Goal: Task Accomplishment & Management: Use online tool/utility

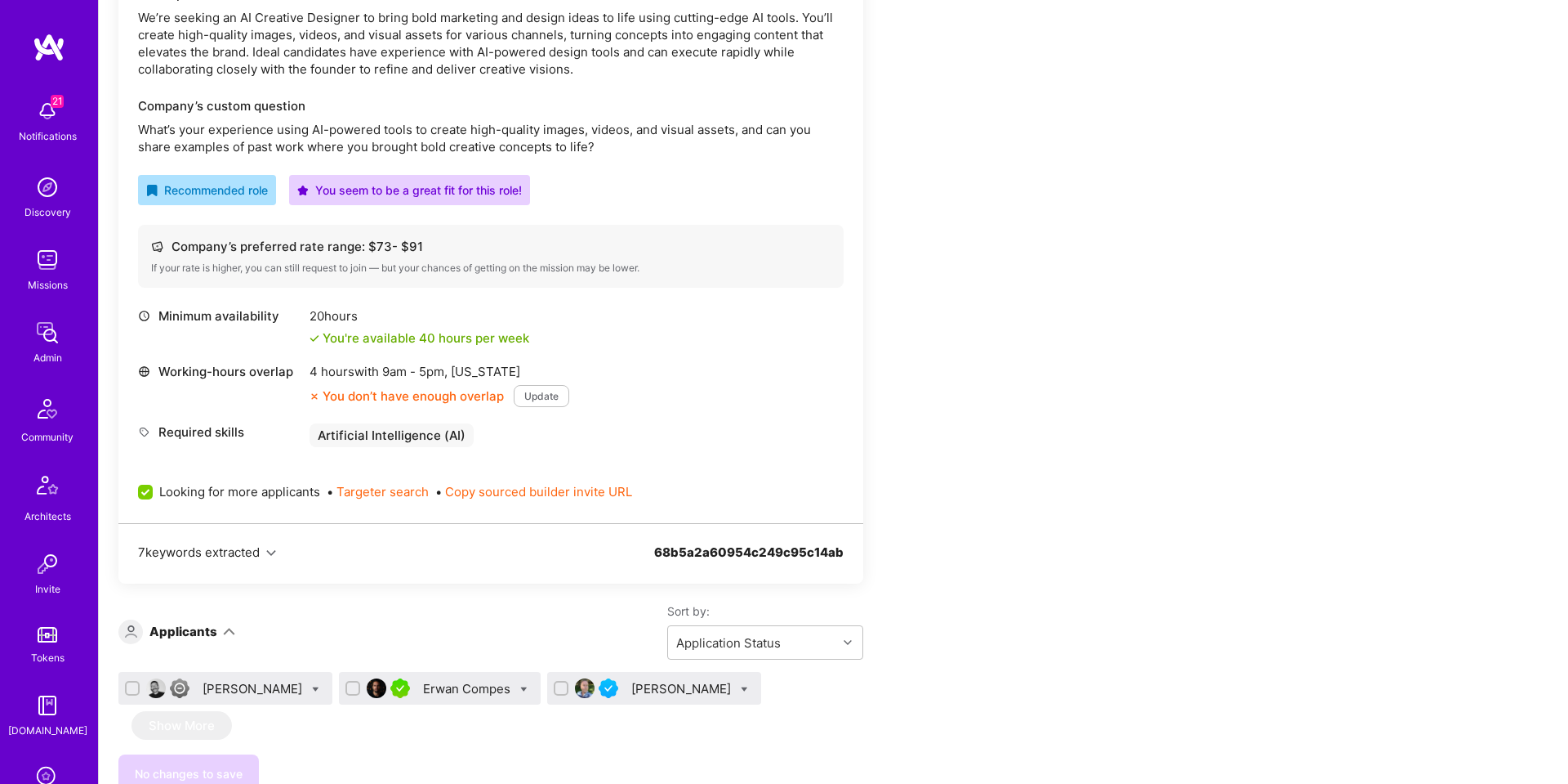
scroll to position [676, 0]
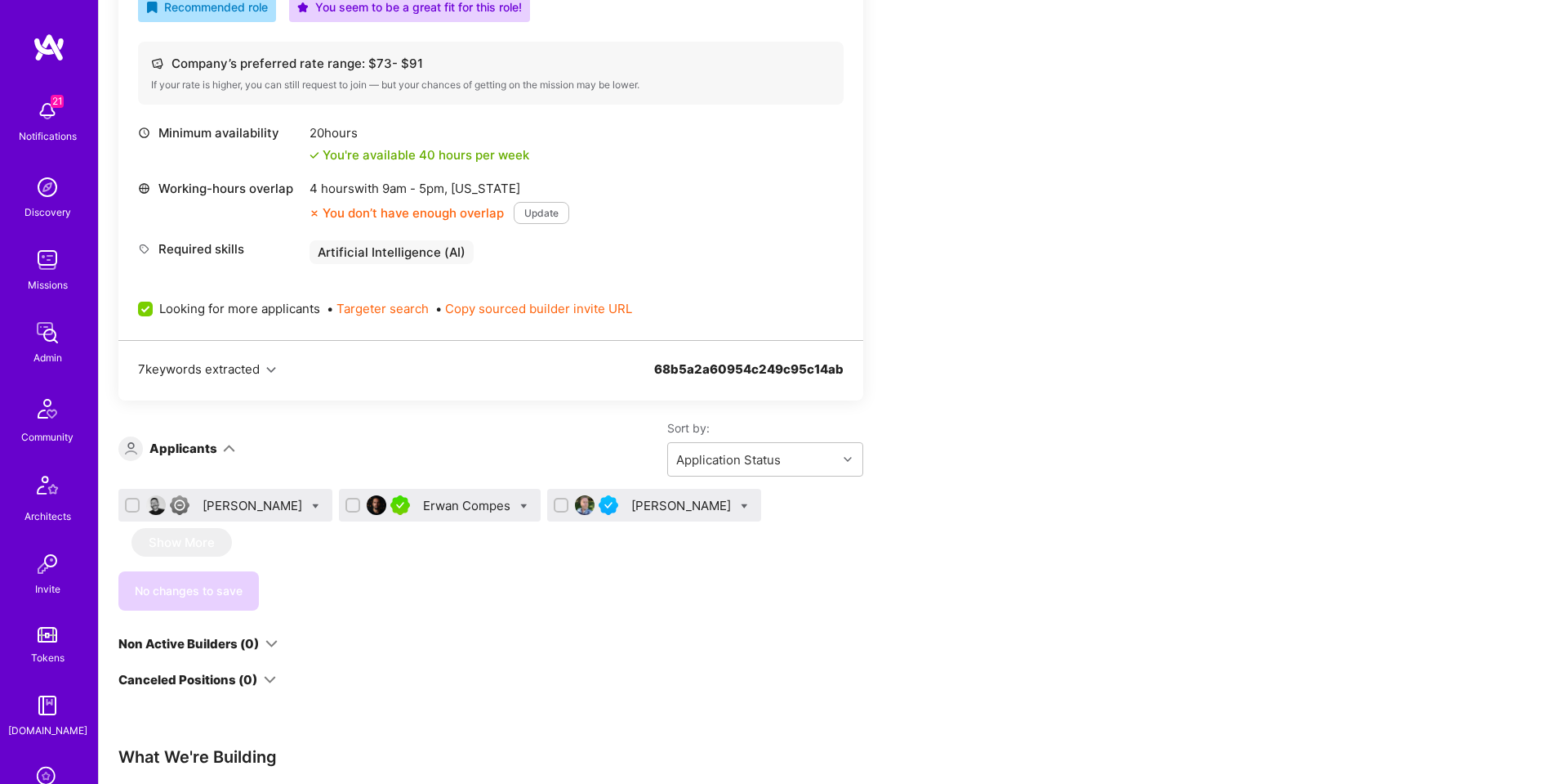
click at [276, 369] on icon "button" at bounding box center [271, 370] width 10 height 10
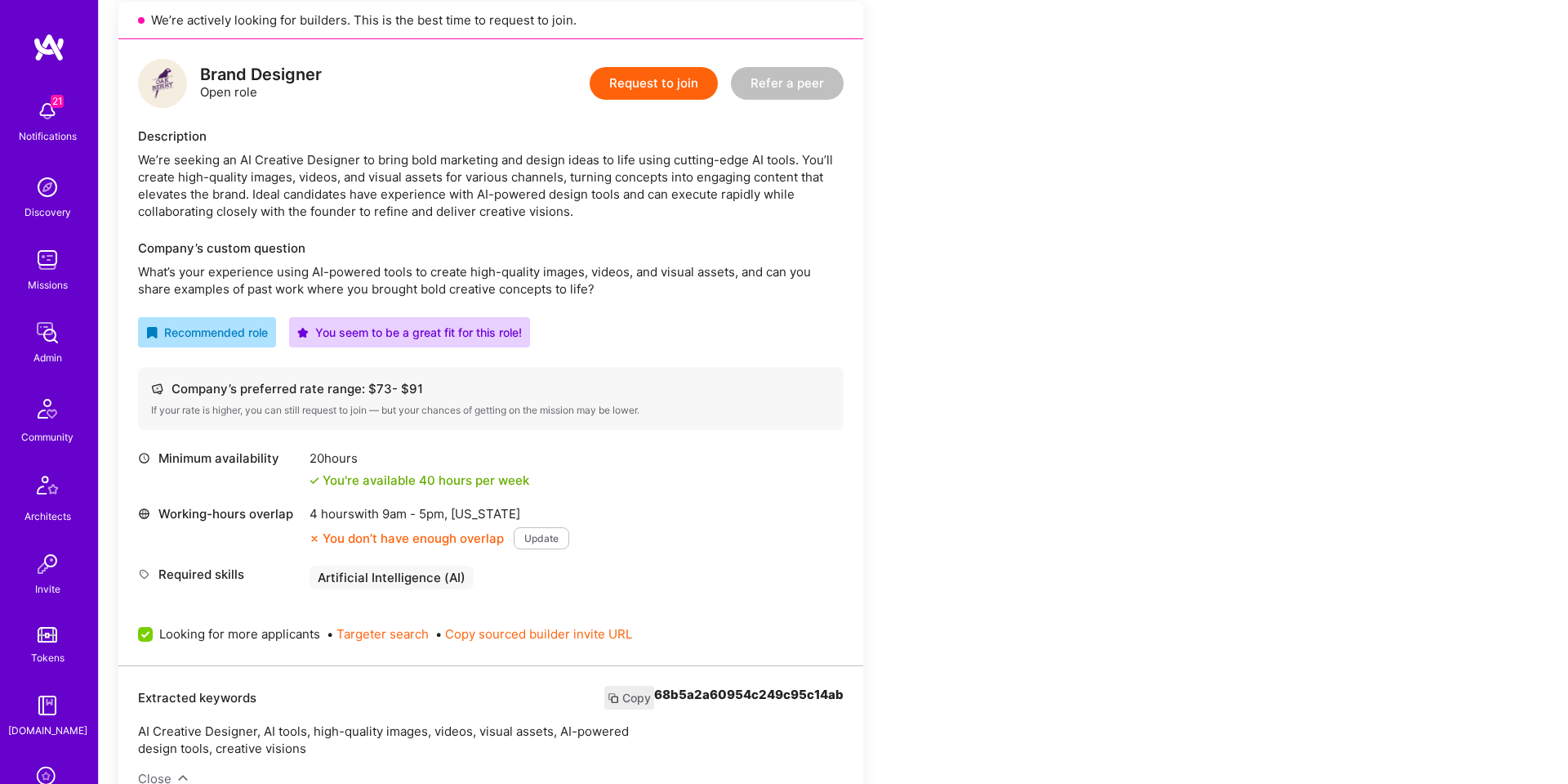
scroll to position [0, 0]
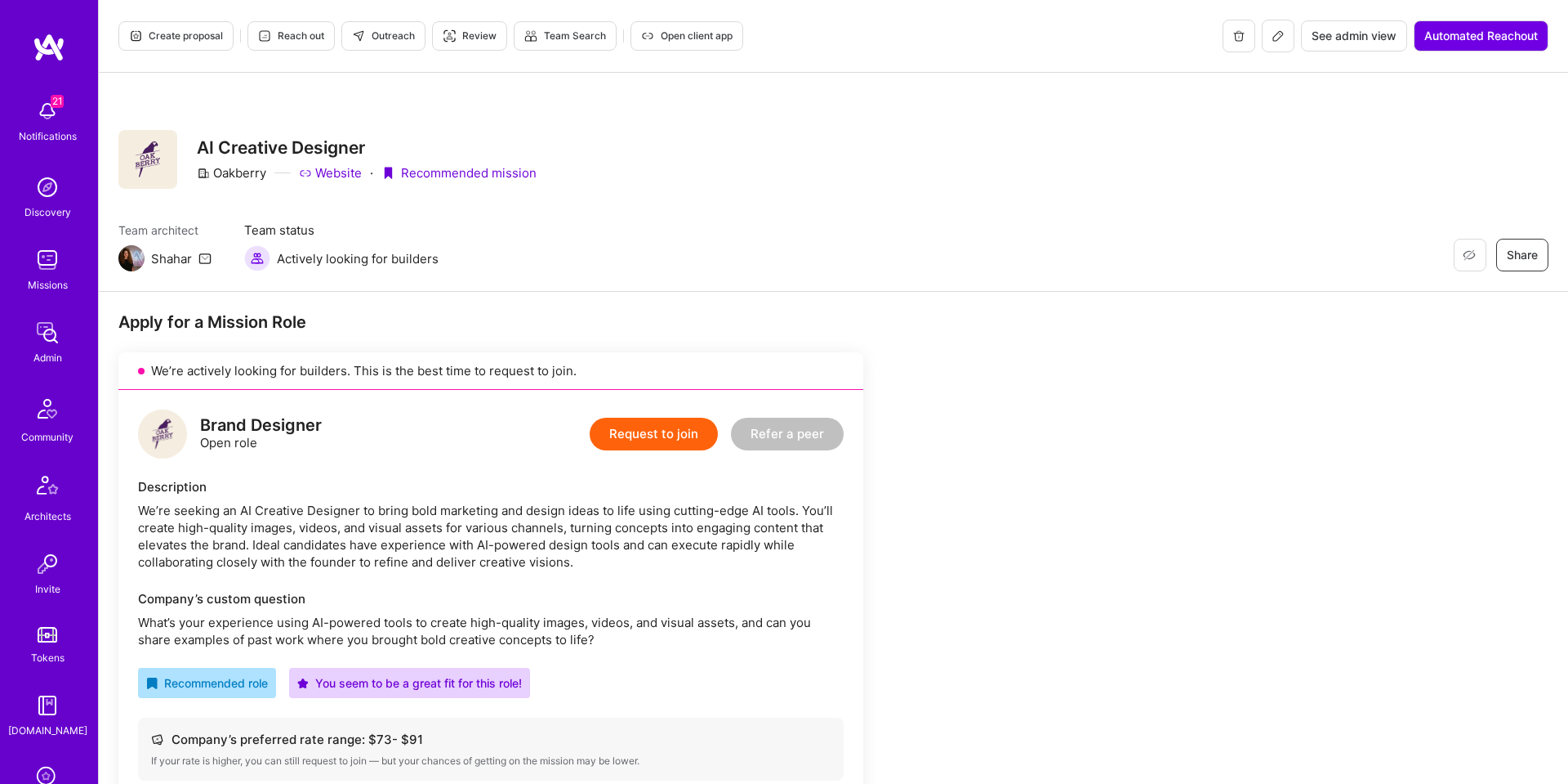
click at [292, 40] on span "Reach out" at bounding box center [291, 36] width 66 height 14
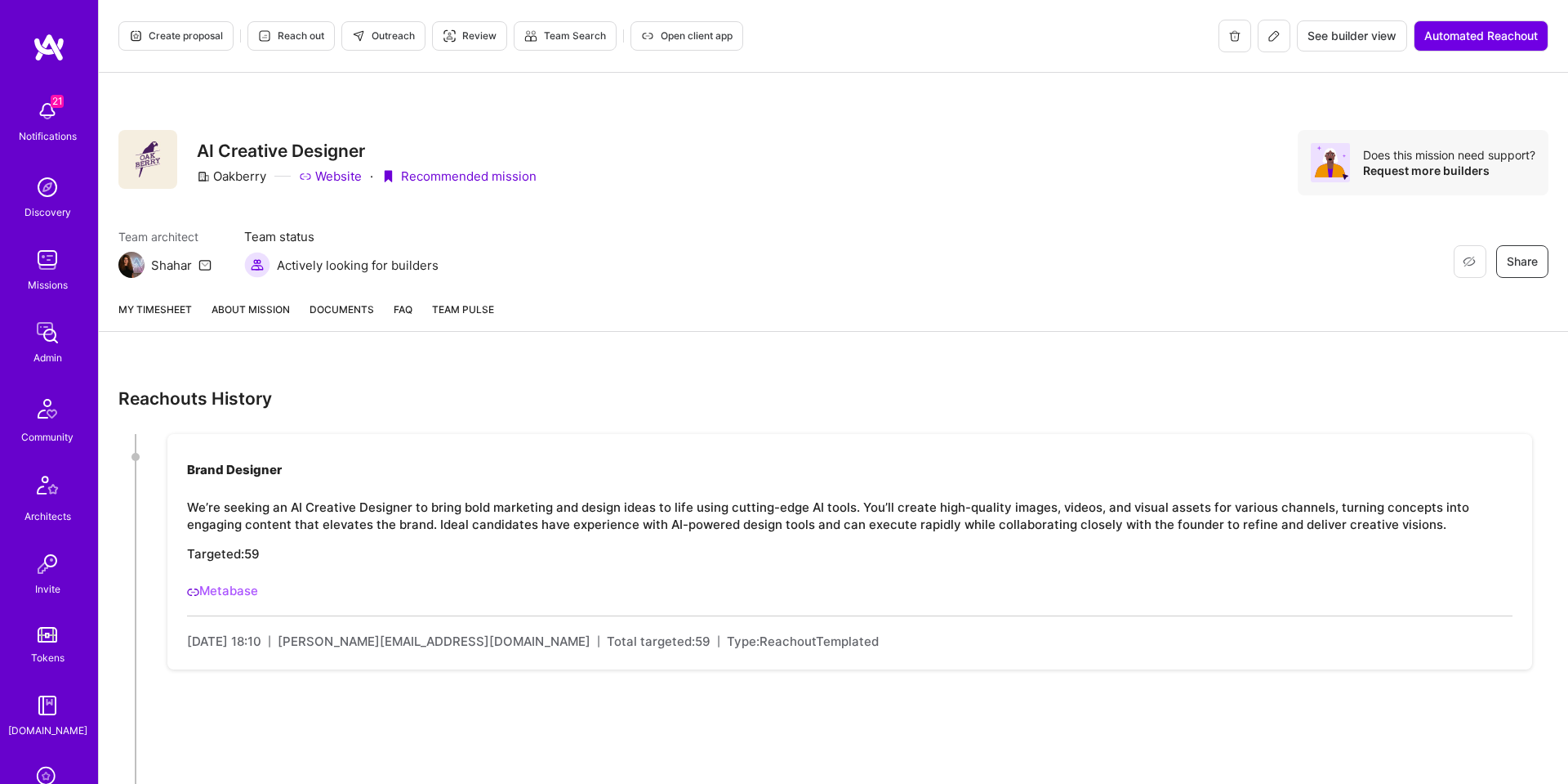
scroll to position [82, 0]
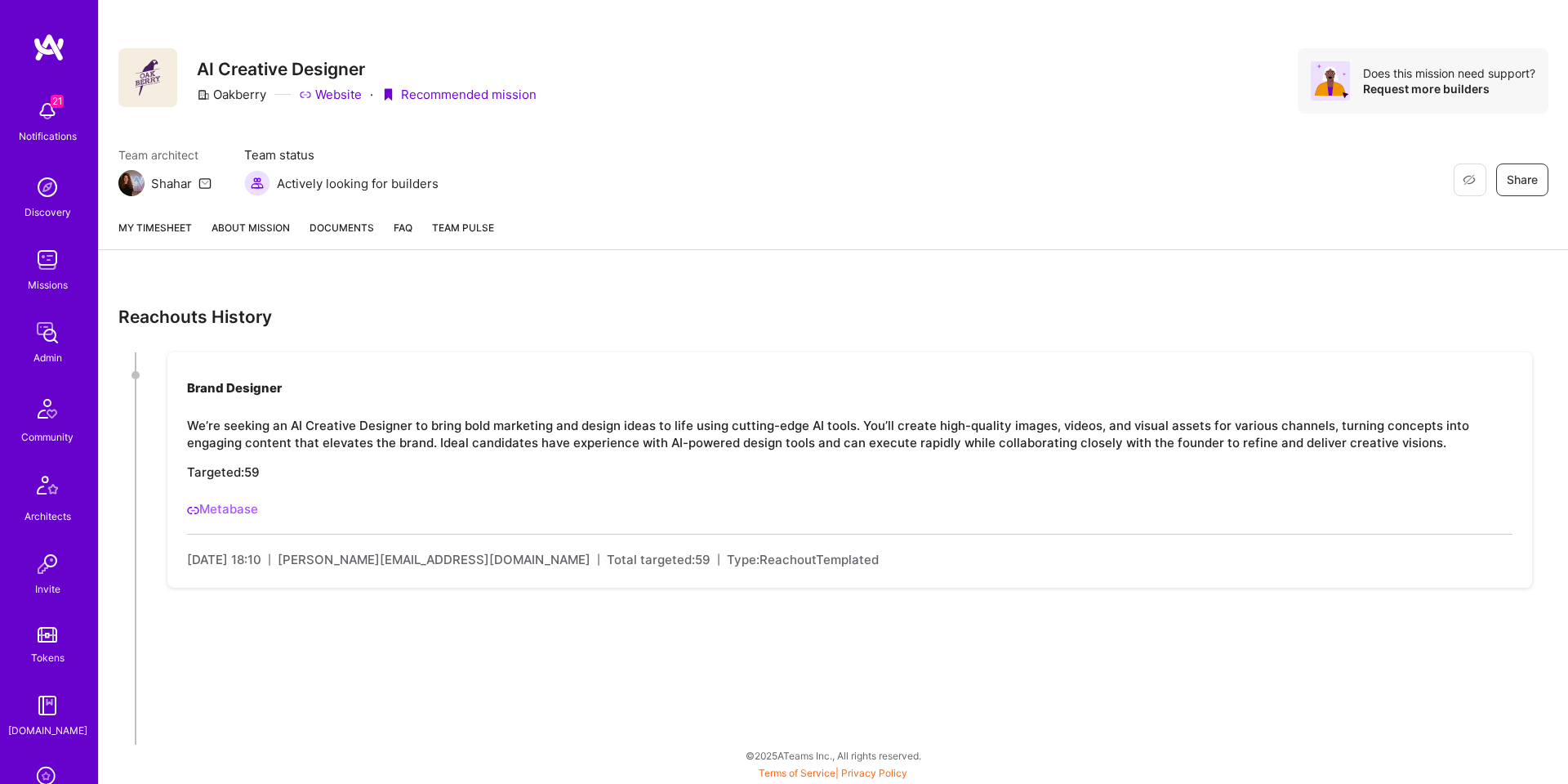
click at [246, 230] on link "About Mission" at bounding box center [250, 233] width 78 height 30
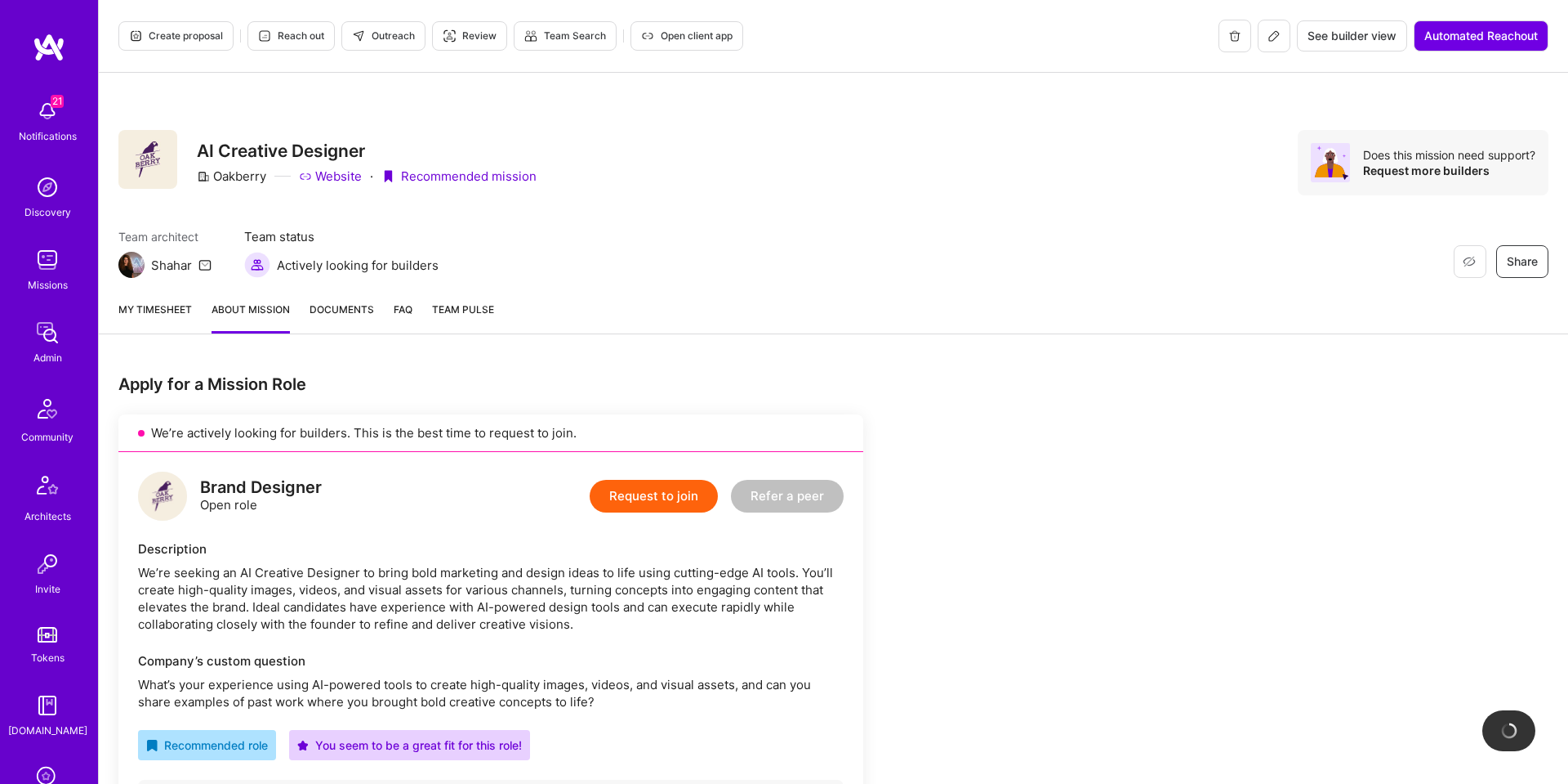
scroll to position [24, 0]
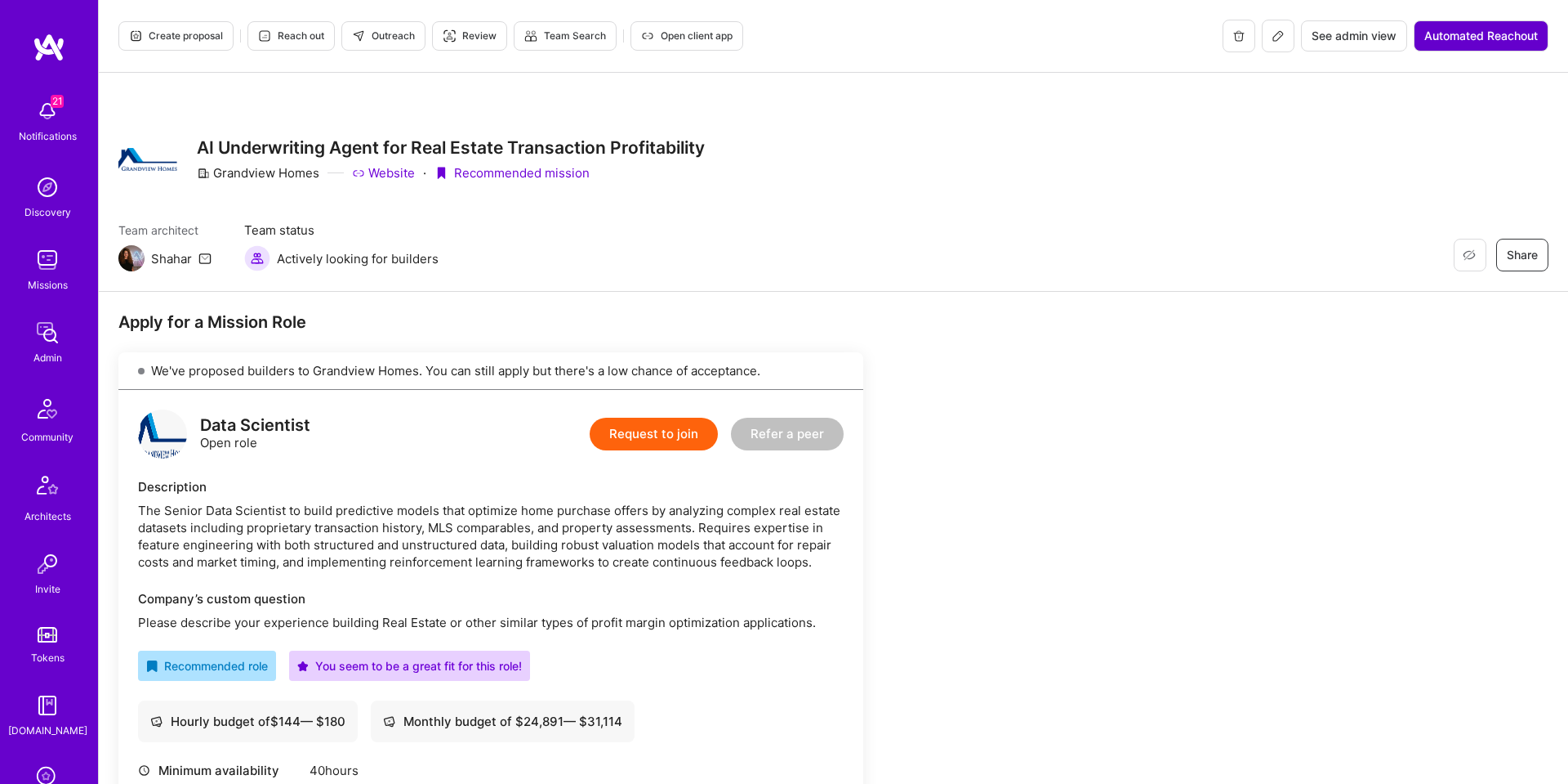
click at [1470, 46] on button "Automated Reachout" at bounding box center [1481, 36] width 135 height 31
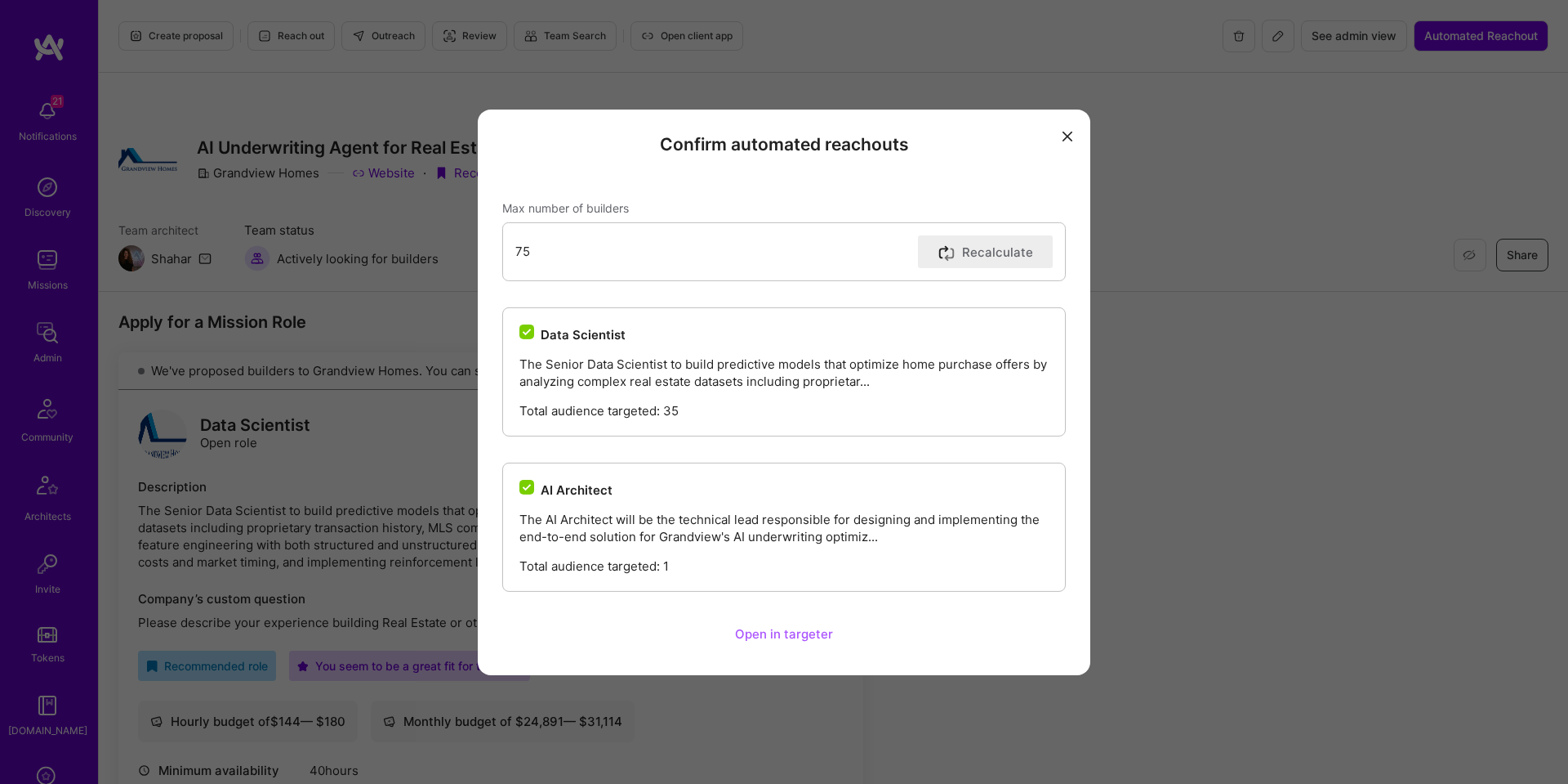
scroll to position [3, 0]
click at [527, 327] on input "Data Scientist" at bounding box center [527, 332] width 14 height 14
checkbox input "false"
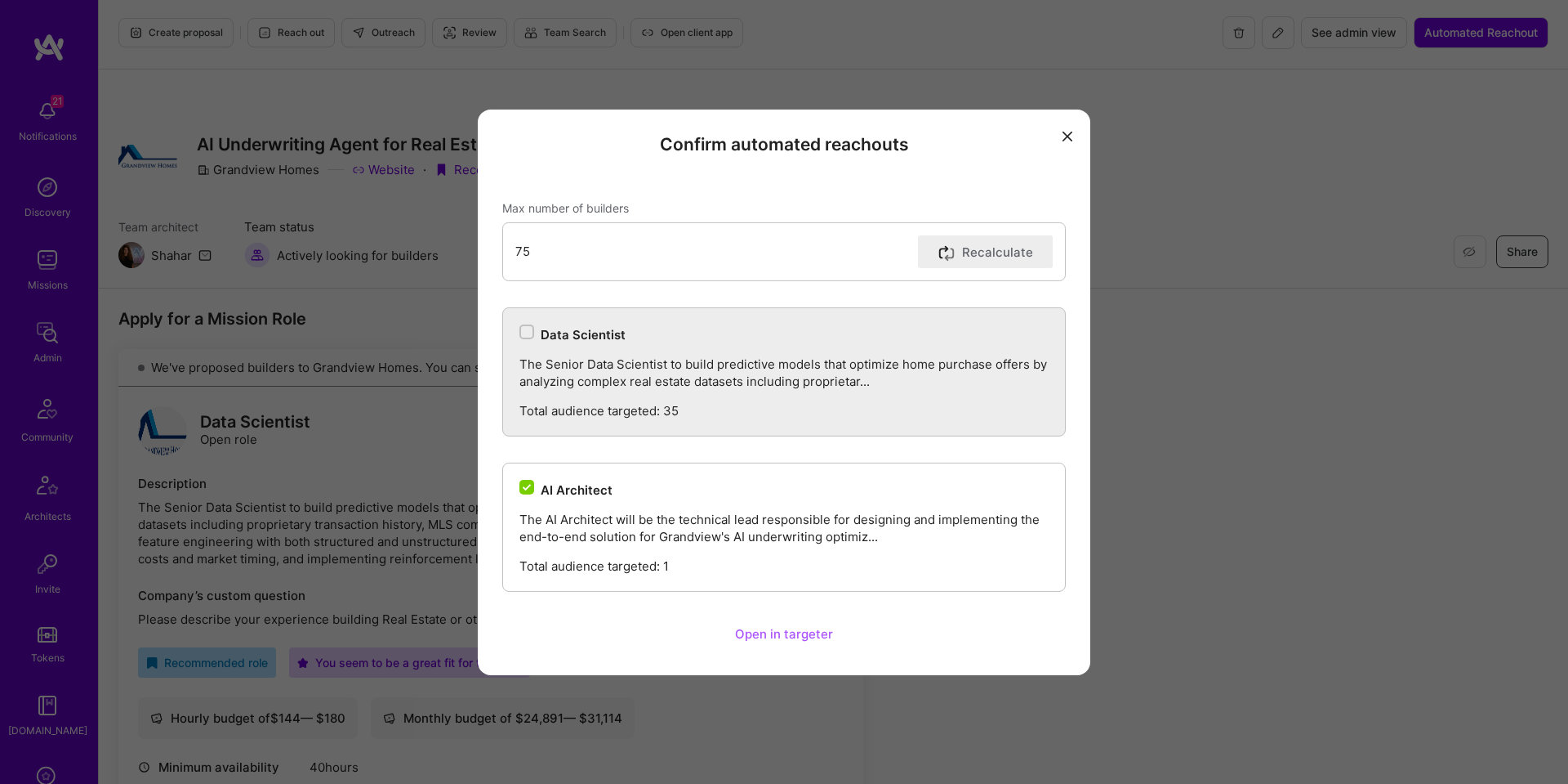
click at [528, 489] on input "AI Architect" at bounding box center [527, 487] width 14 height 14
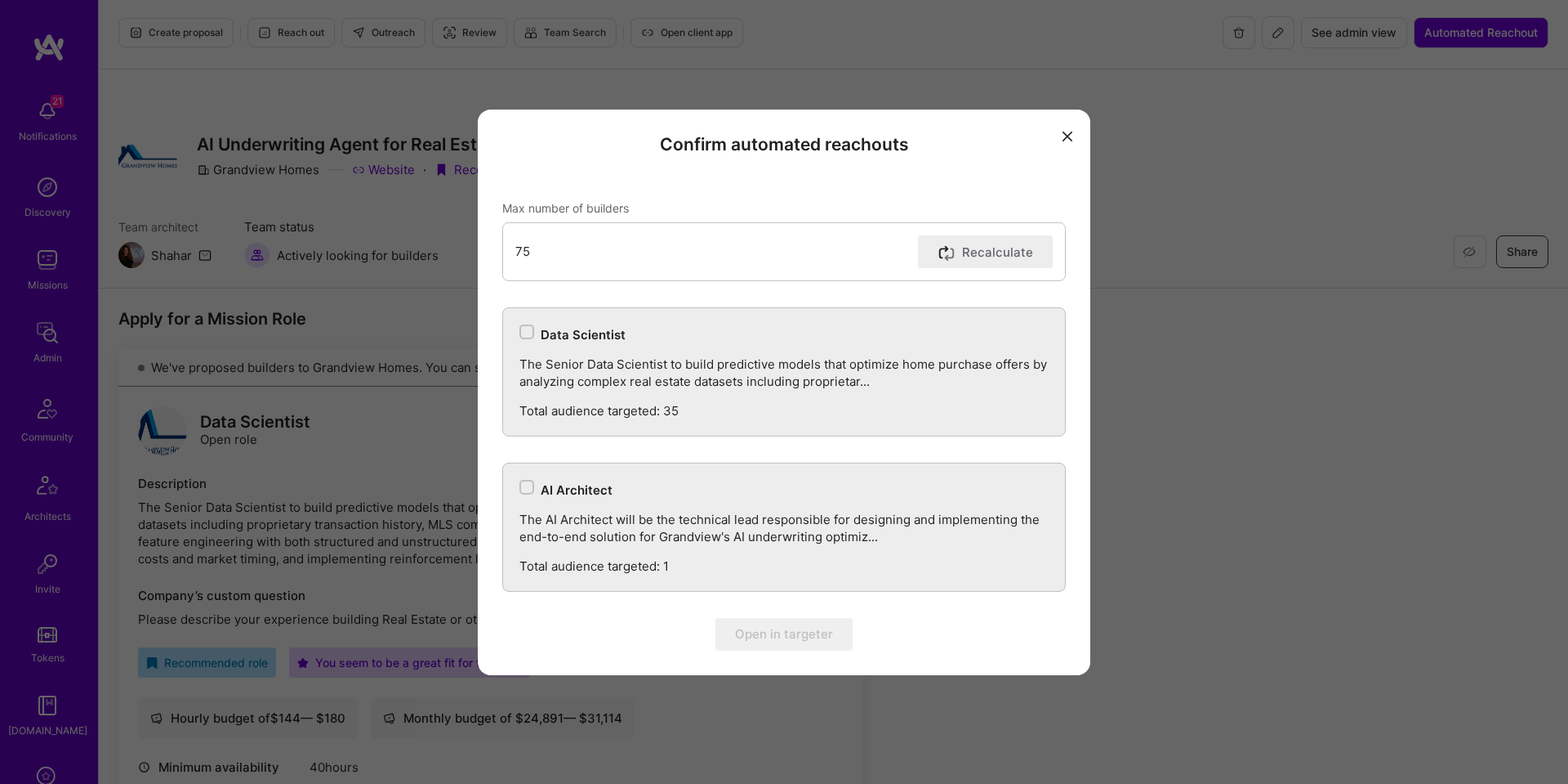
drag, startPoint x: 528, startPoint y: 488, endPoint x: 530, endPoint y: 417, distance: 71.0
click at [527, 483] on input "AI Architect" at bounding box center [528, 488] width 12 height 12
checkbox input "true"
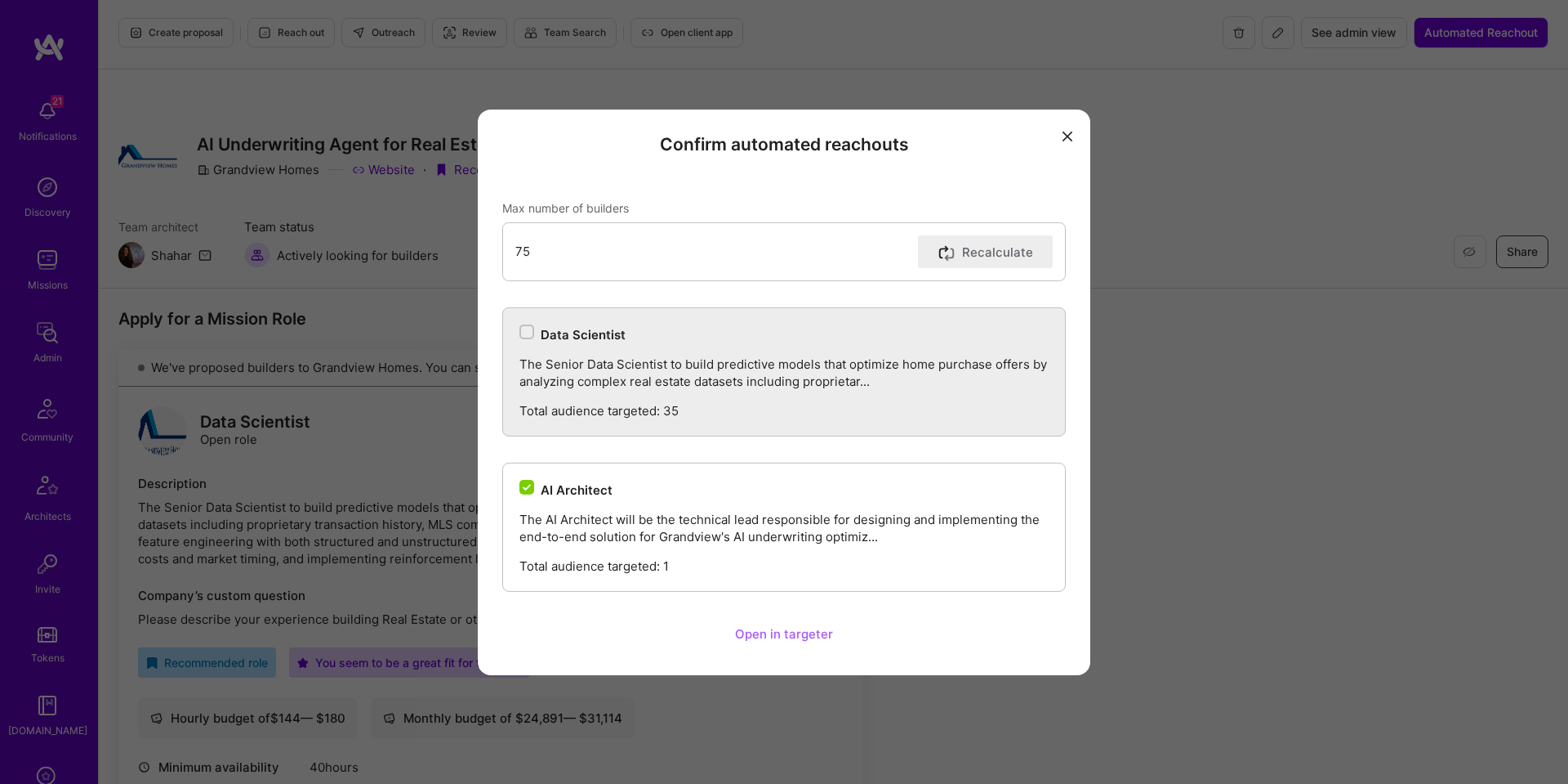
click at [526, 331] on input "Data Scientist" at bounding box center [528, 332] width 12 height 12
checkbox input "true"
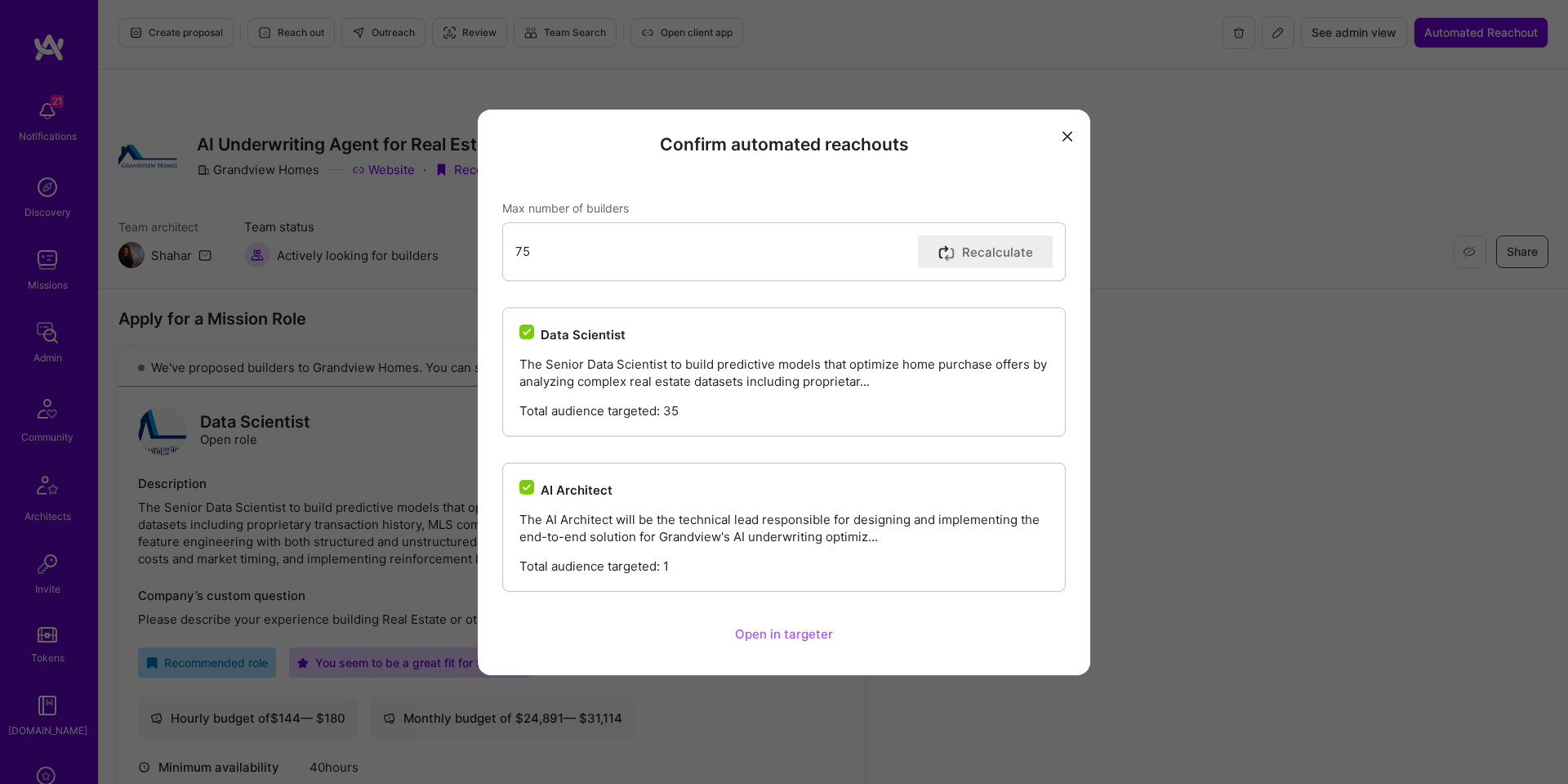
click at [779, 637] on button "Open in targeter" at bounding box center [784, 635] width 138 height 33
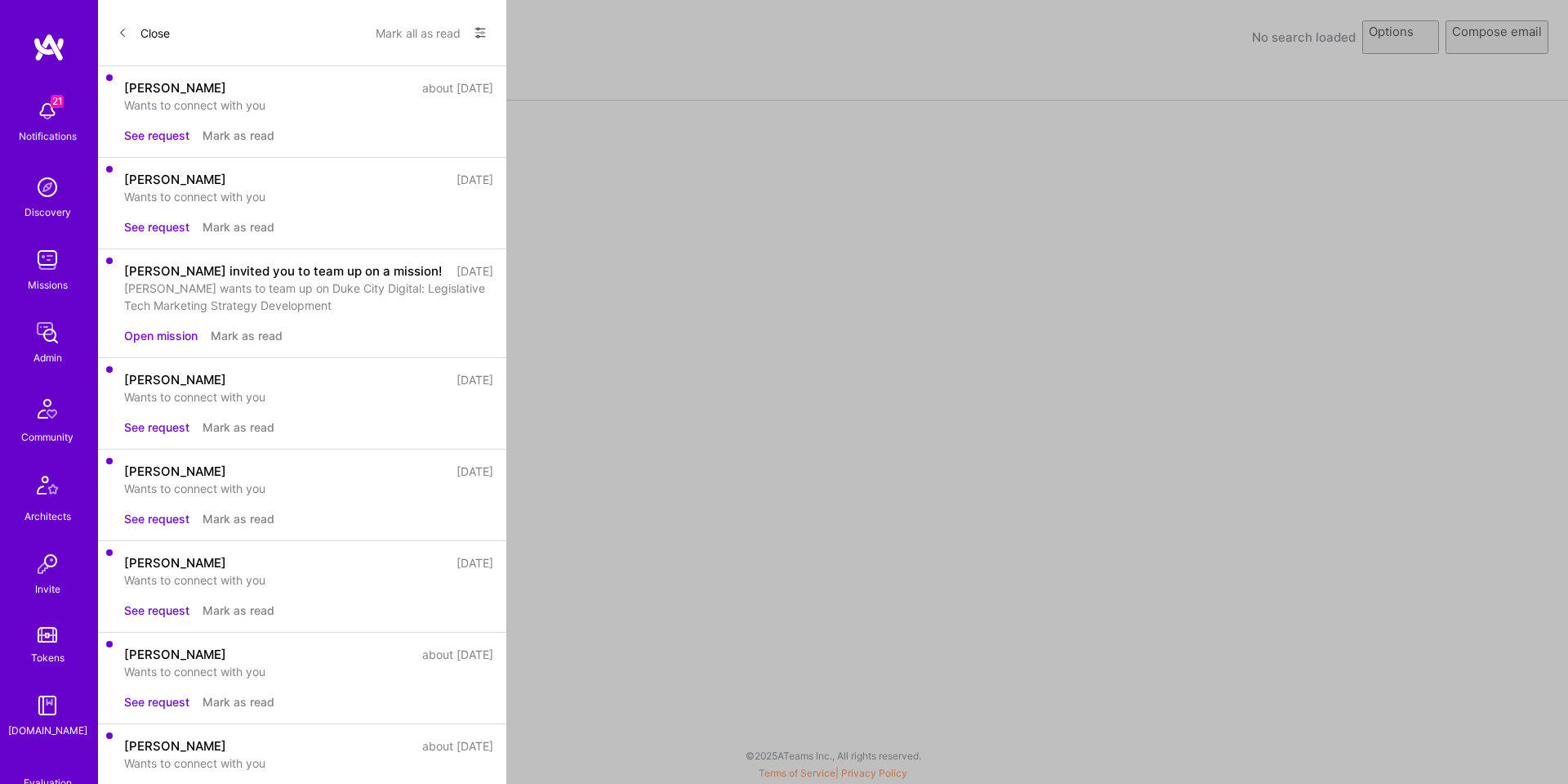
select select "rich-reachout"
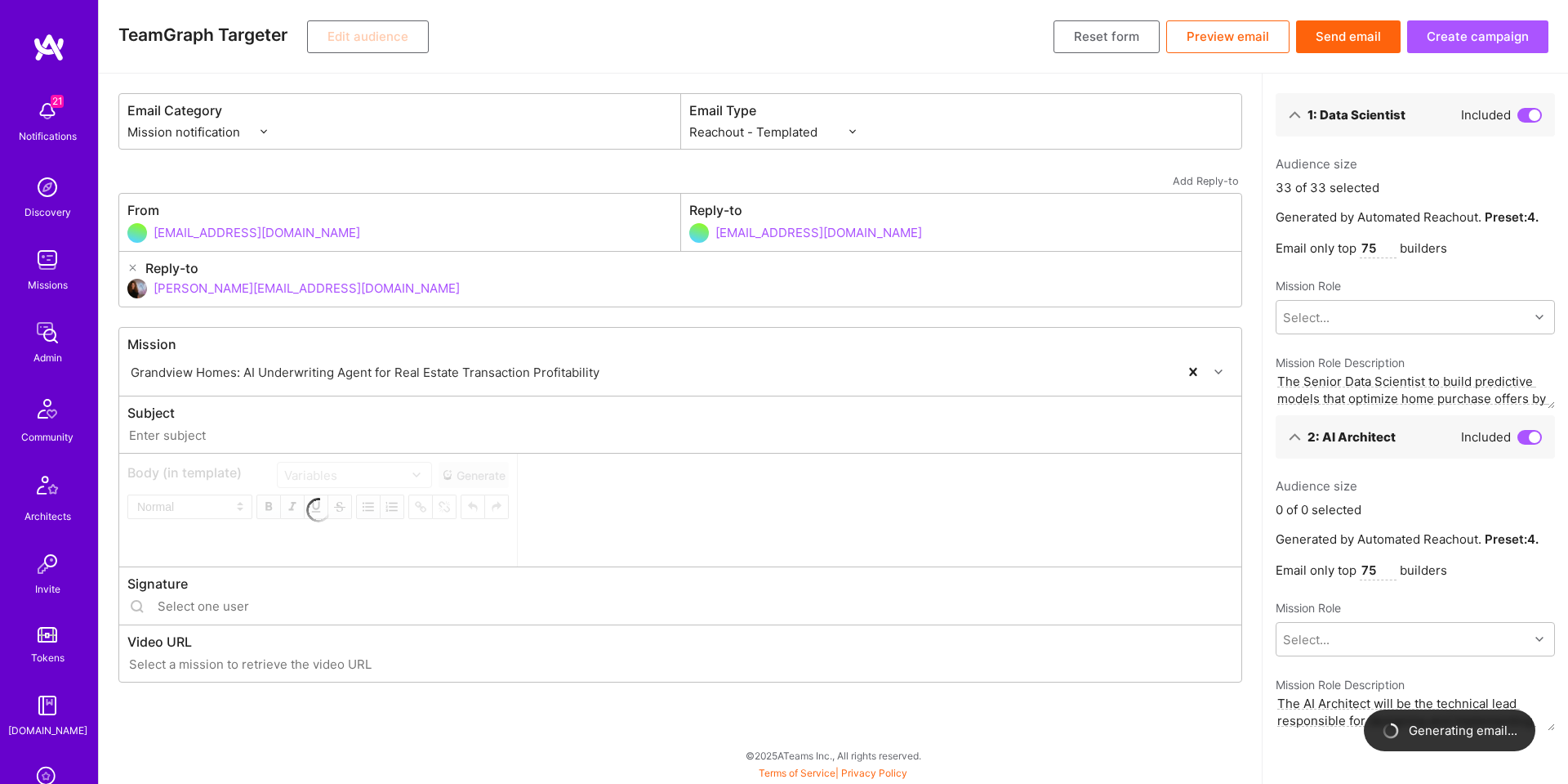
type input "A.Team // Grandview Homes: AI Underwriting Agent for Real Estate Transaction Pr…"
type input "shahar@a.team"
type input "https://ucarecdn.com/5b330150-6738-40a8-acf8-9b90a6be4780/video/-/format/mp4/"
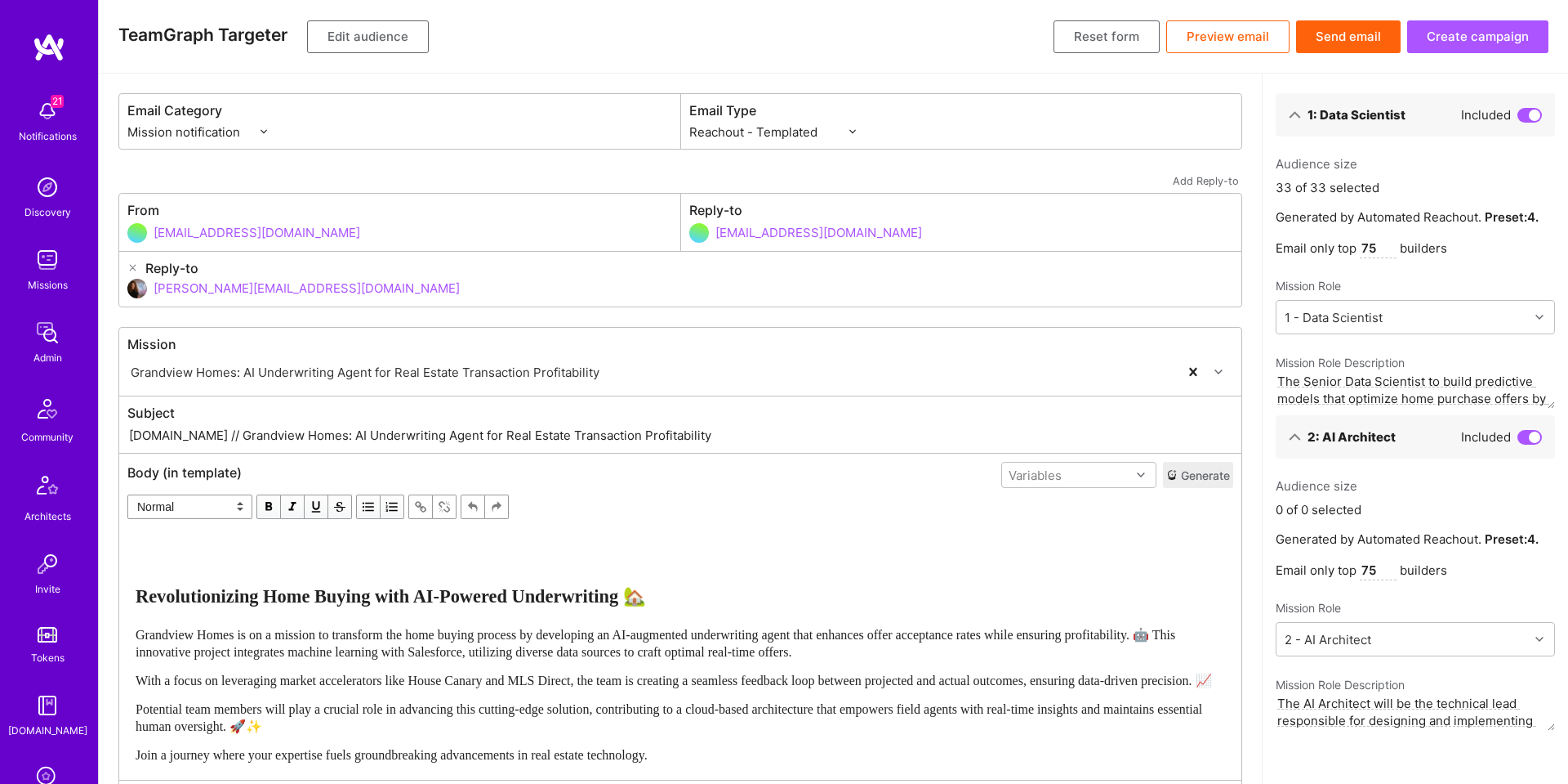
click at [332, 45] on button "Edit audience" at bounding box center [368, 37] width 121 height 33
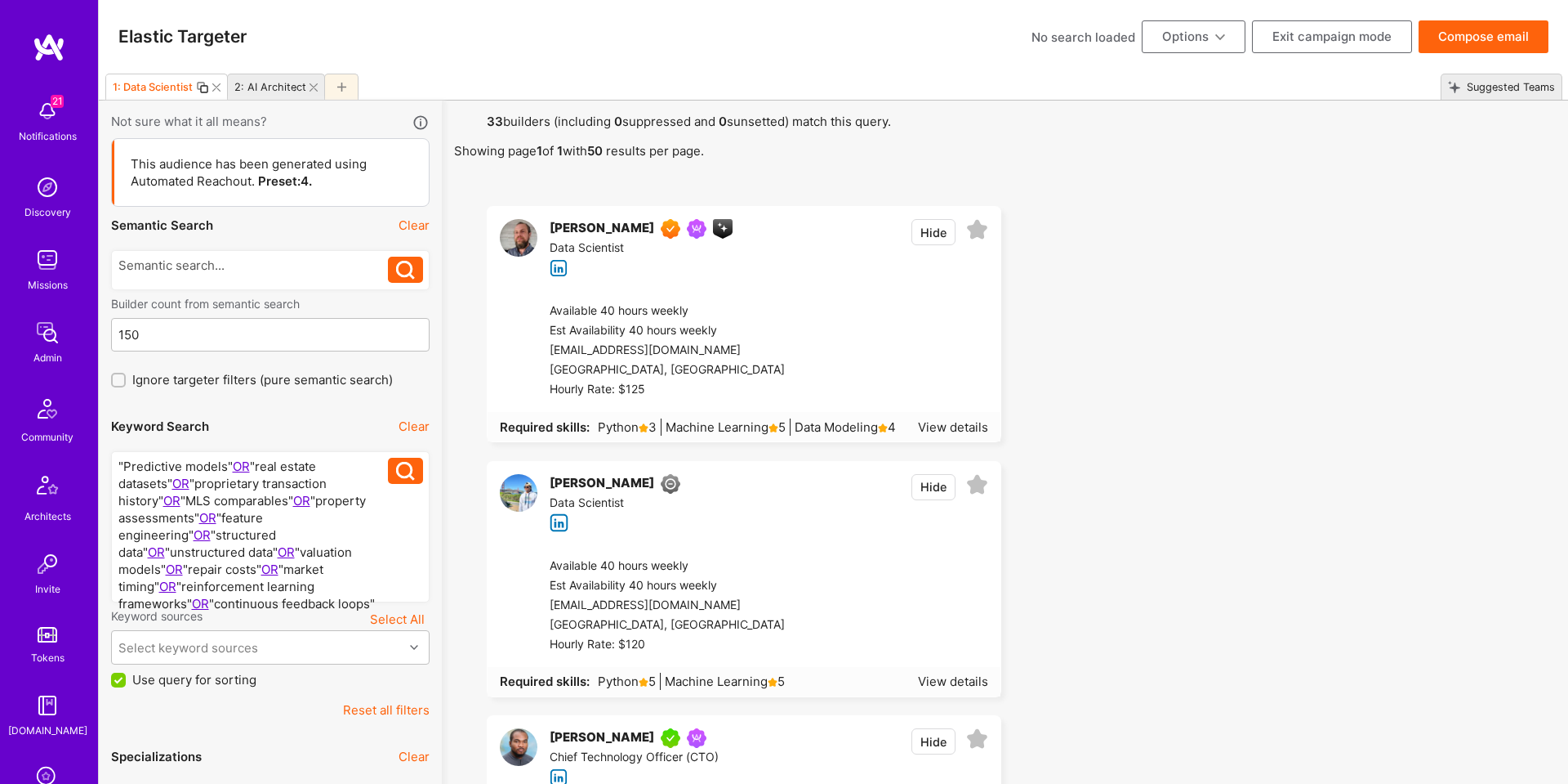
click at [286, 86] on div "2: AI Architect" at bounding box center [270, 87] width 72 height 13
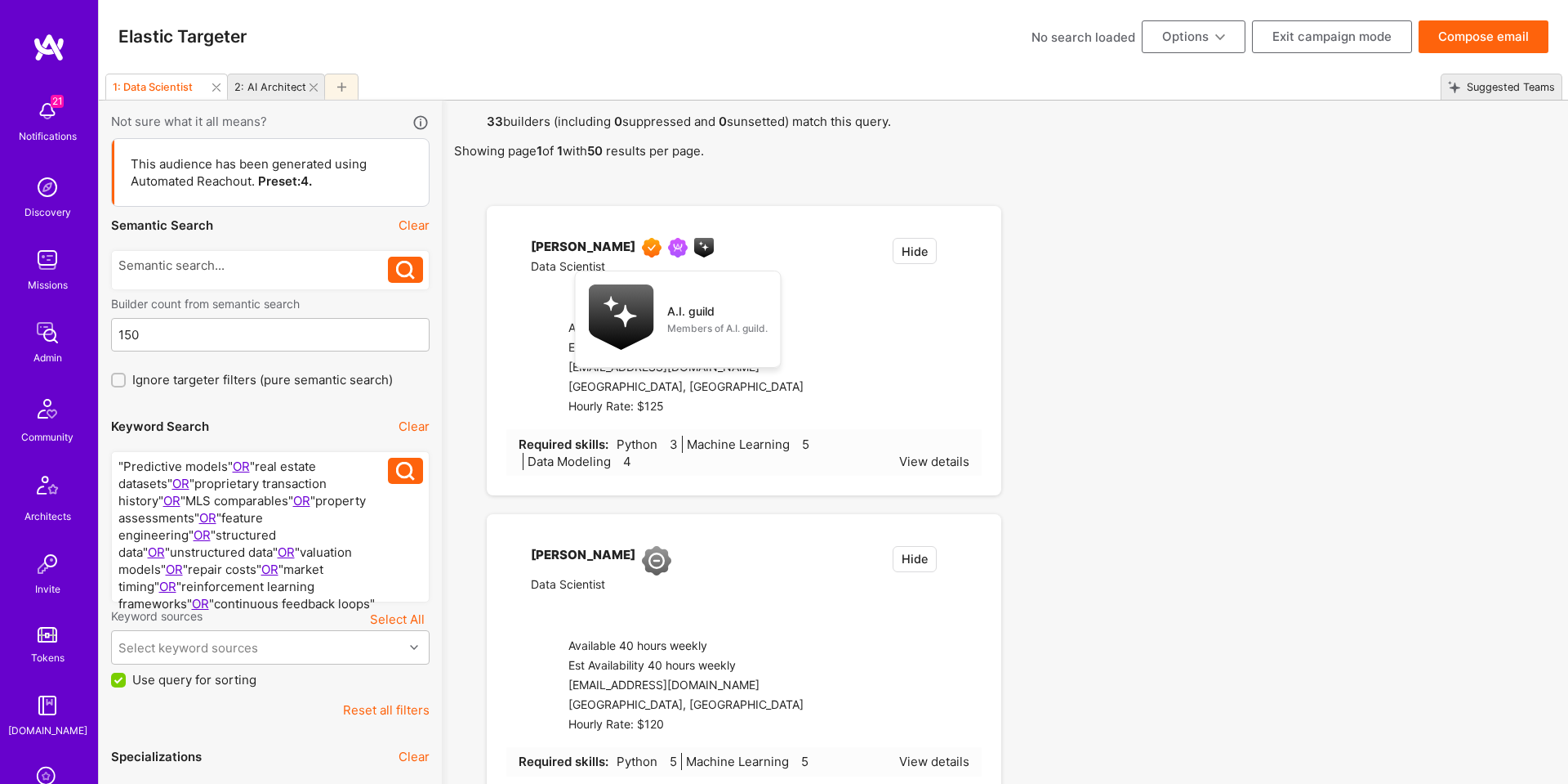
scroll to position [3, 0]
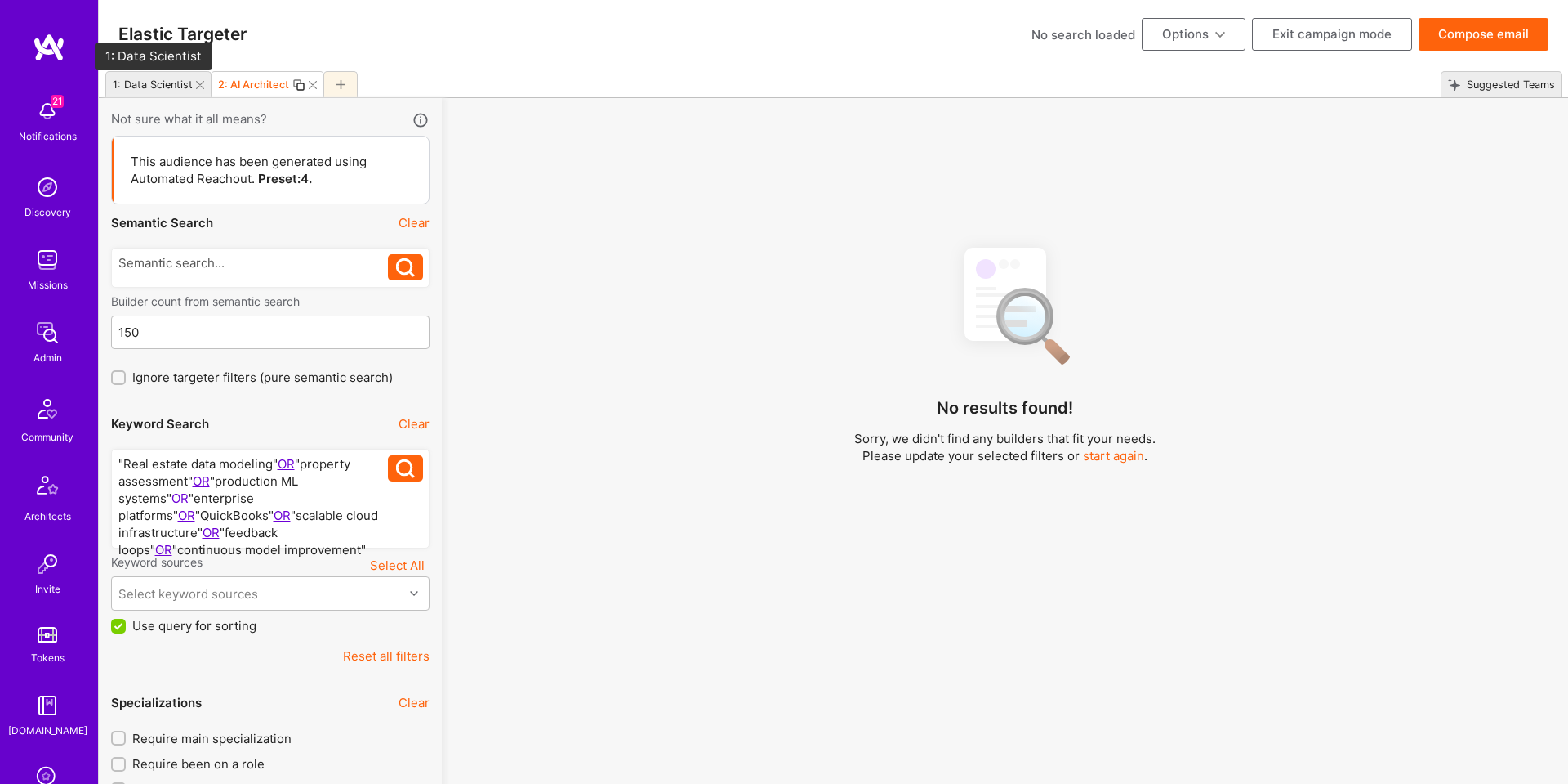
click at [152, 81] on div "1: Data Scientist" at bounding box center [152, 84] width 80 height 13
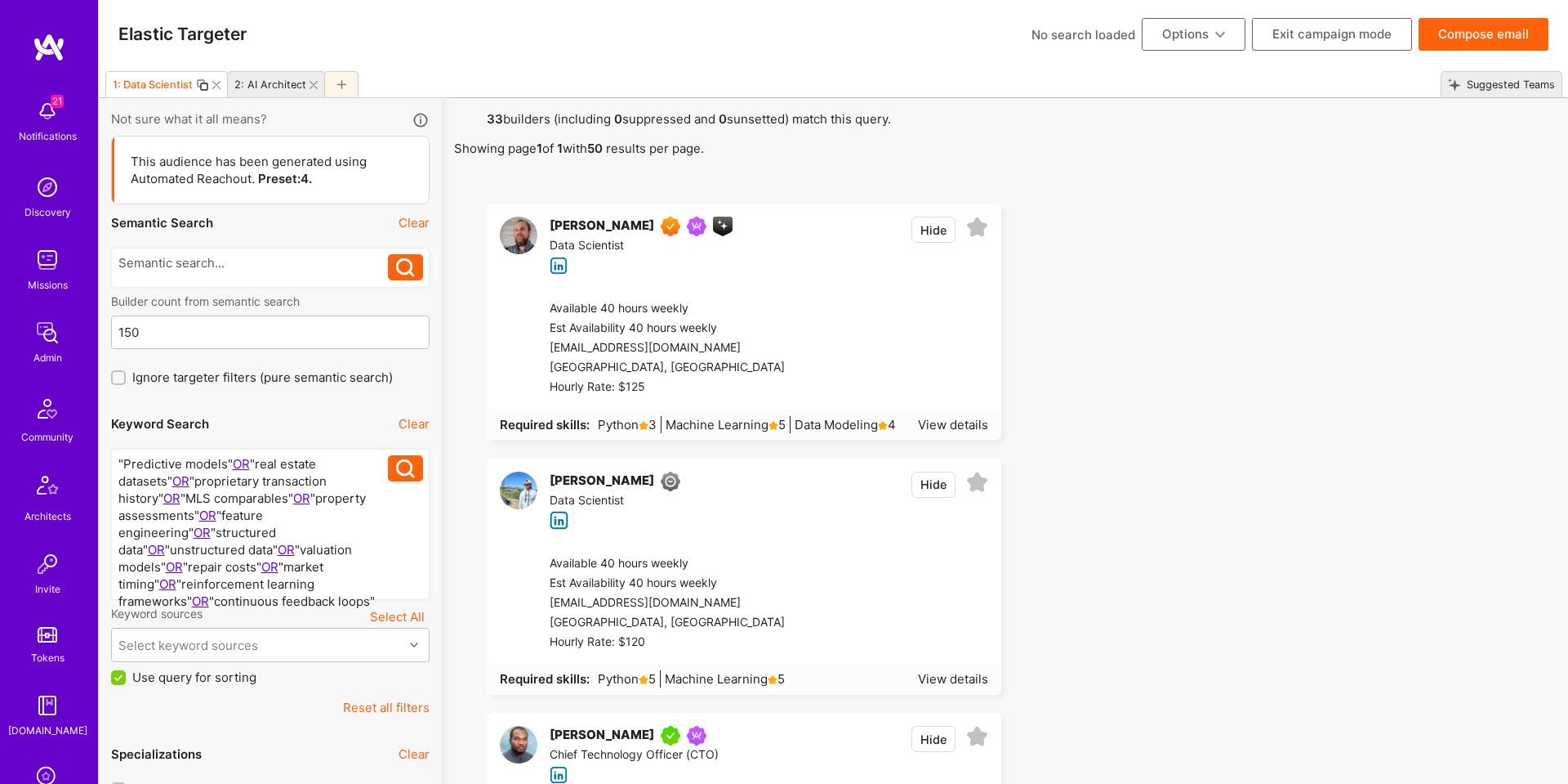
scroll to position [3, 0]
drag, startPoint x: 490, startPoint y: 123, endPoint x: 516, endPoint y: 121, distance: 26.1
click at [516, 121] on span "33 builders (including 0 suppressed and 0 sunsetted) match this query. Showing …" at bounding box center [1005, 134] width 1102 height 46
click at [1475, 46] on button "Compose email" at bounding box center [1483, 34] width 130 height 33
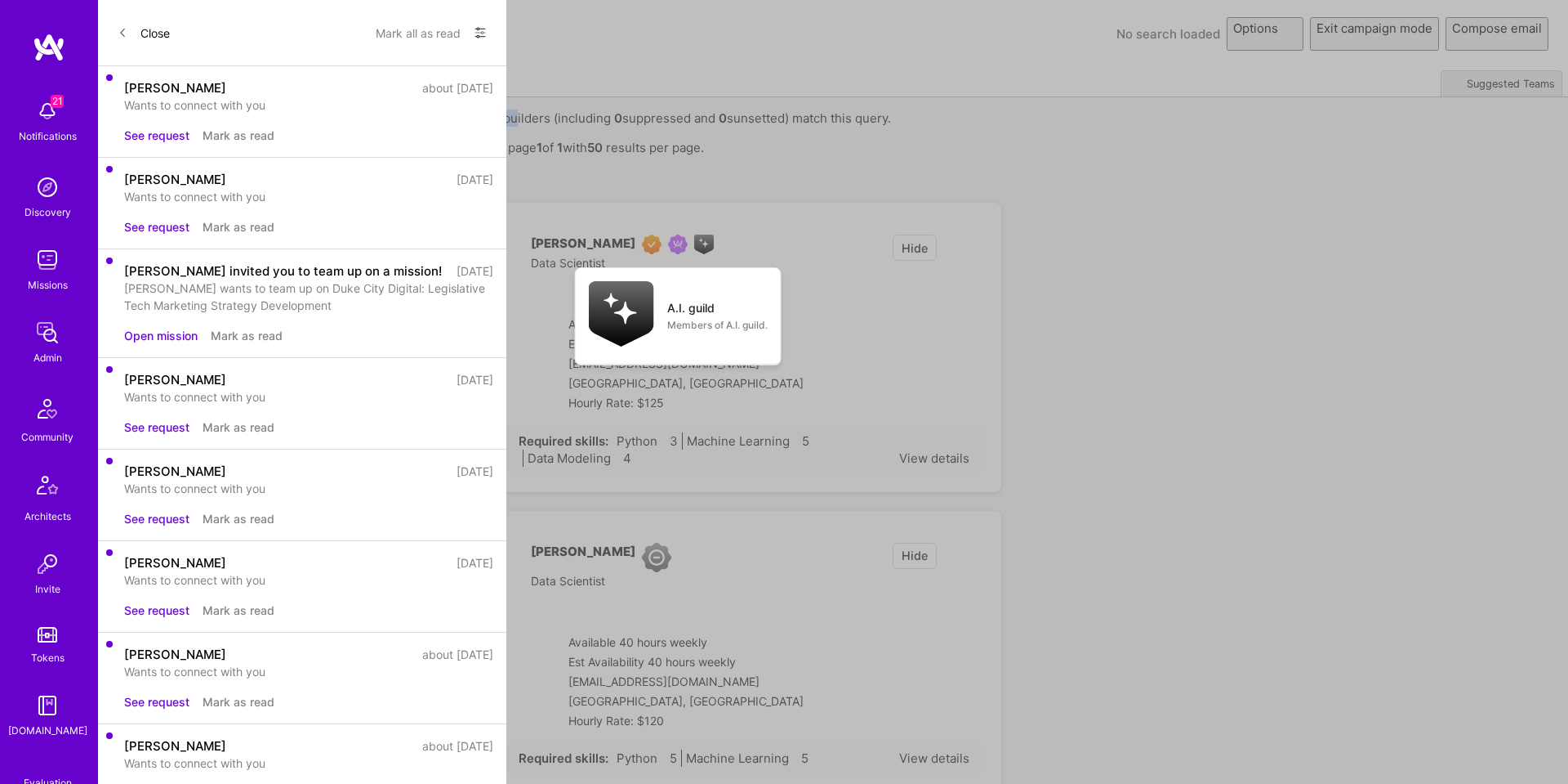
select select "rich-reachout"
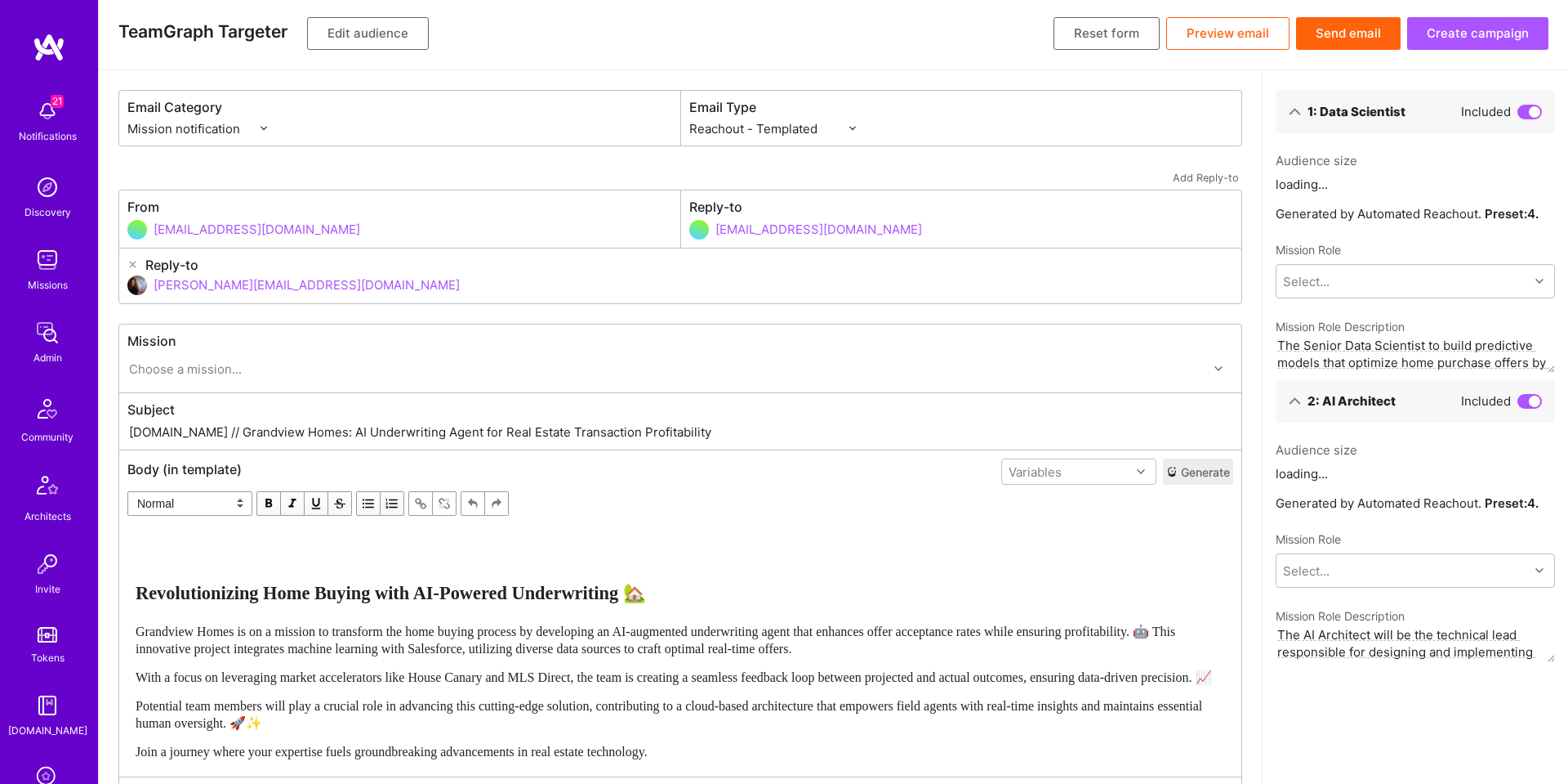
scroll to position [0, 0]
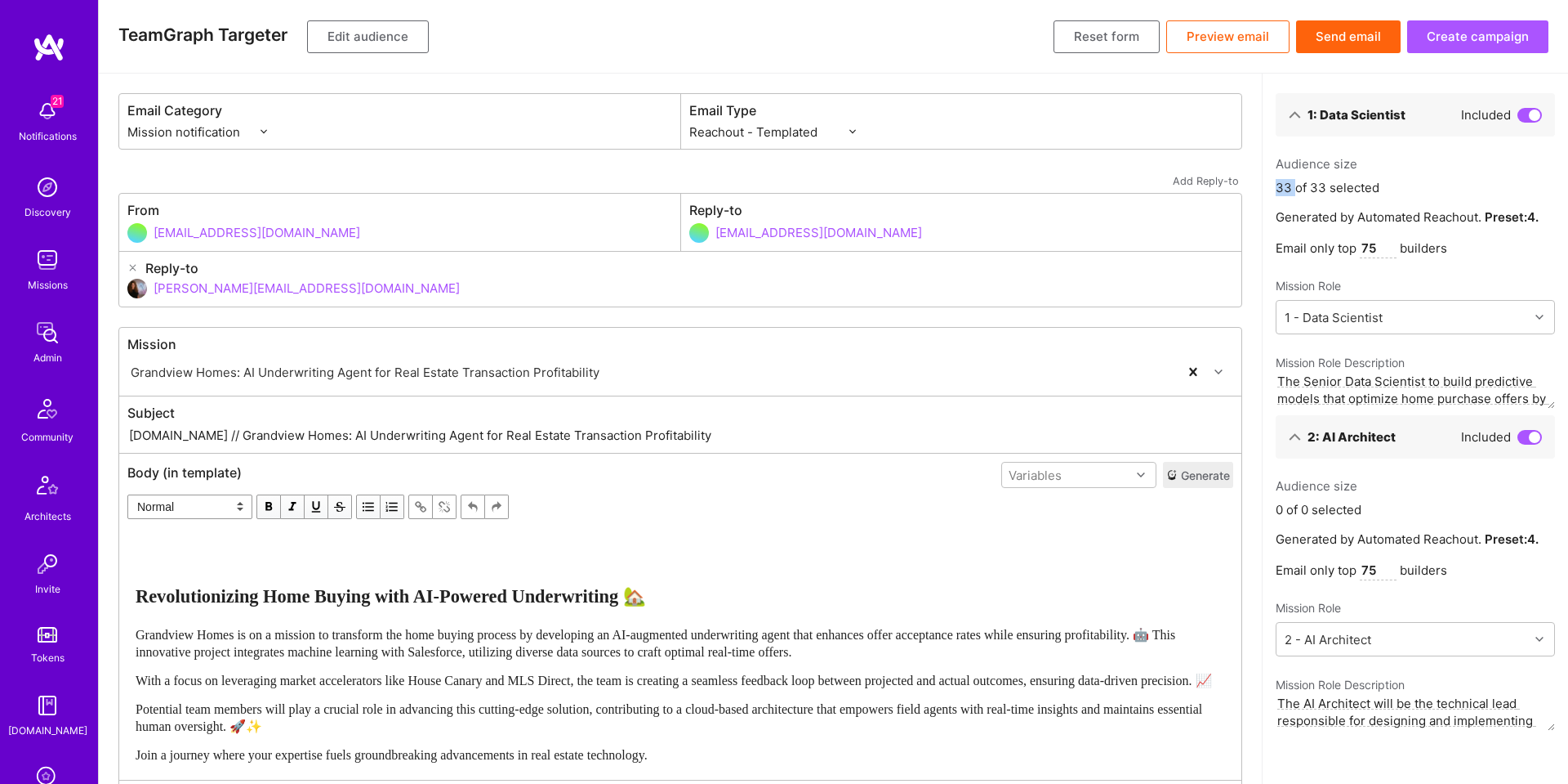
drag, startPoint x: 1278, startPoint y: 190, endPoint x: 1297, endPoint y: 189, distance: 19.0
click at [1298, 189] on p "33 of 33 selected" at bounding box center [1328, 188] width 104 height 17
drag, startPoint x: 1342, startPoint y: 253, endPoint x: 1474, endPoint y: 251, distance: 132.0
click at [1474, 251] on p "Email only top 75 builders" at bounding box center [1416, 248] width 279 height 19
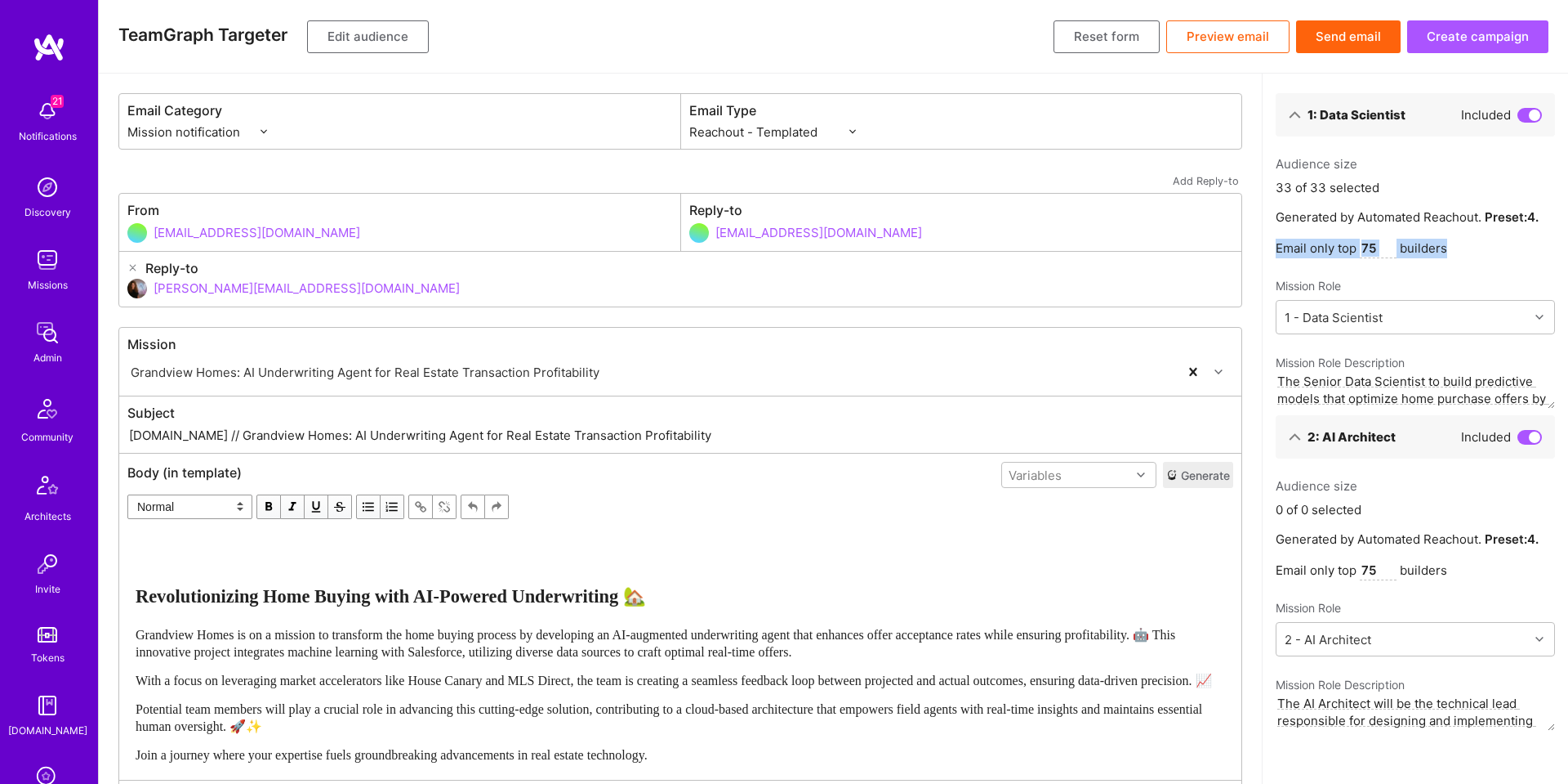
drag, startPoint x: 1453, startPoint y: 251, endPoint x: 1273, endPoint y: 251, distance: 180.0
click at [1272, 251] on div "1: Data Scientist Included Audience size 33 of 33 selected Generated by Automat…" at bounding box center [1415, 414] width 305 height 683
click at [1356, 266] on div "Audience size 33 of 33 selected Generated by Automated Reachout. Preset: 4 . Em…" at bounding box center [1416, 281] width 279 height 253
click at [1357, 254] on p "Email only top 75 builders" at bounding box center [1416, 248] width 279 height 19
click at [1465, 203] on div "Audience size 5 of 33 selected Generated by Automated Reachout. Preset: 4 . Ema…" at bounding box center [1416, 281] width 279 height 253
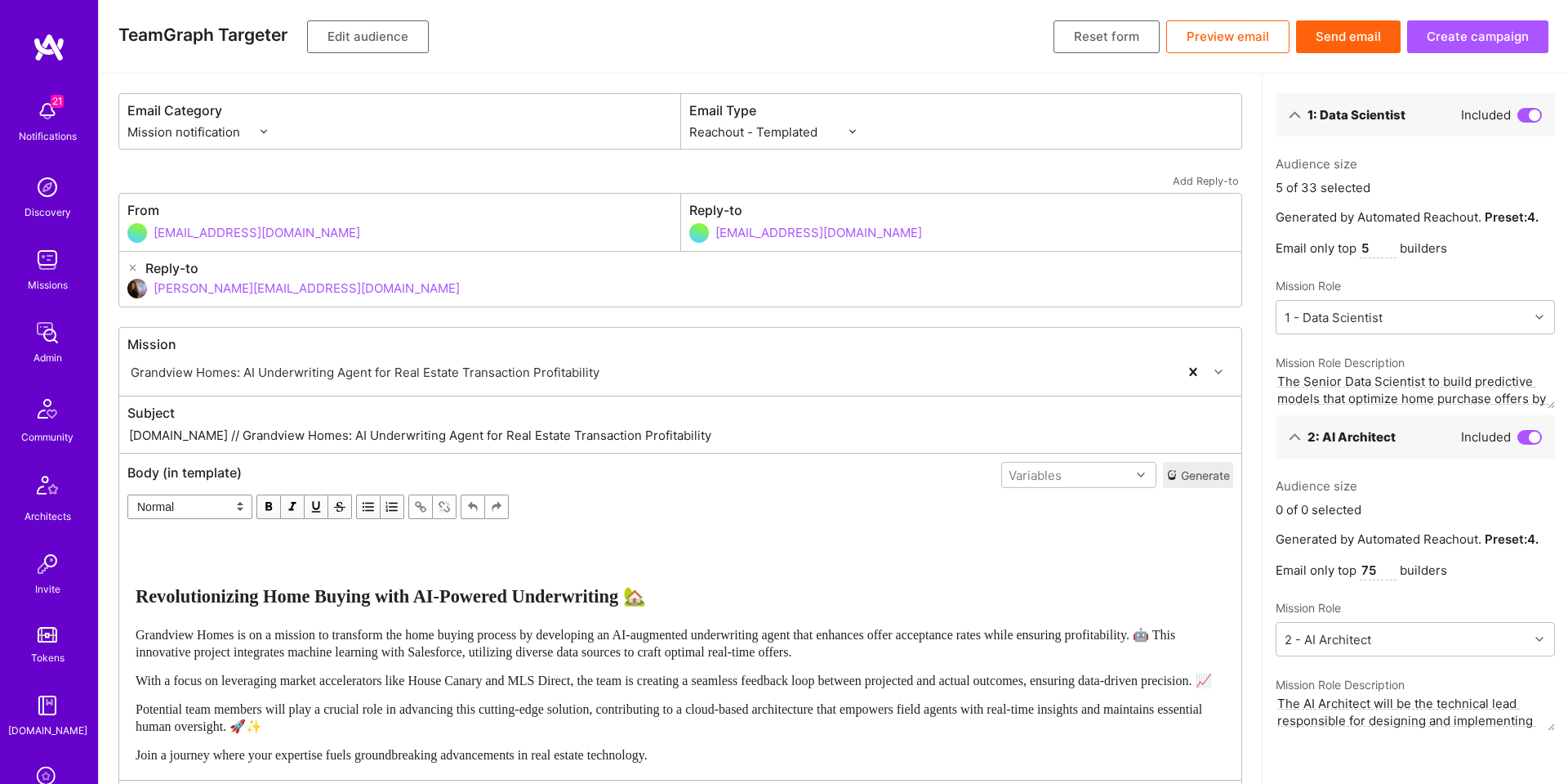
click at [1376, 240] on div "Audience size 5 of 33 selected Generated by Automated Reachout. Preset: 4 . Ema…" at bounding box center [1416, 281] width 279 height 253
click at [1376, 246] on input "5" at bounding box center [1378, 248] width 37 height 19
type input "5"
type input "15"
type input "7"
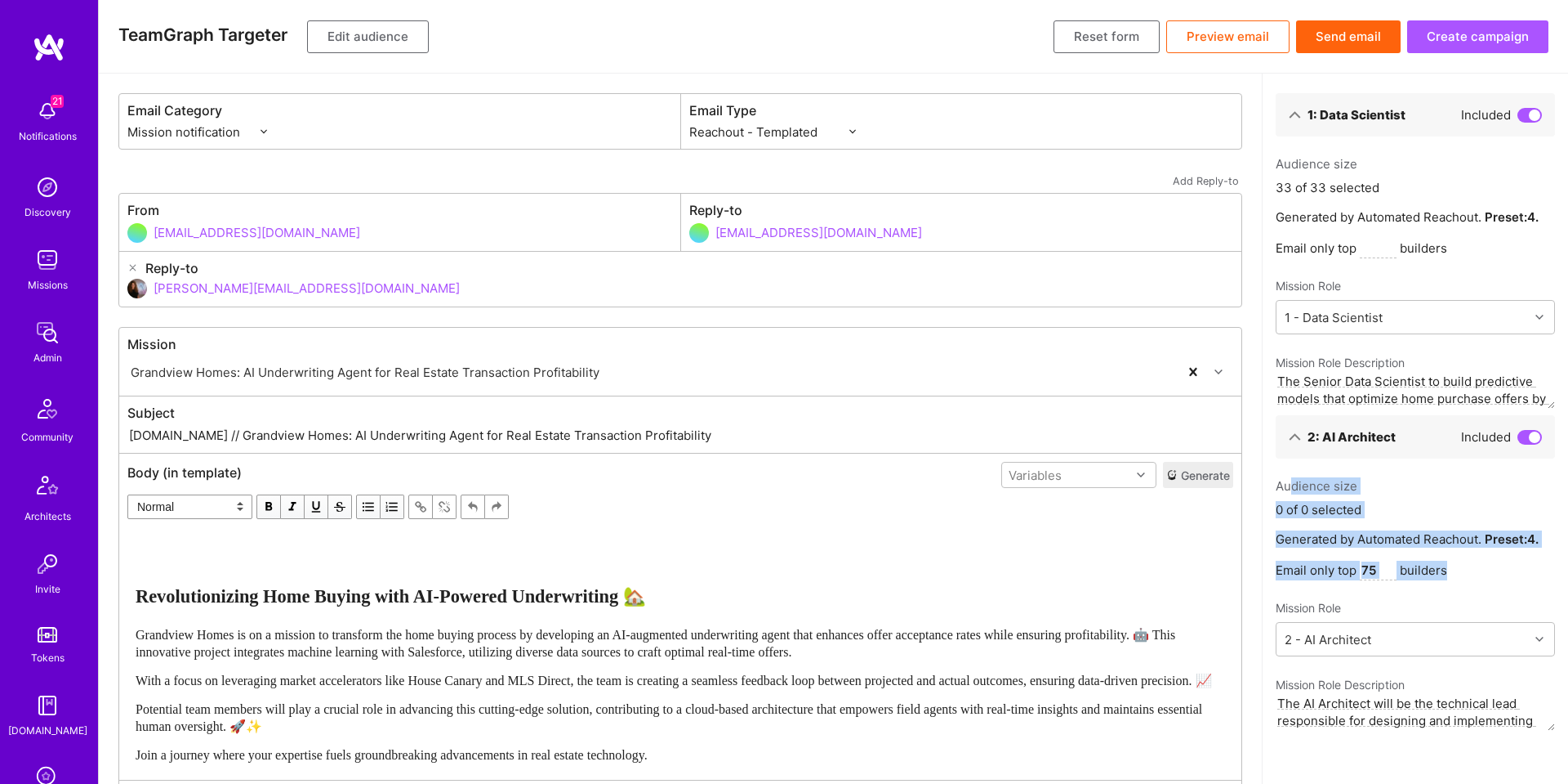
drag, startPoint x: 1427, startPoint y: 568, endPoint x: 1288, endPoint y: 487, distance: 160.9
click at [1288, 487] on div "Audience size 0 of 0 selected Generated by Automated Reachout. Preset: 4 . Emai…" at bounding box center [1416, 604] width 279 height 253
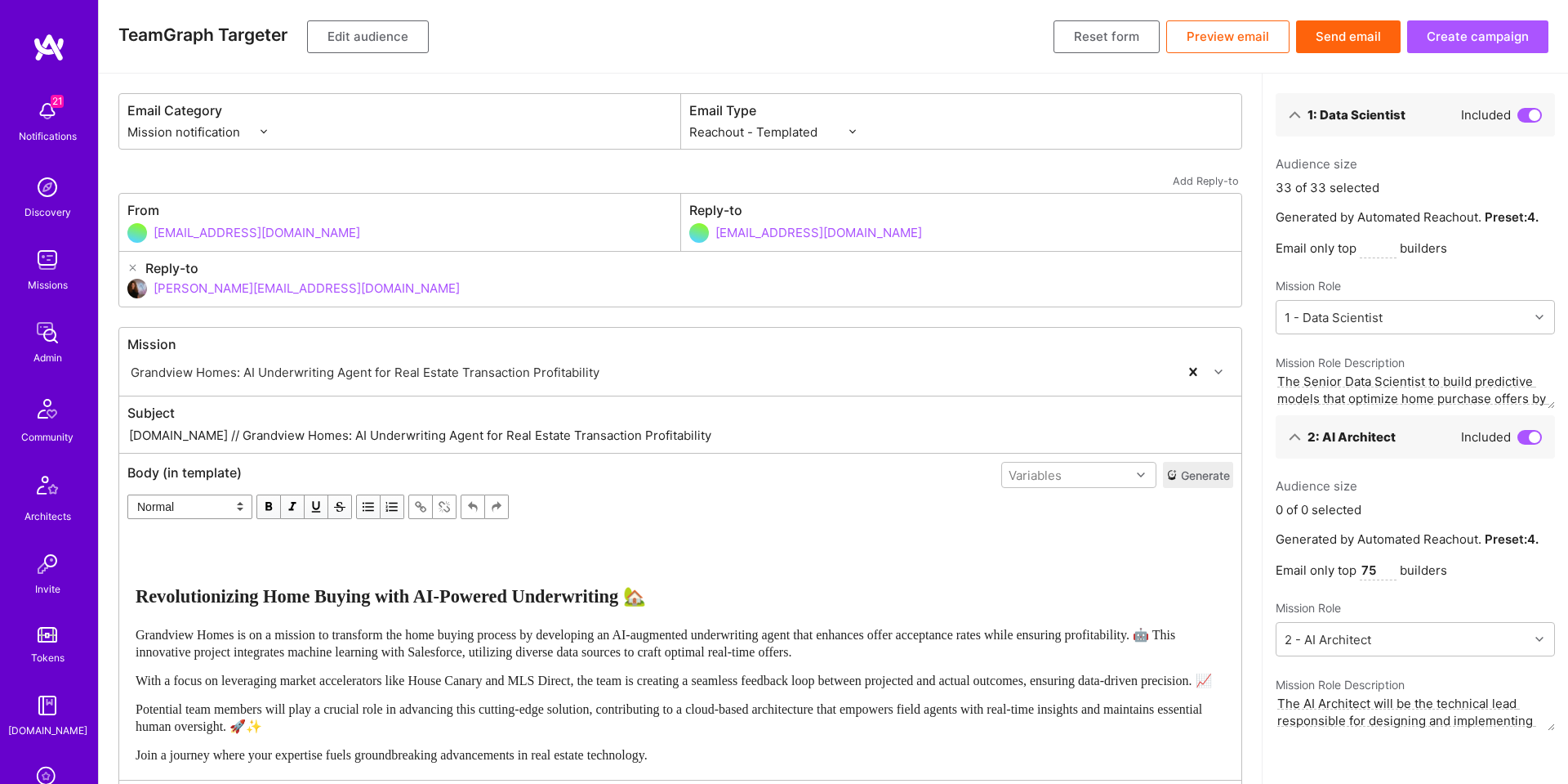
click at [1378, 571] on input "75" at bounding box center [1378, 570] width 37 height 19
drag, startPoint x: 1296, startPoint y: 520, endPoint x: 1397, endPoint y: 541, distance: 103.2
click at [1296, 520] on div "Audience size 0 of 0 selected Generated by Automated Reachout. Preset: 4 . Emai…" at bounding box center [1416, 604] width 279 height 253
drag, startPoint x: 1367, startPoint y: 572, endPoint x: 1386, endPoint y: 564, distance: 20.6
click at [1389, 567] on p "Email only top 75 builders" at bounding box center [1416, 570] width 279 height 19
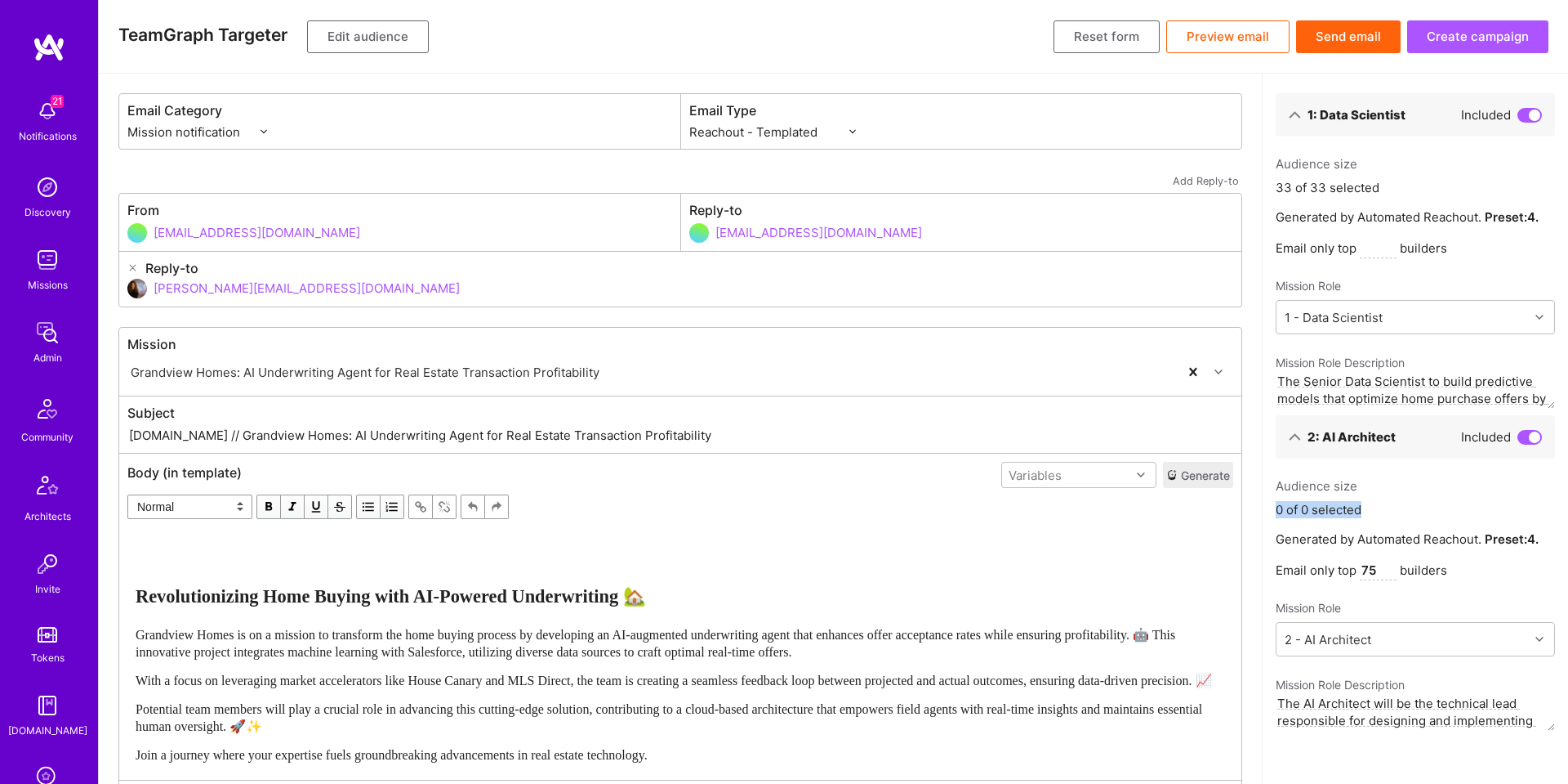
drag, startPoint x: 1268, startPoint y: 510, endPoint x: 1425, endPoint y: 509, distance: 157.0
click at [1424, 509] on div "1: Data Scientist Included Audience size 33 of 33 selected Generated by Automat…" at bounding box center [1415, 414] width 305 height 683
click at [1468, 26] on button "Create campaign" at bounding box center [1478, 37] width 141 height 33
click at [1379, 251] on input "text" at bounding box center [1378, 247] width 37 height 19
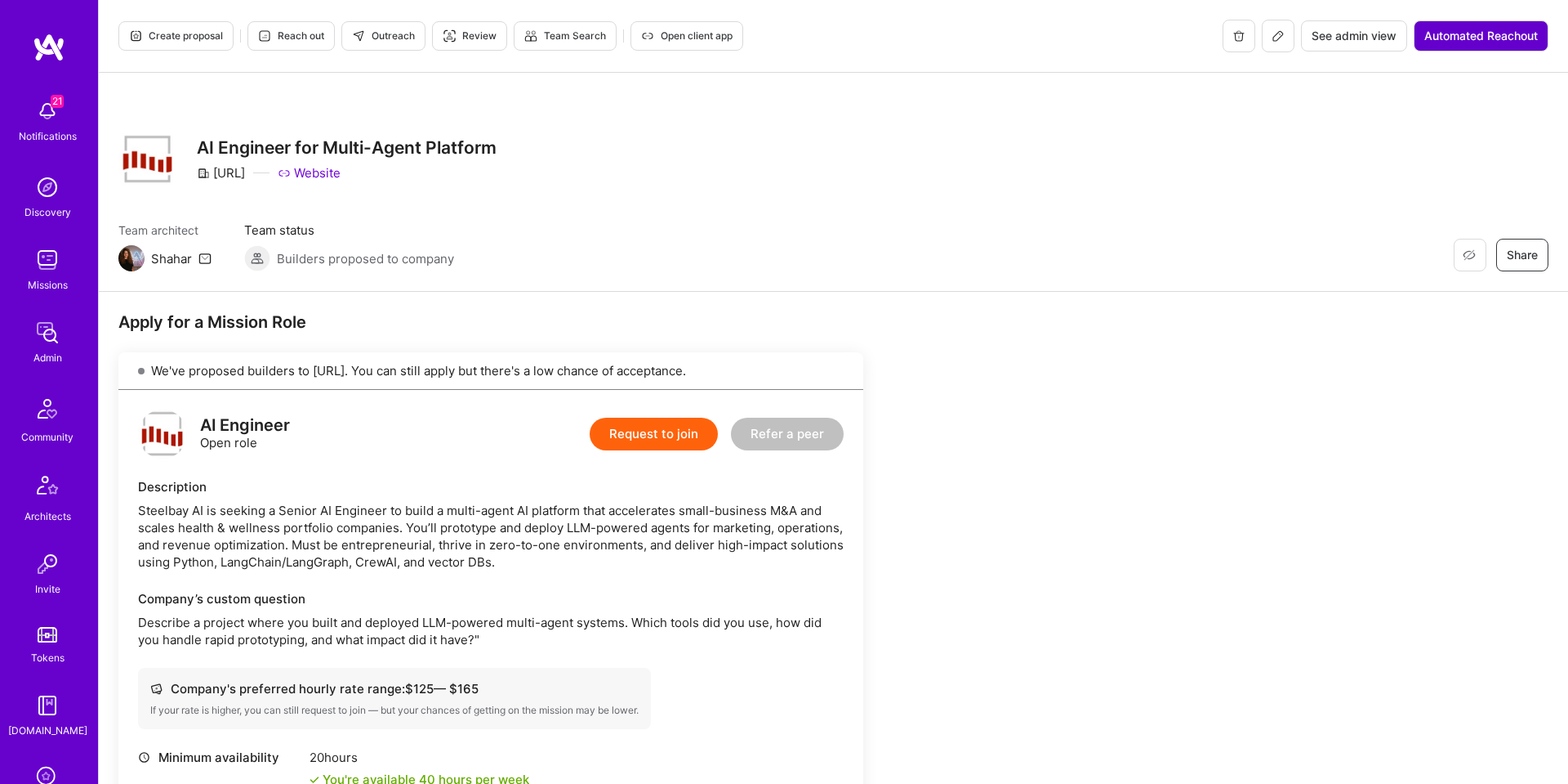
click at [1444, 36] on span "Automated Reachout" at bounding box center [1481, 36] width 114 height 16
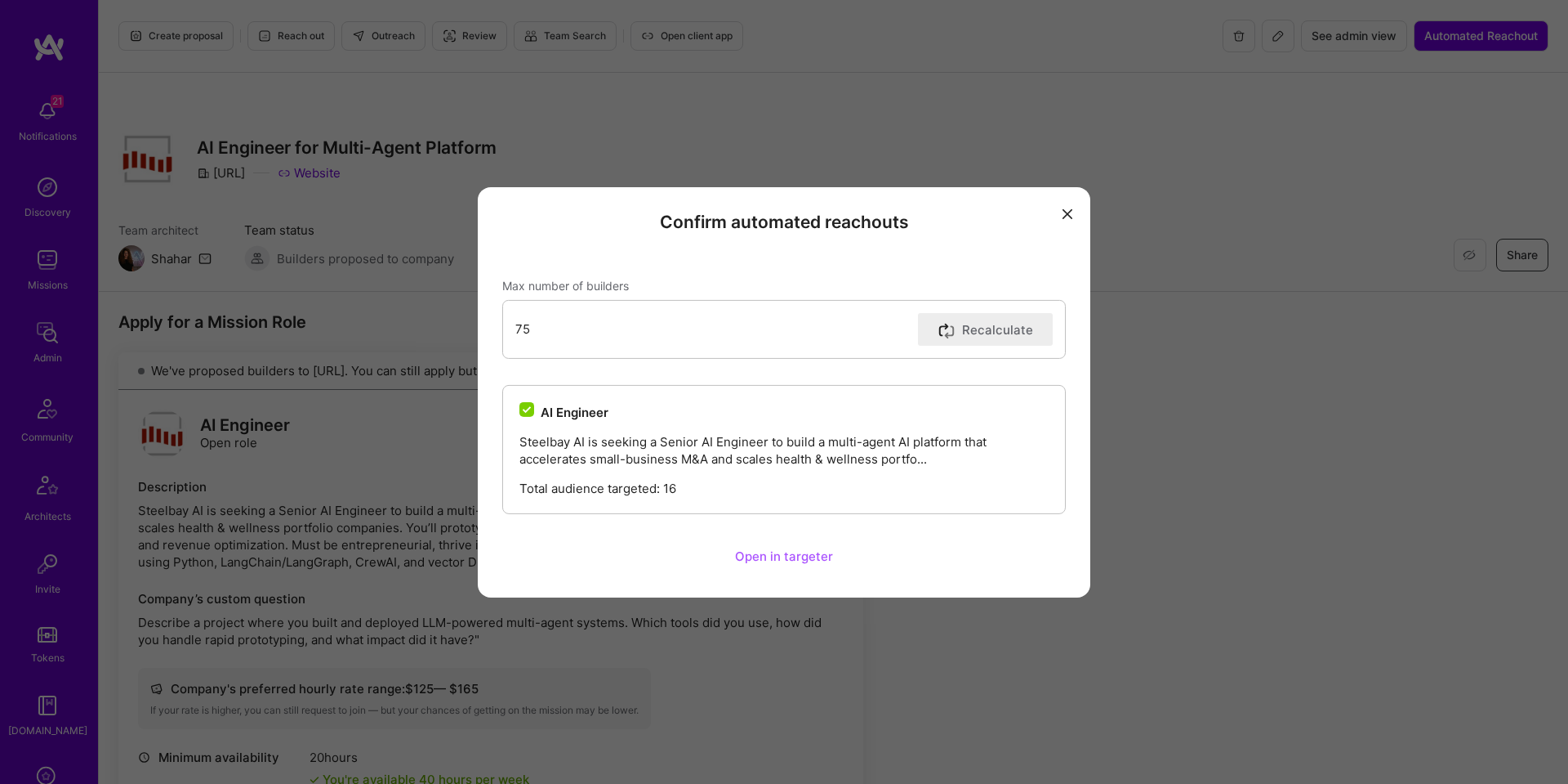
drag, startPoint x: 513, startPoint y: 326, endPoint x: 527, endPoint y: 323, distance: 14.3
click at [513, 326] on div "75 Recalculate" at bounding box center [784, 328] width 564 height 59
click at [527, 324] on input "75" at bounding box center [714, 328] width 397 height 41
click at [525, 328] on input "75" at bounding box center [714, 328] width 397 height 41
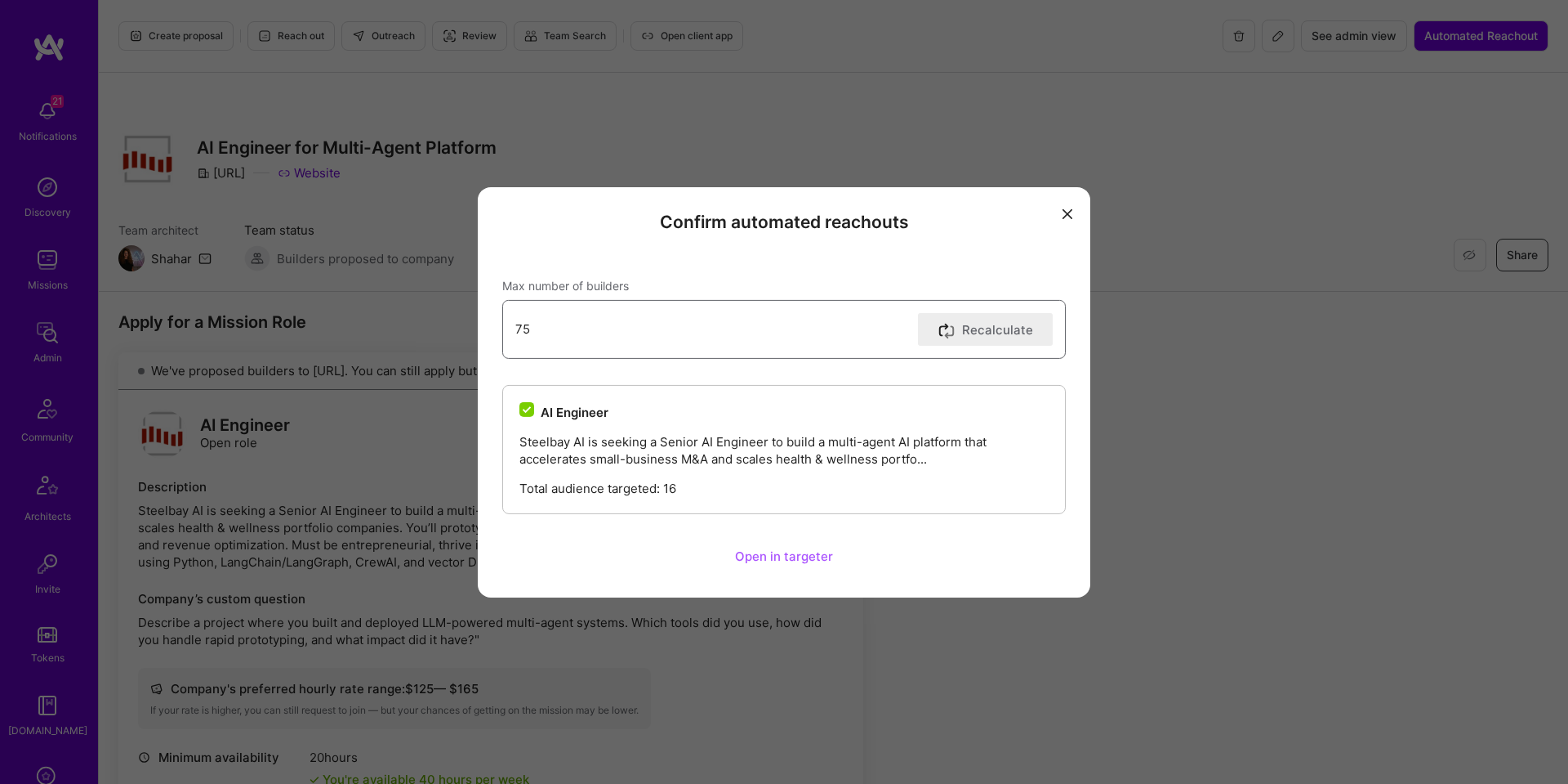
click at [589, 321] on input "75" at bounding box center [714, 328] width 397 height 41
click at [906, 330] on input "74" at bounding box center [714, 328] width 397 height 41
click at [906, 330] on input "73" at bounding box center [714, 328] width 397 height 41
click at [906, 330] on input "72" at bounding box center [714, 328] width 397 height 41
click at [906, 330] on input "71" at bounding box center [714, 328] width 397 height 41
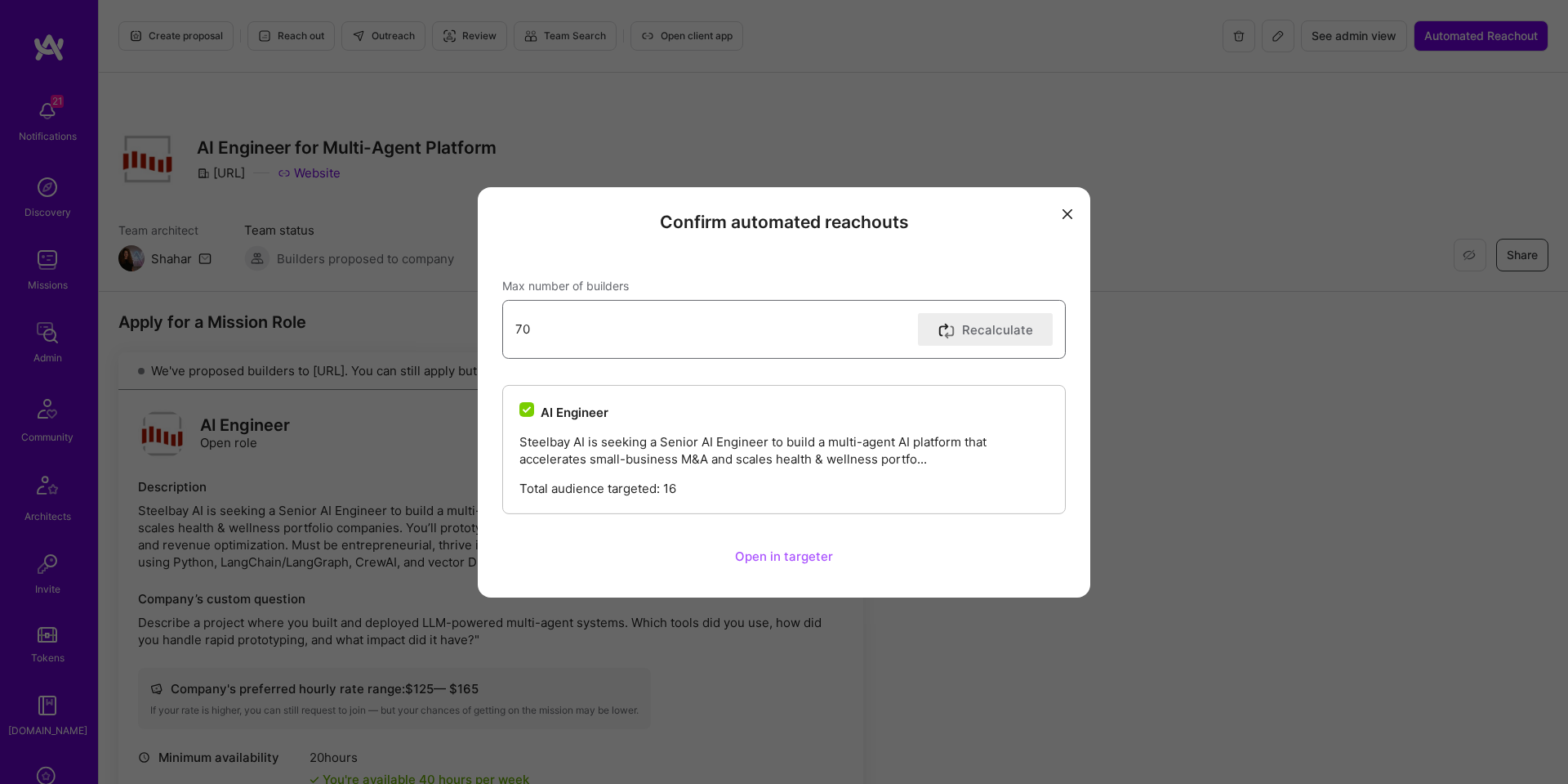
click at [906, 330] on input "70" at bounding box center [714, 328] width 397 height 41
type input "69"
click at [906, 330] on input "69" at bounding box center [714, 328] width 397 height 41
click at [986, 330] on button "Recalculate" at bounding box center [986, 329] width 136 height 33
click at [1068, 212] on icon "modal" at bounding box center [1067, 214] width 10 height 10
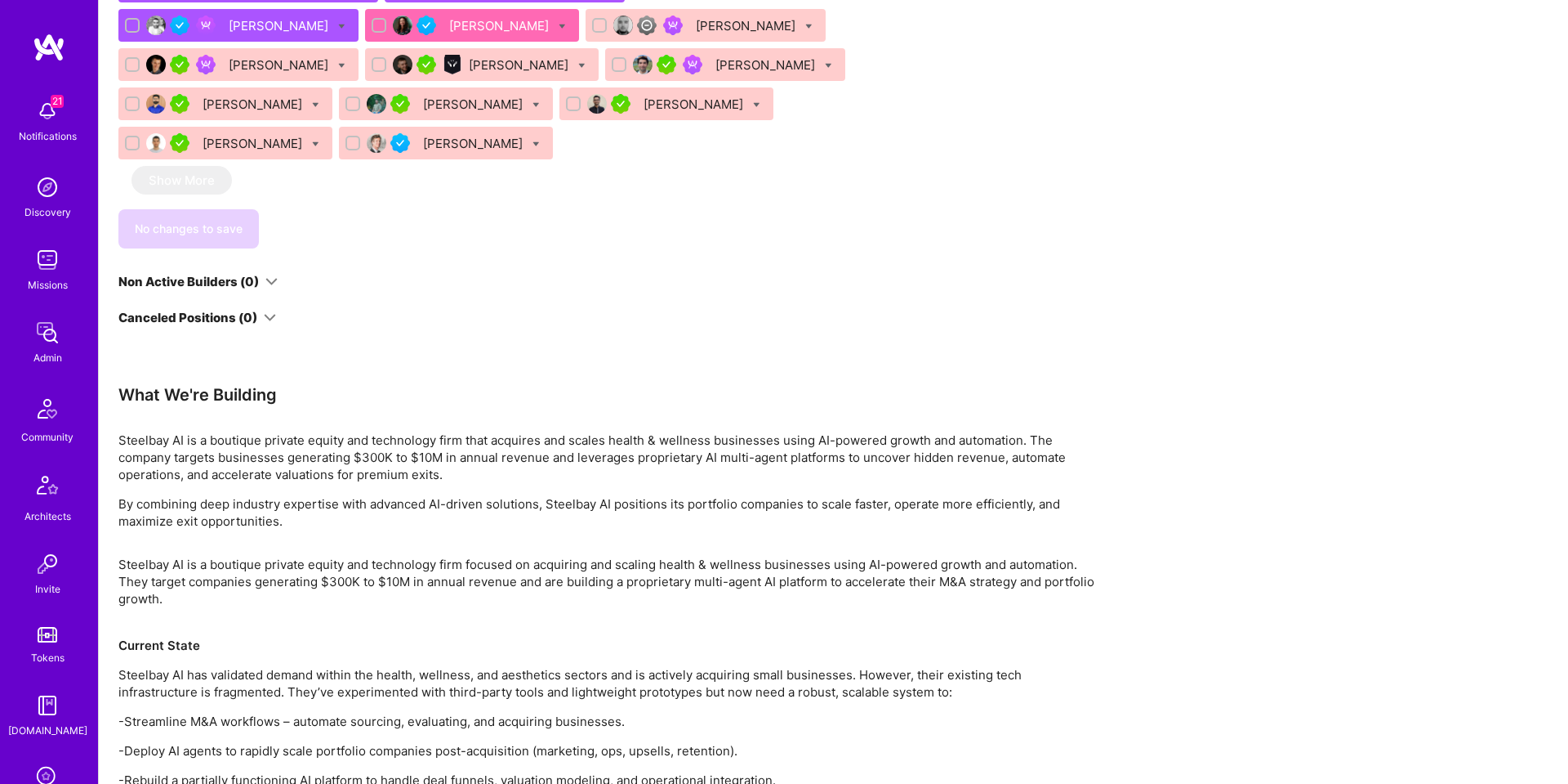
scroll to position [1503, 0]
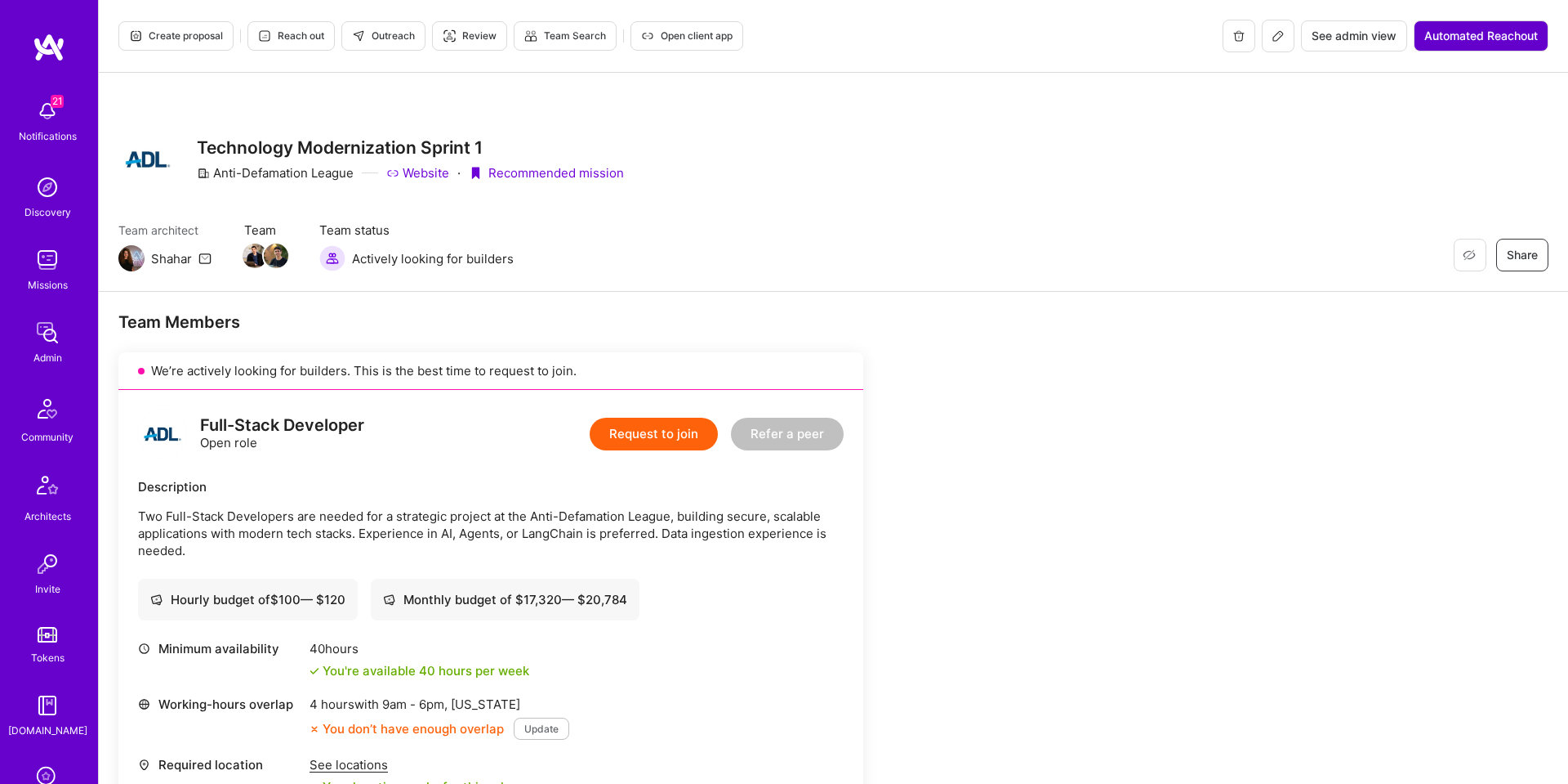
click at [1479, 46] on button "Automated Reachout" at bounding box center [1481, 36] width 135 height 31
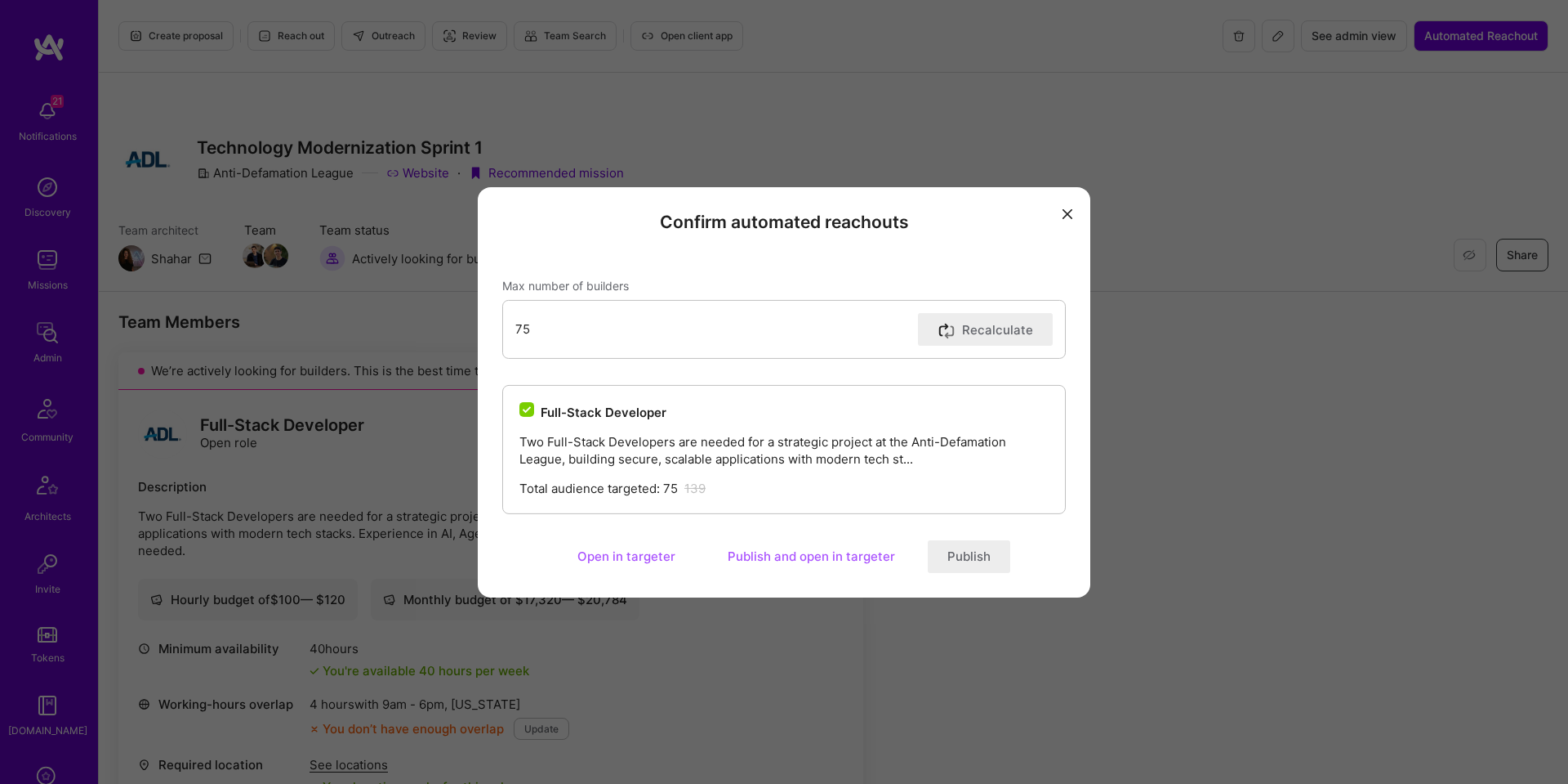
click at [634, 567] on button "Open in targeter" at bounding box center [627, 557] width 138 height 33
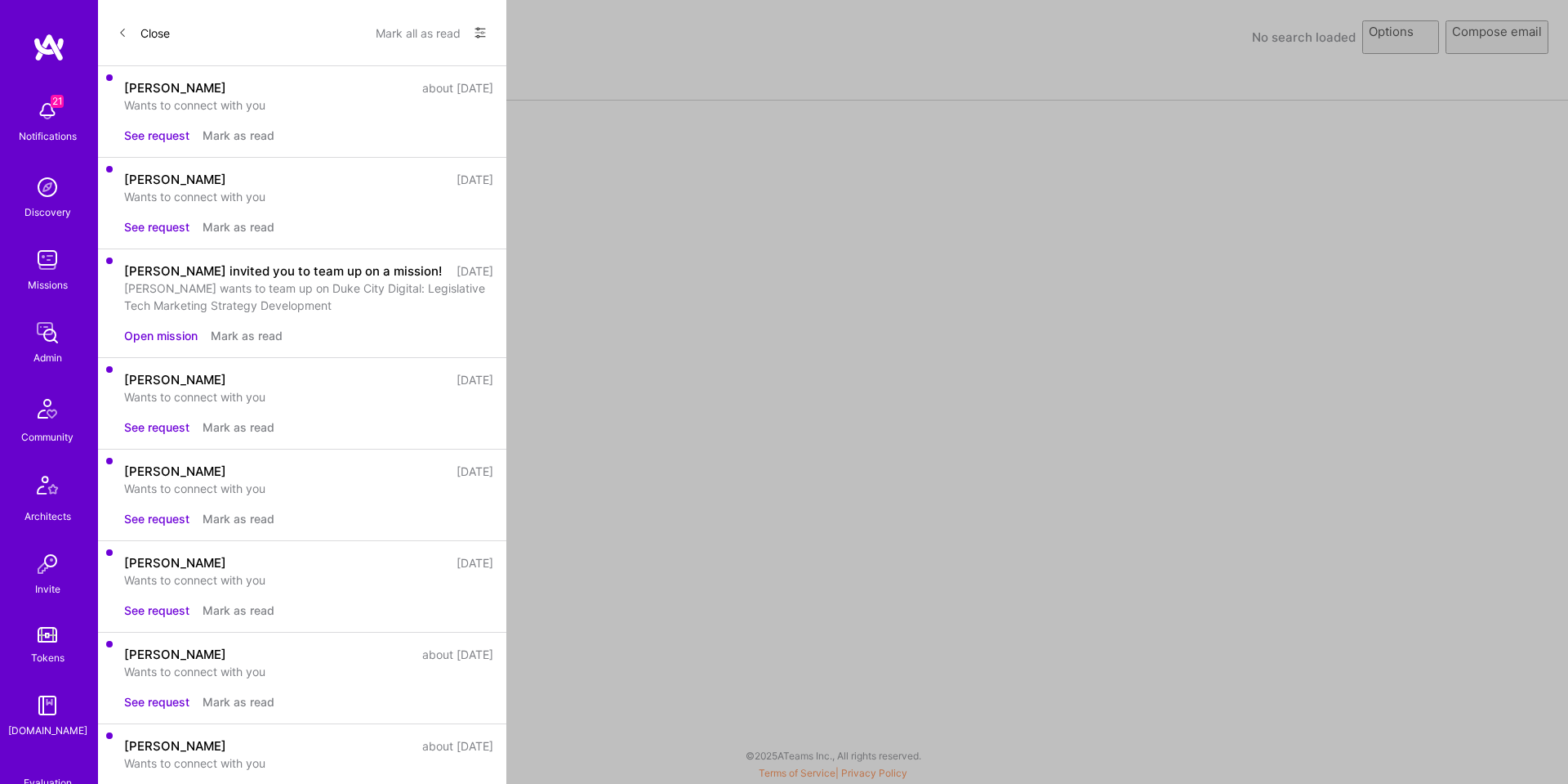
select select "rich-reachout"
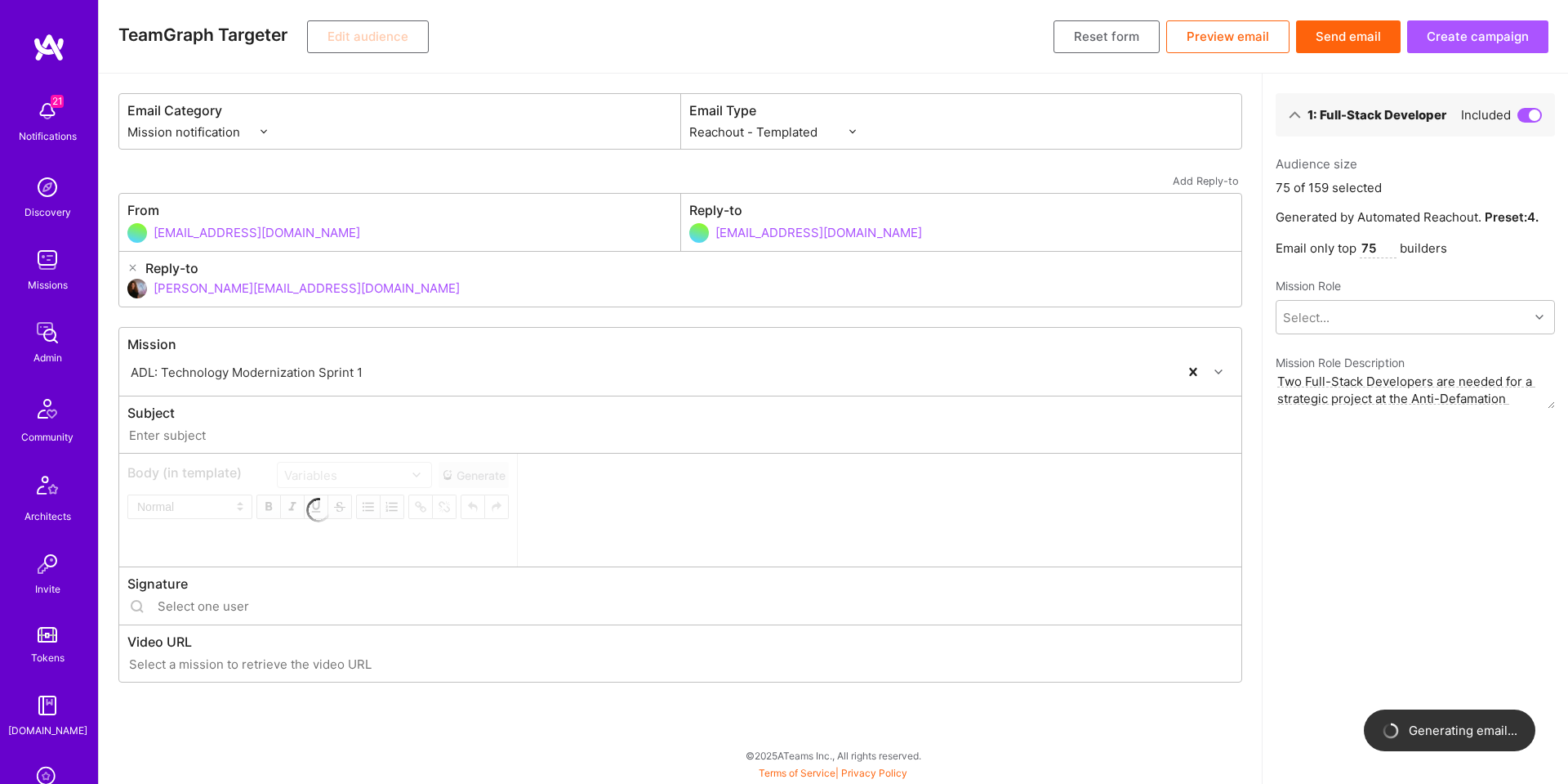
type input "A.Team // ADL: Technology Modernization Sprint 1"
type input "[PERSON_NAME][EMAIL_ADDRESS][DOMAIN_NAME]"
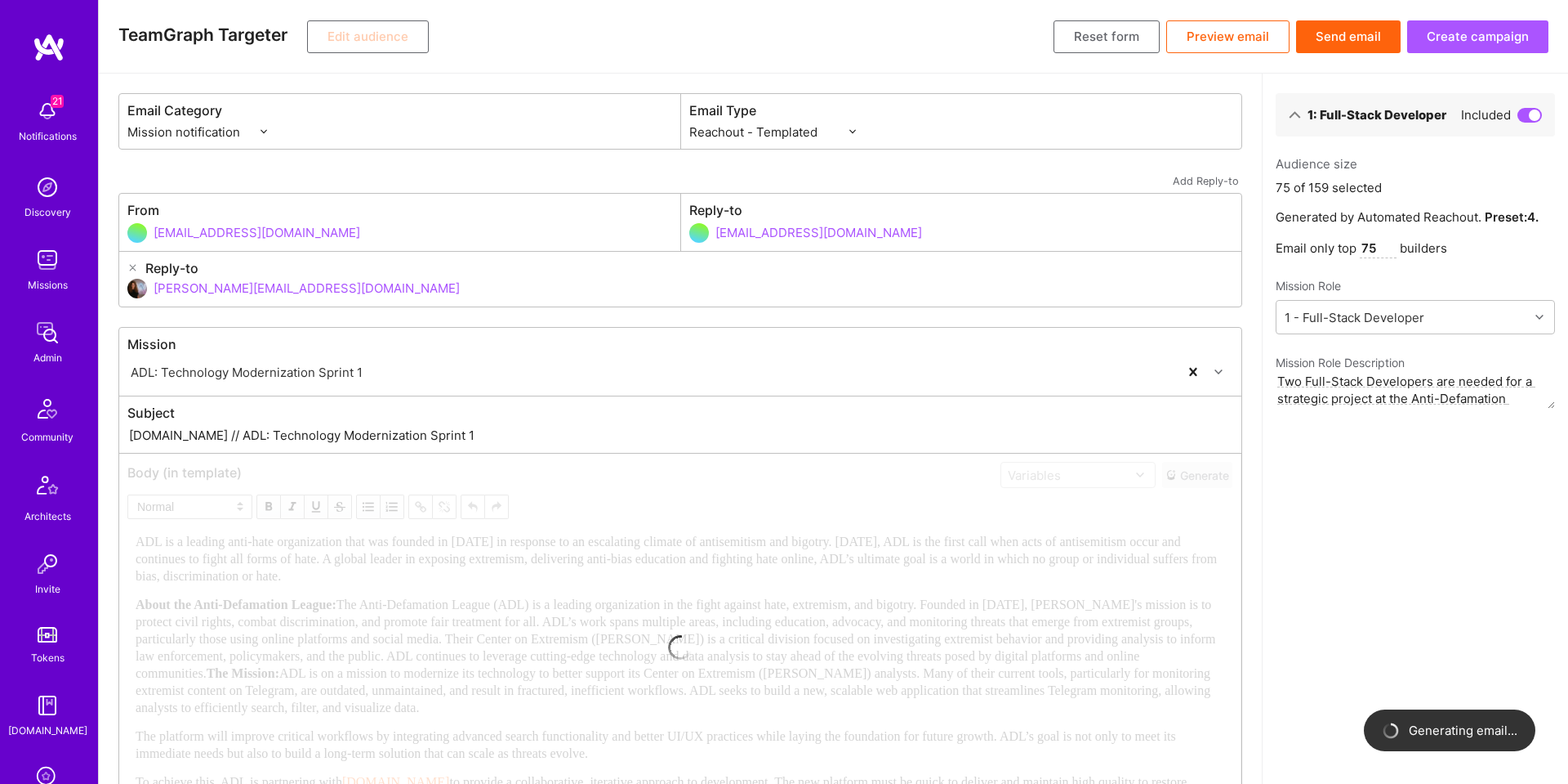
scroll to position [1, 0]
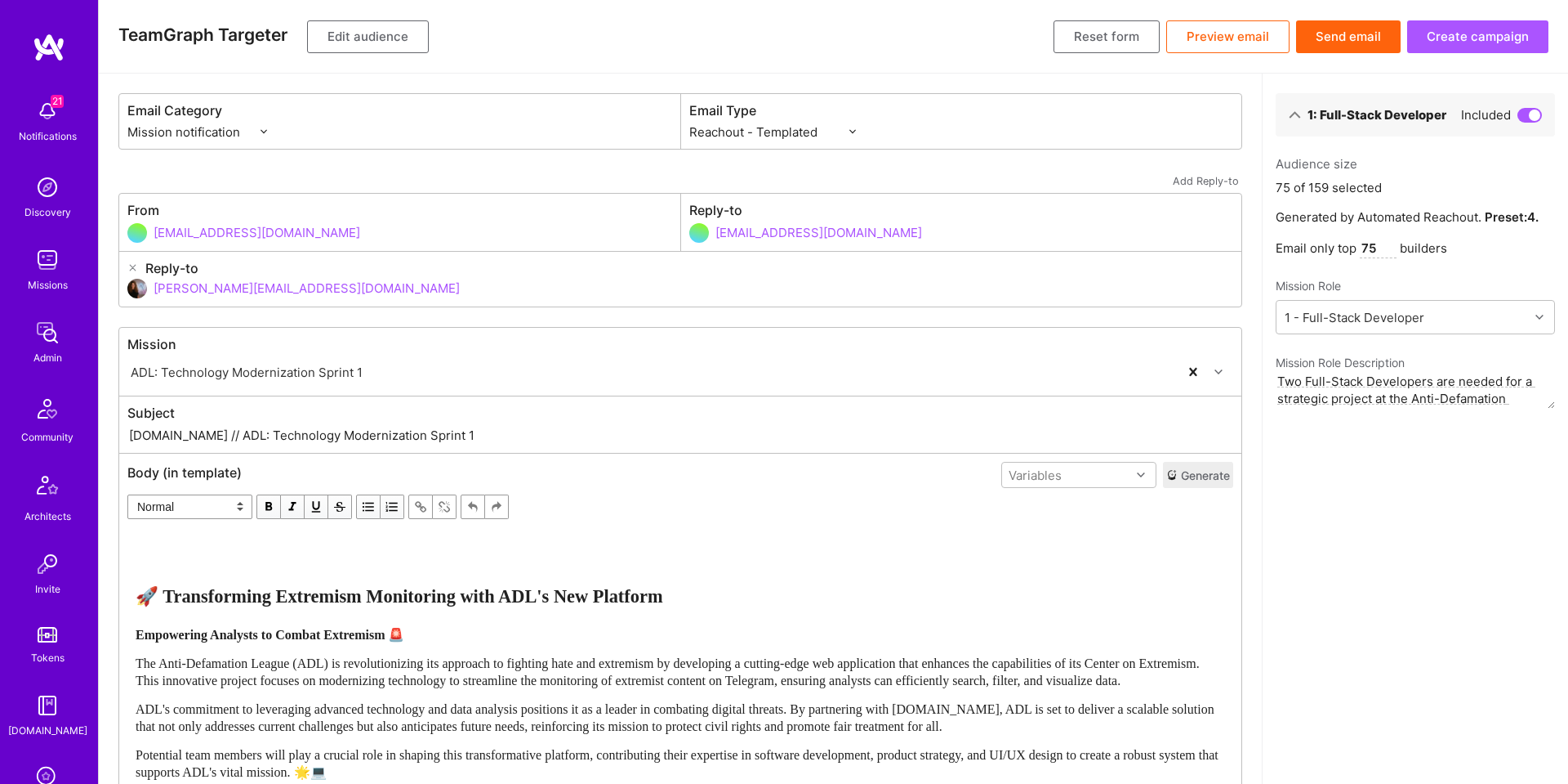
click at [374, 40] on button "Edit audience" at bounding box center [368, 37] width 121 height 33
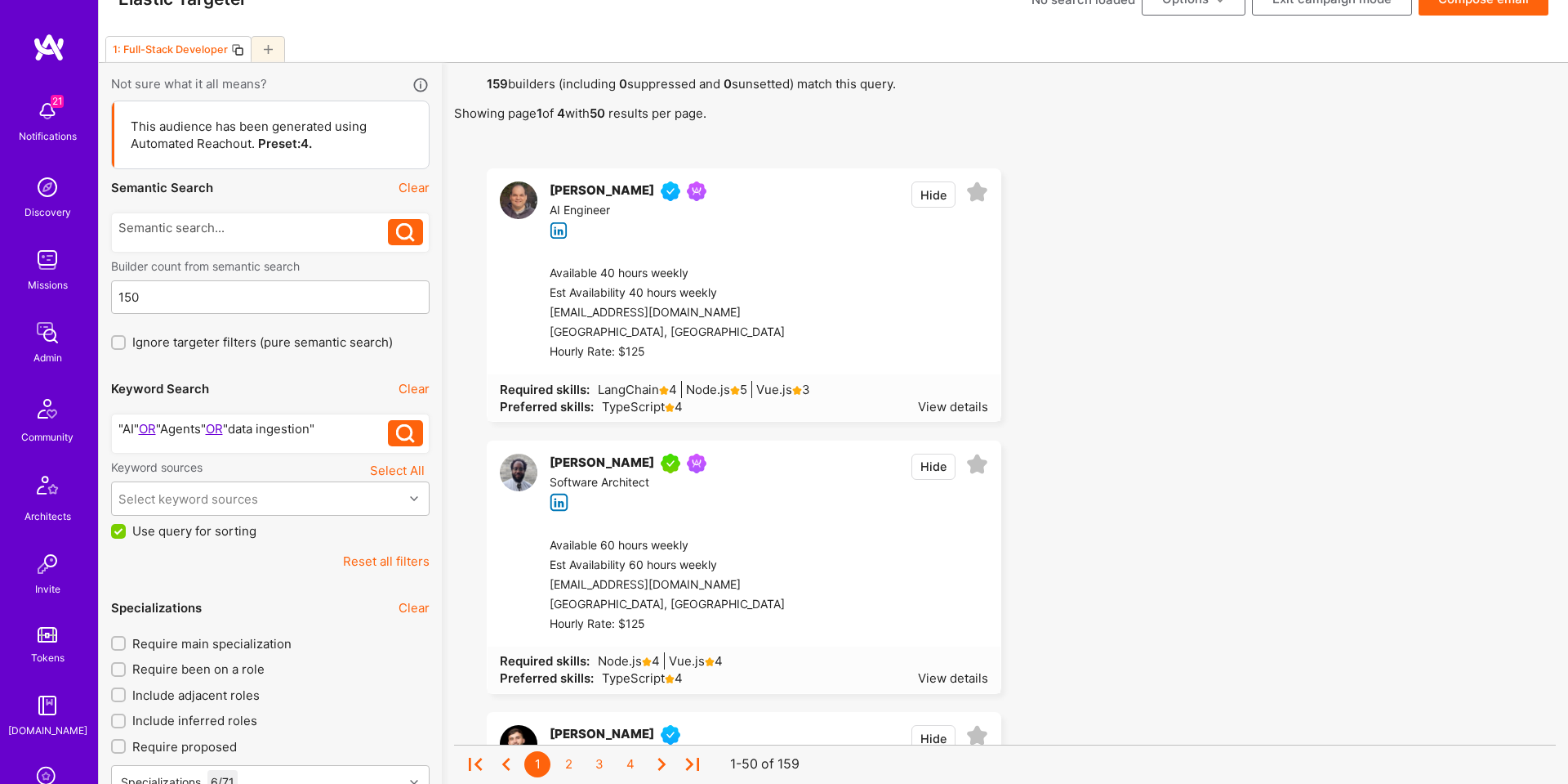
scroll to position [47, 0]
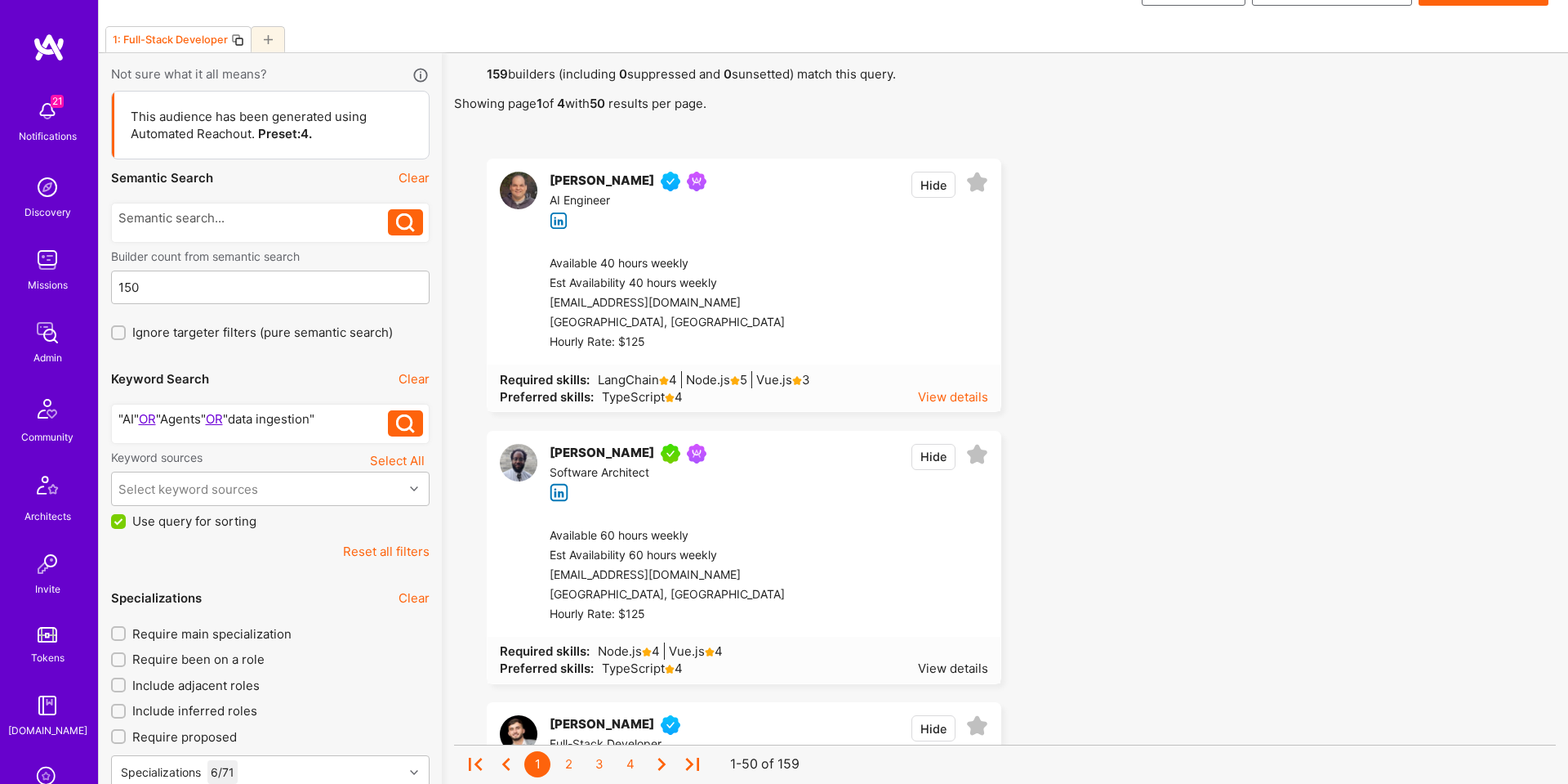
click at [939, 400] on div "View details" at bounding box center [953, 397] width 70 height 17
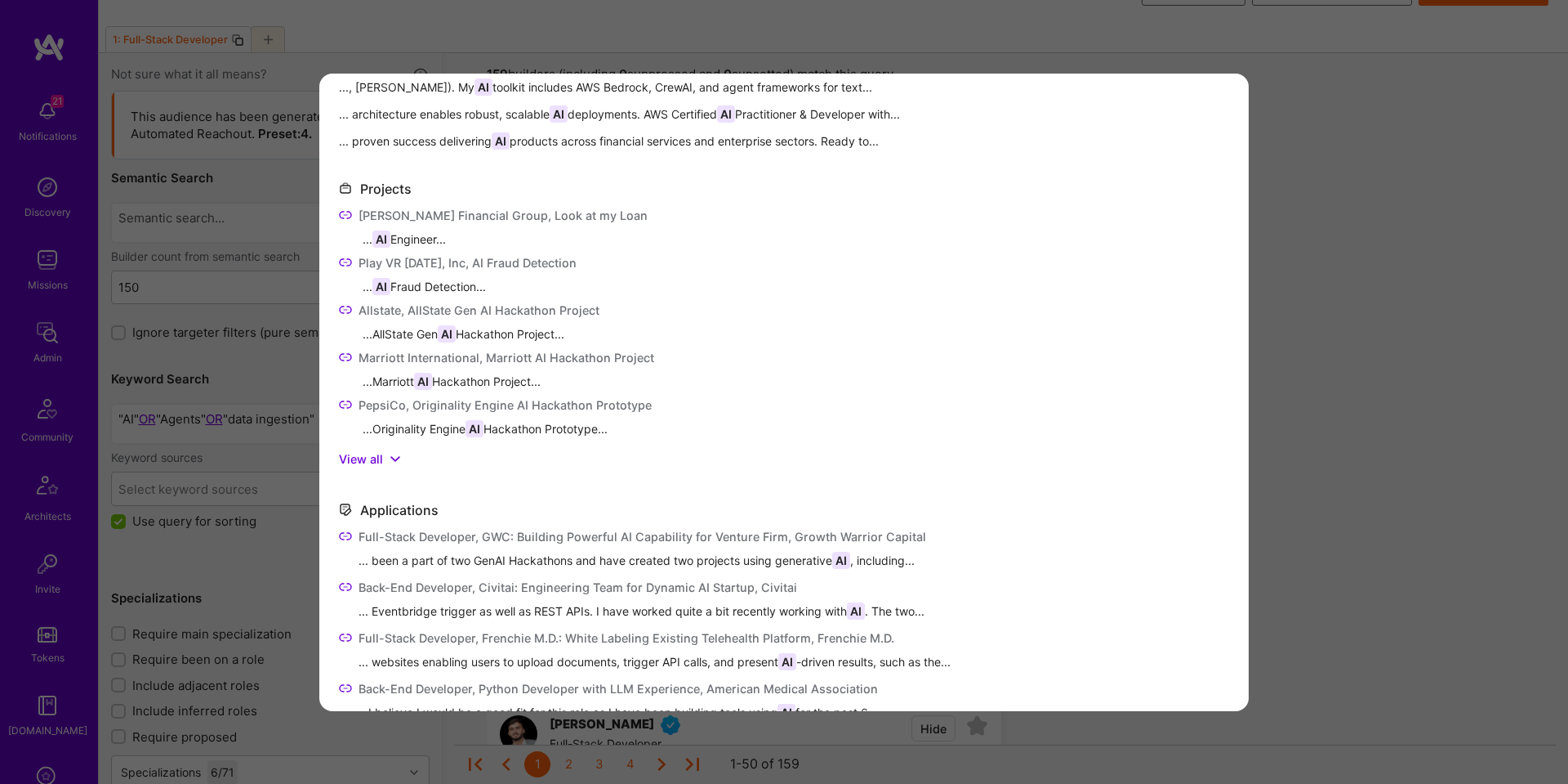
scroll to position [0, 0]
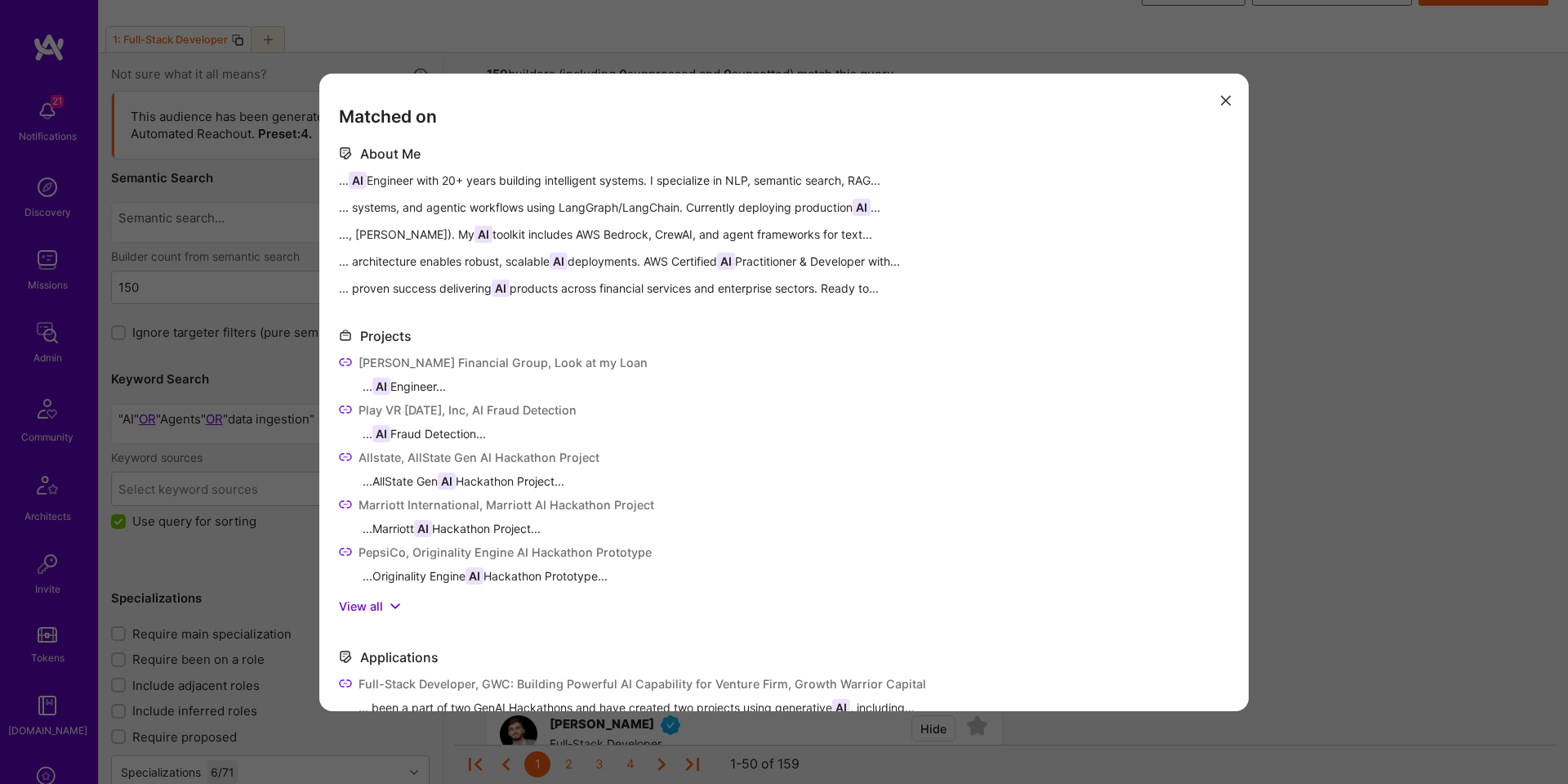
click at [1412, 346] on div "Matched on About Me ... AI Engineer with 20+ years building intelligent systems…" at bounding box center [784, 392] width 1568 height 784
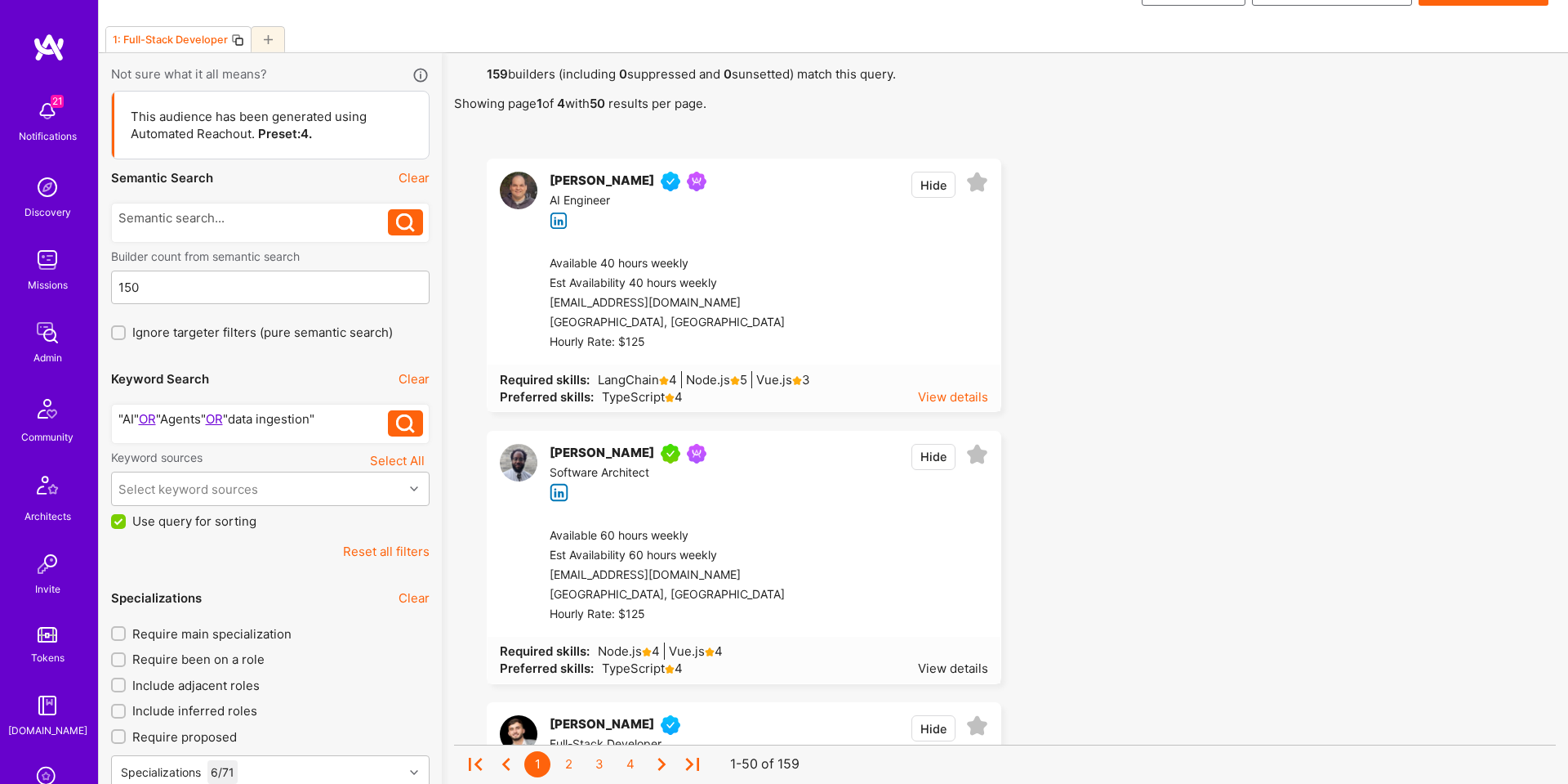
click at [942, 397] on div "View details" at bounding box center [953, 397] width 70 height 17
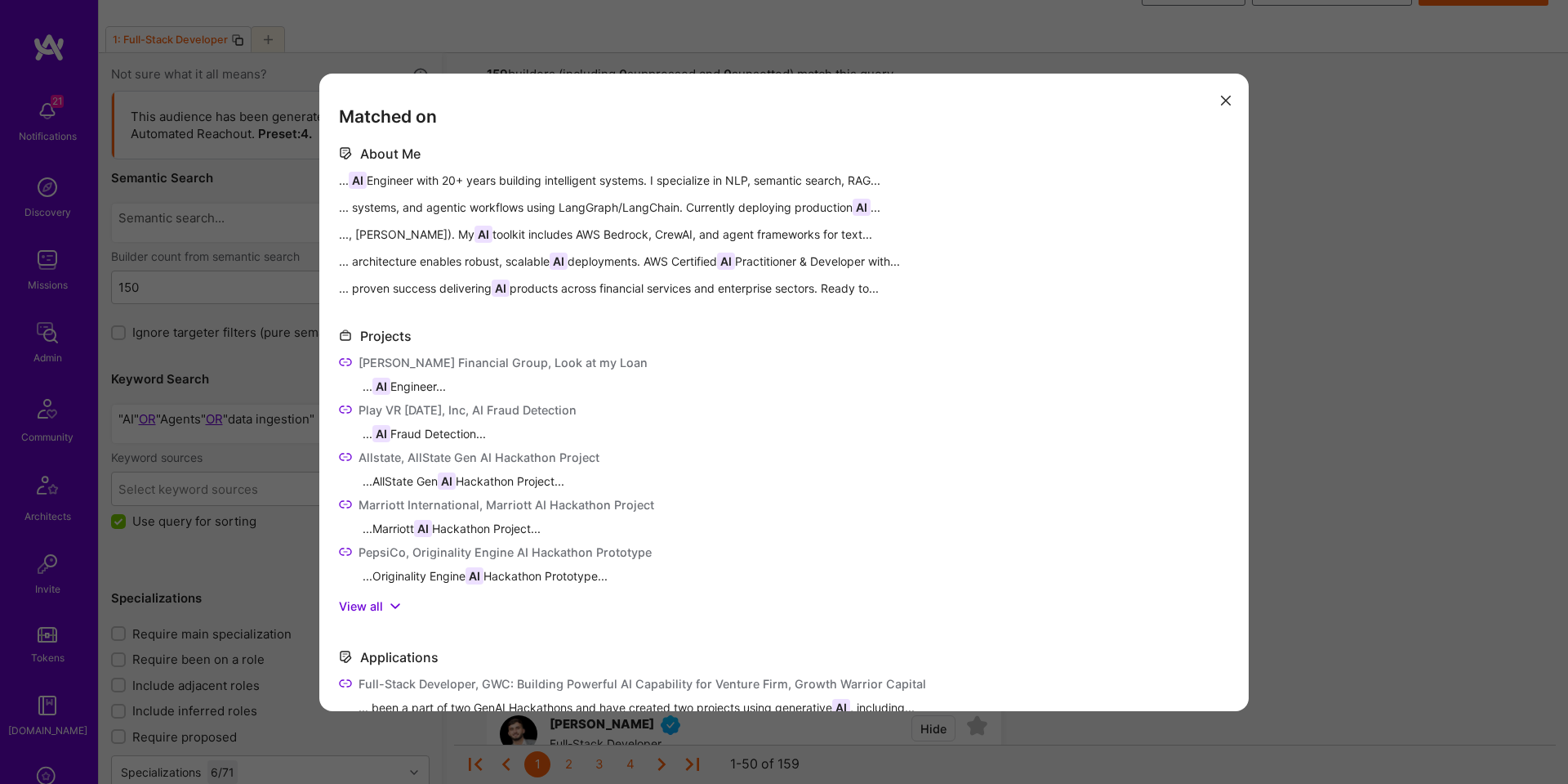
click at [1348, 257] on div "Matched on About Me ... AI Engineer with 20+ years building intelligent systems…" at bounding box center [784, 392] width 1568 height 784
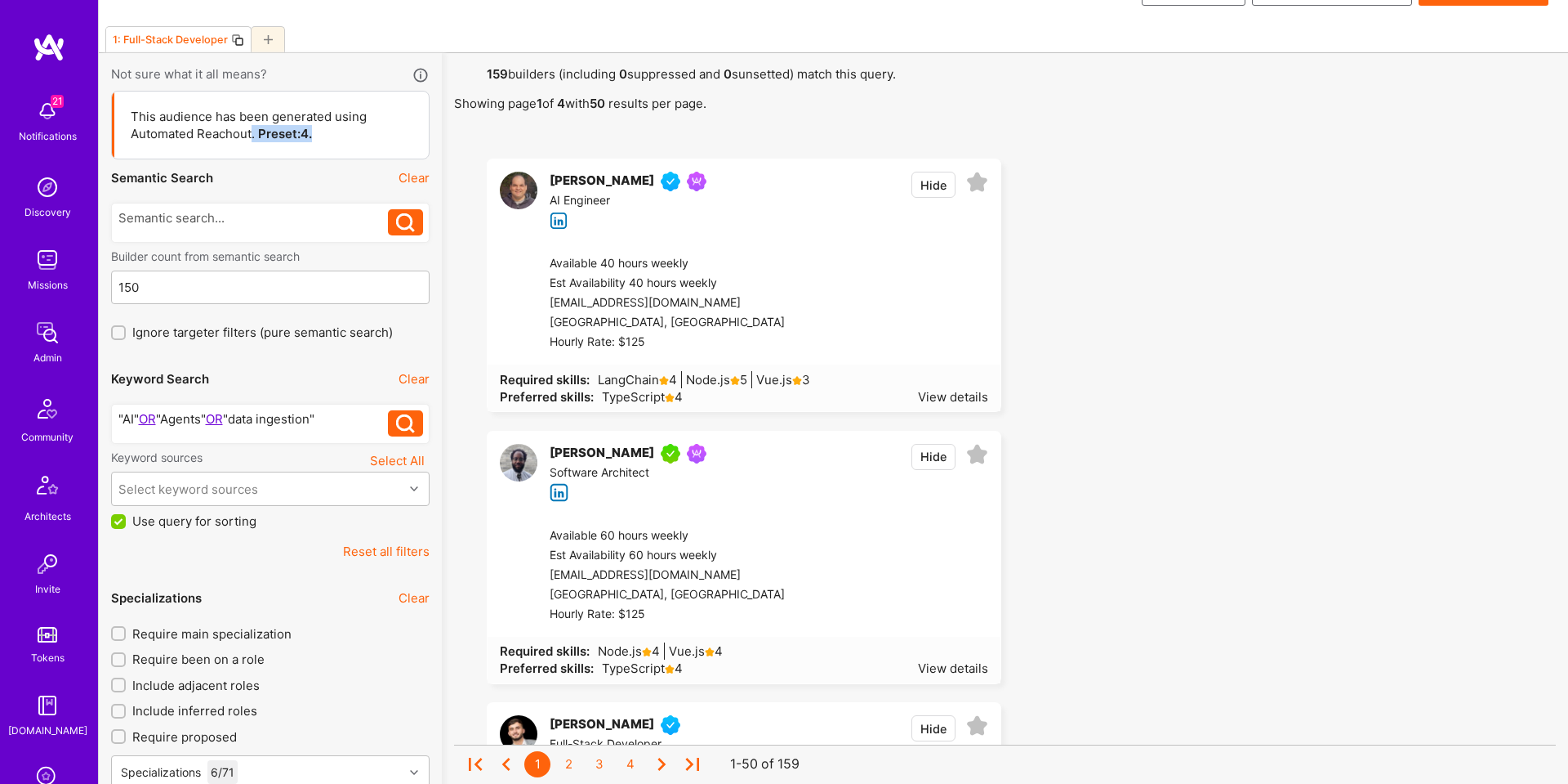
drag, startPoint x: 261, startPoint y: 133, endPoint x: 348, endPoint y: 172, distance: 95.3
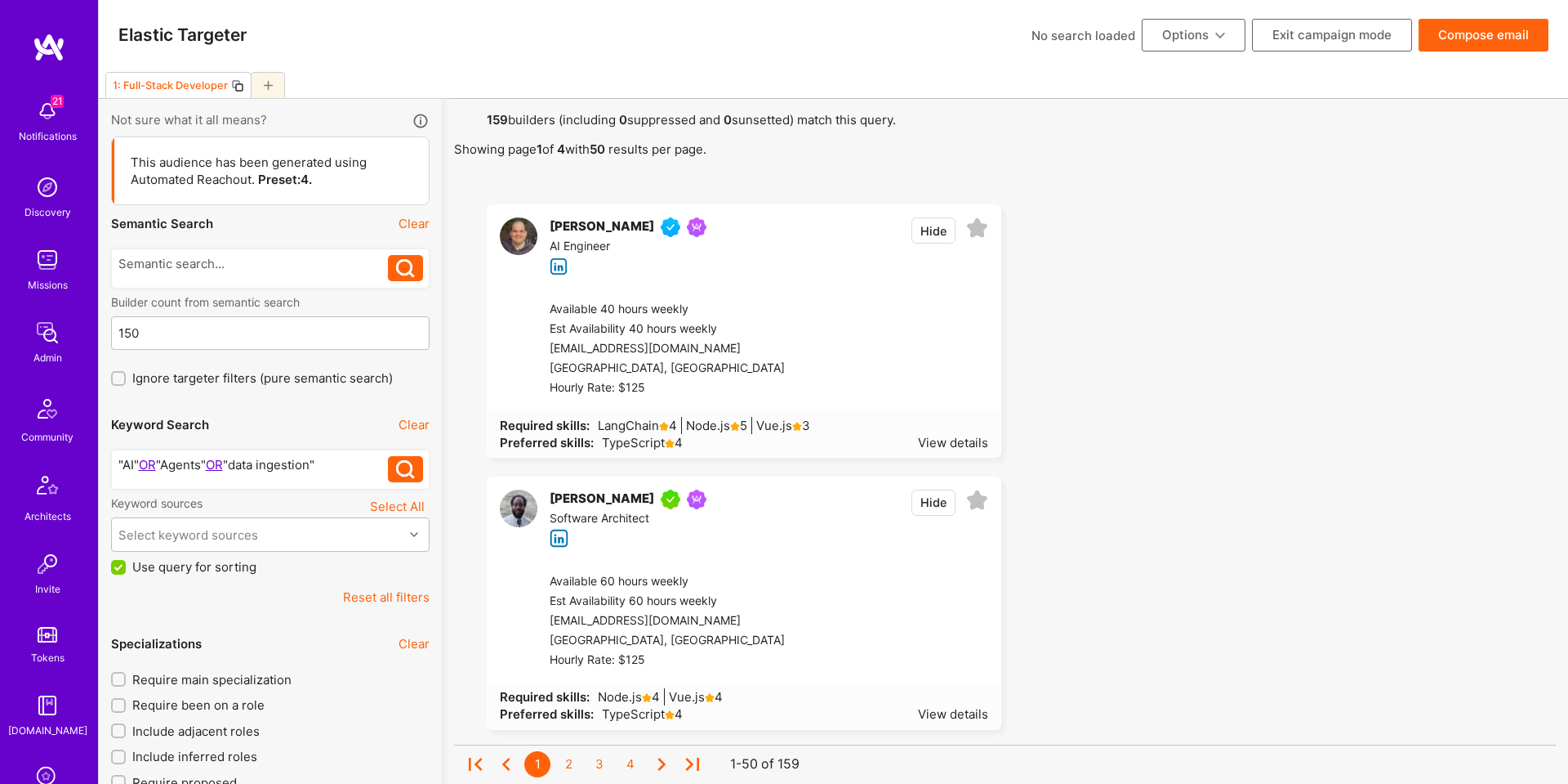
scroll to position [0, 0]
drag, startPoint x: 308, startPoint y: 182, endPoint x: 248, endPoint y: 186, distance: 60.1
click at [248, 186] on div "This audience has been generated using Automated Reachout. Preset: 4 ." at bounding box center [271, 172] width 282 height 35
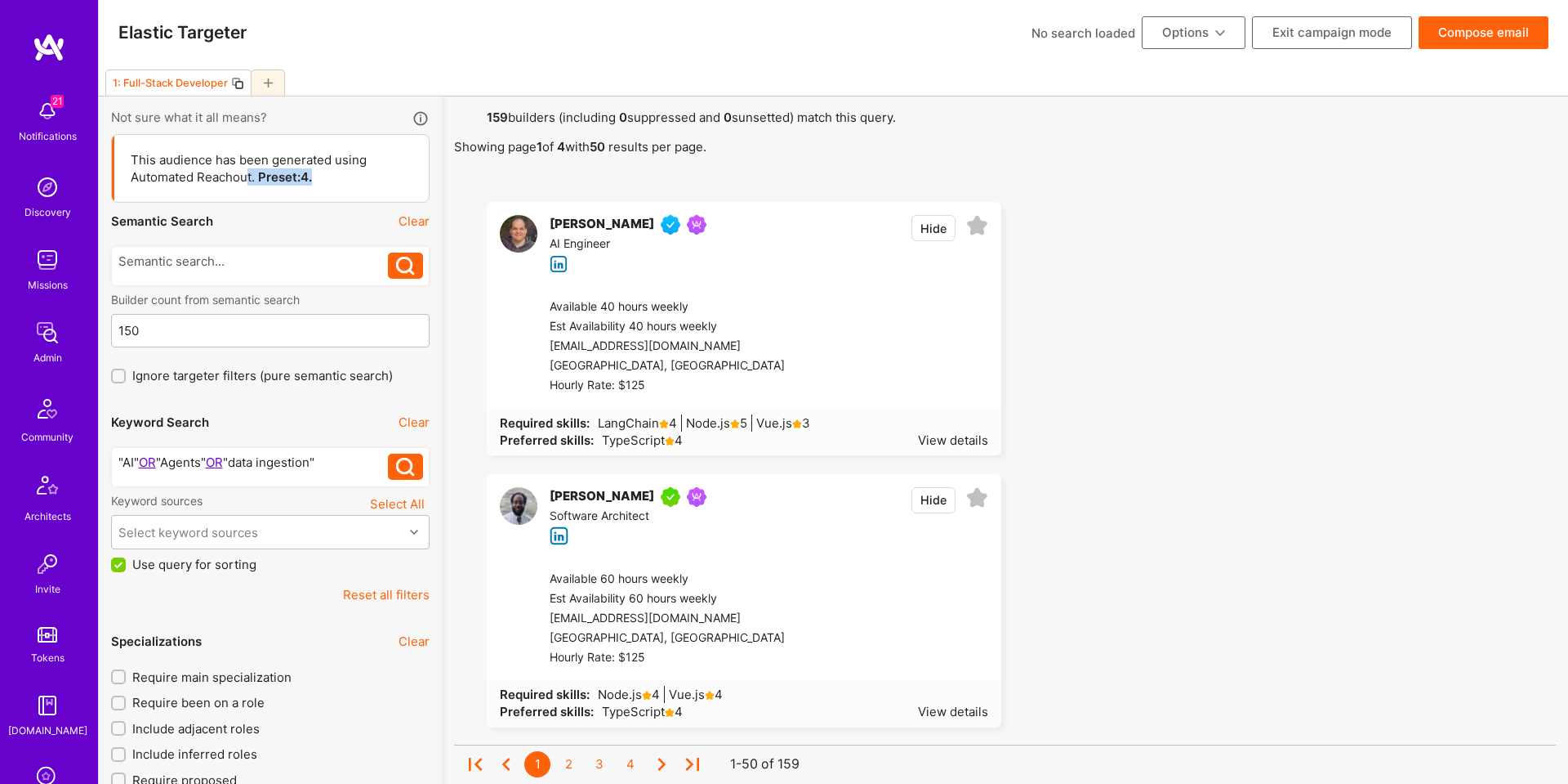
click at [248, 186] on div "This audience has been generated using Automated Reachout. Preset: 4 ." at bounding box center [271, 169] width 315 height 67
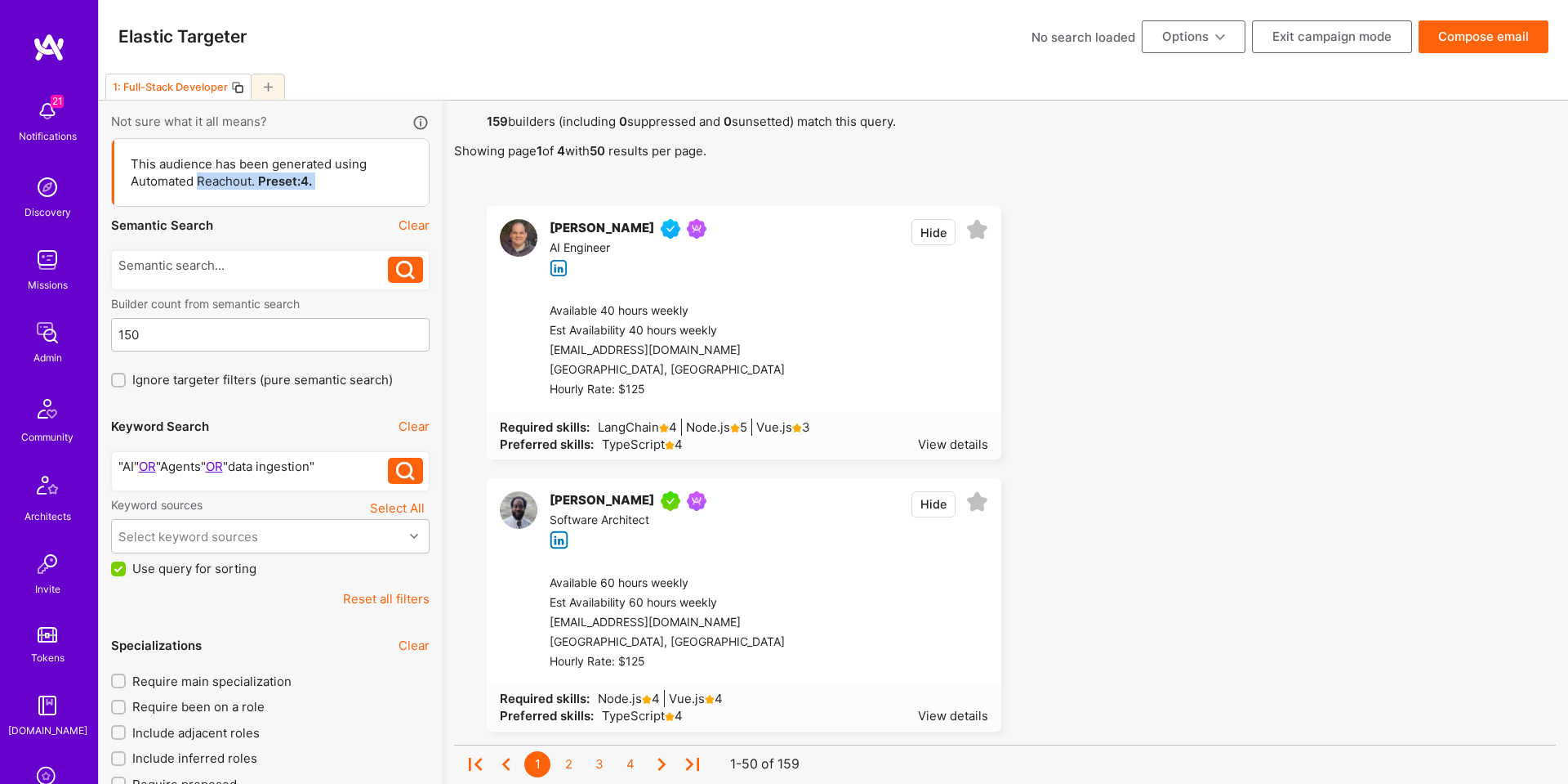
drag, startPoint x: 252, startPoint y: 185, endPoint x: 353, endPoint y: 179, distance: 101.2
click at [353, 179] on div "This audience has been generated using Automated Reachout. Preset: 4 ." at bounding box center [271, 172] width 282 height 35
click at [1493, 39] on button "Compose email" at bounding box center [1483, 36] width 130 height 33
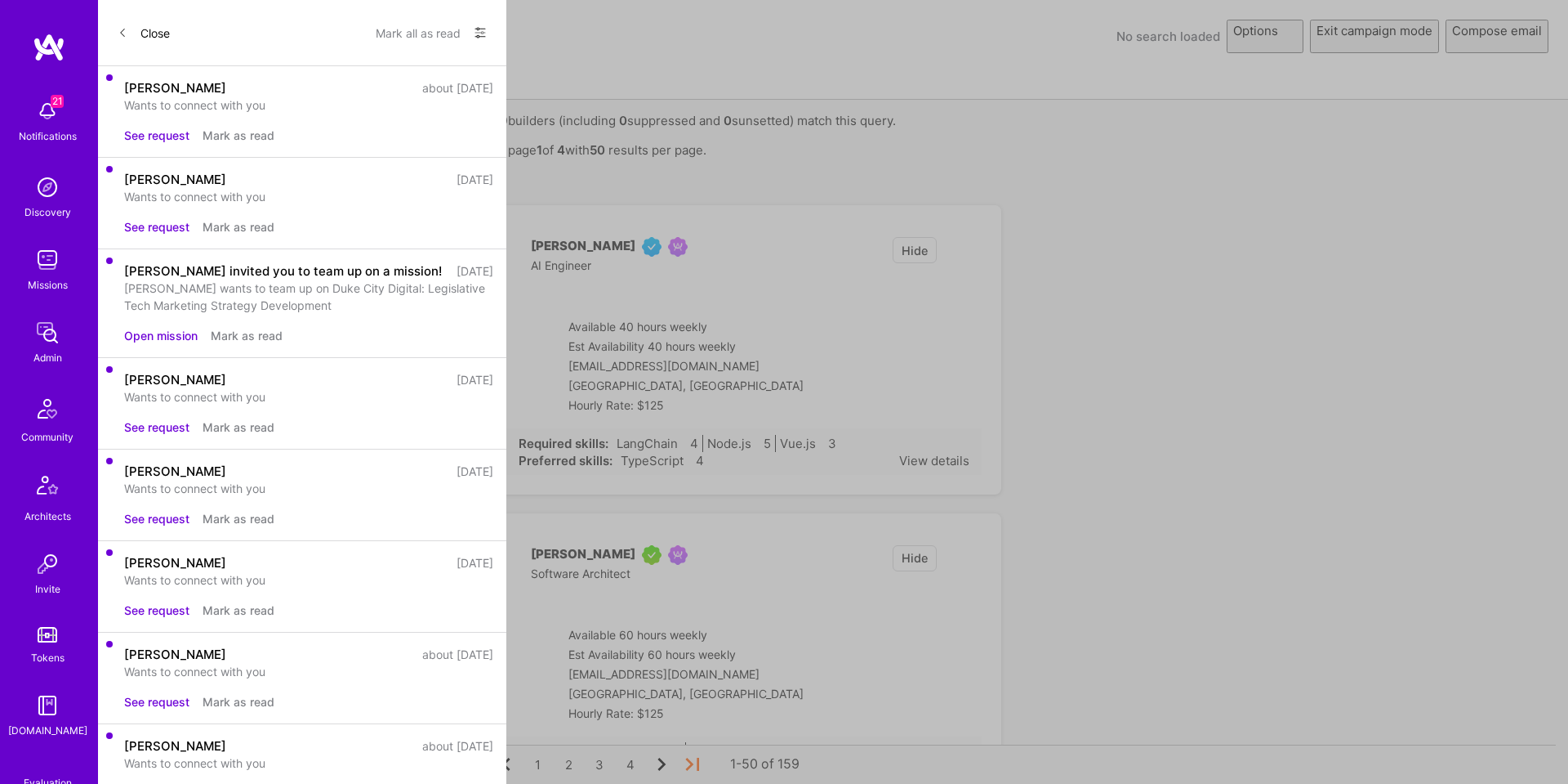
select select "rich-reachout"
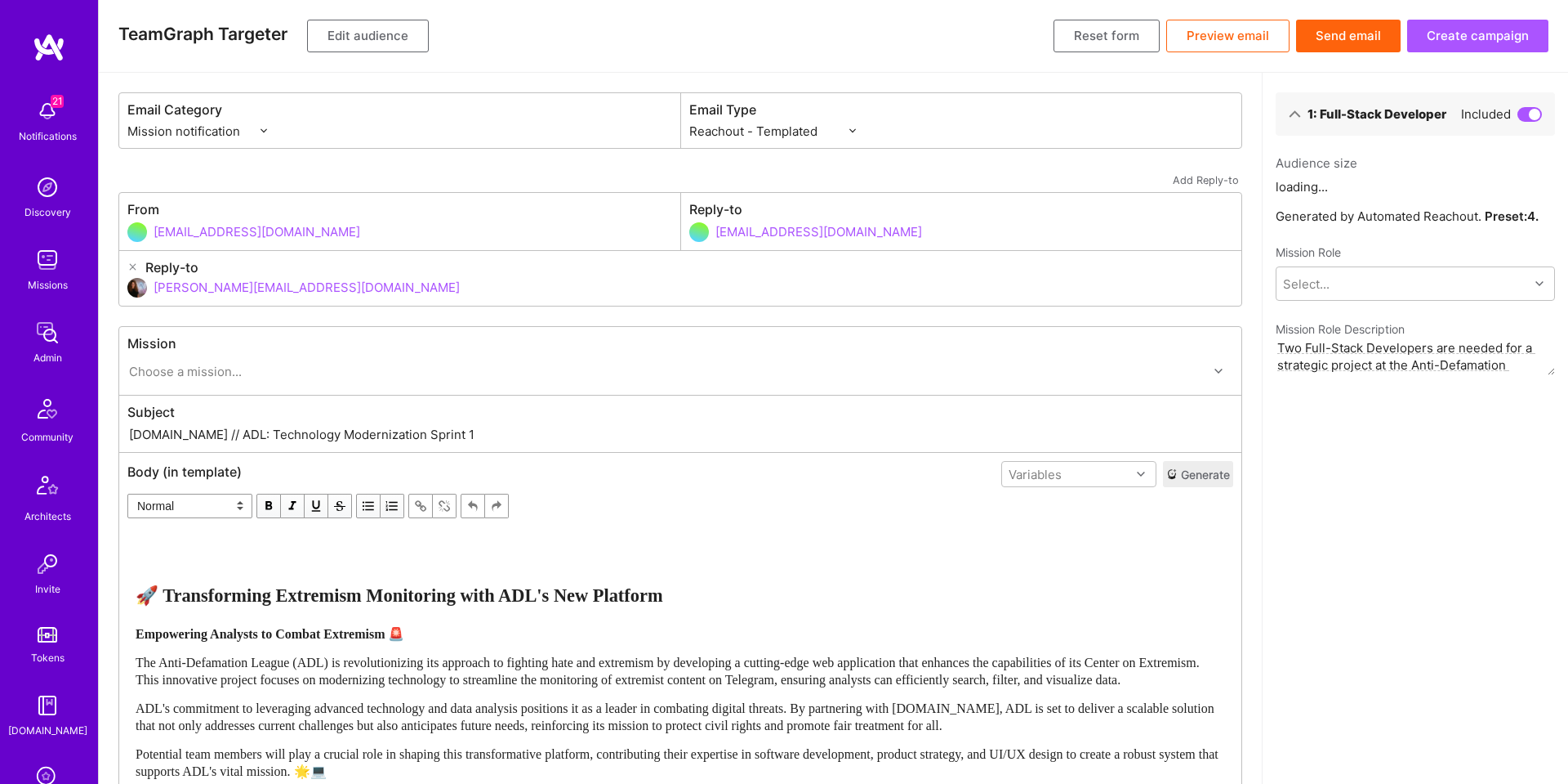
scroll to position [0, 0]
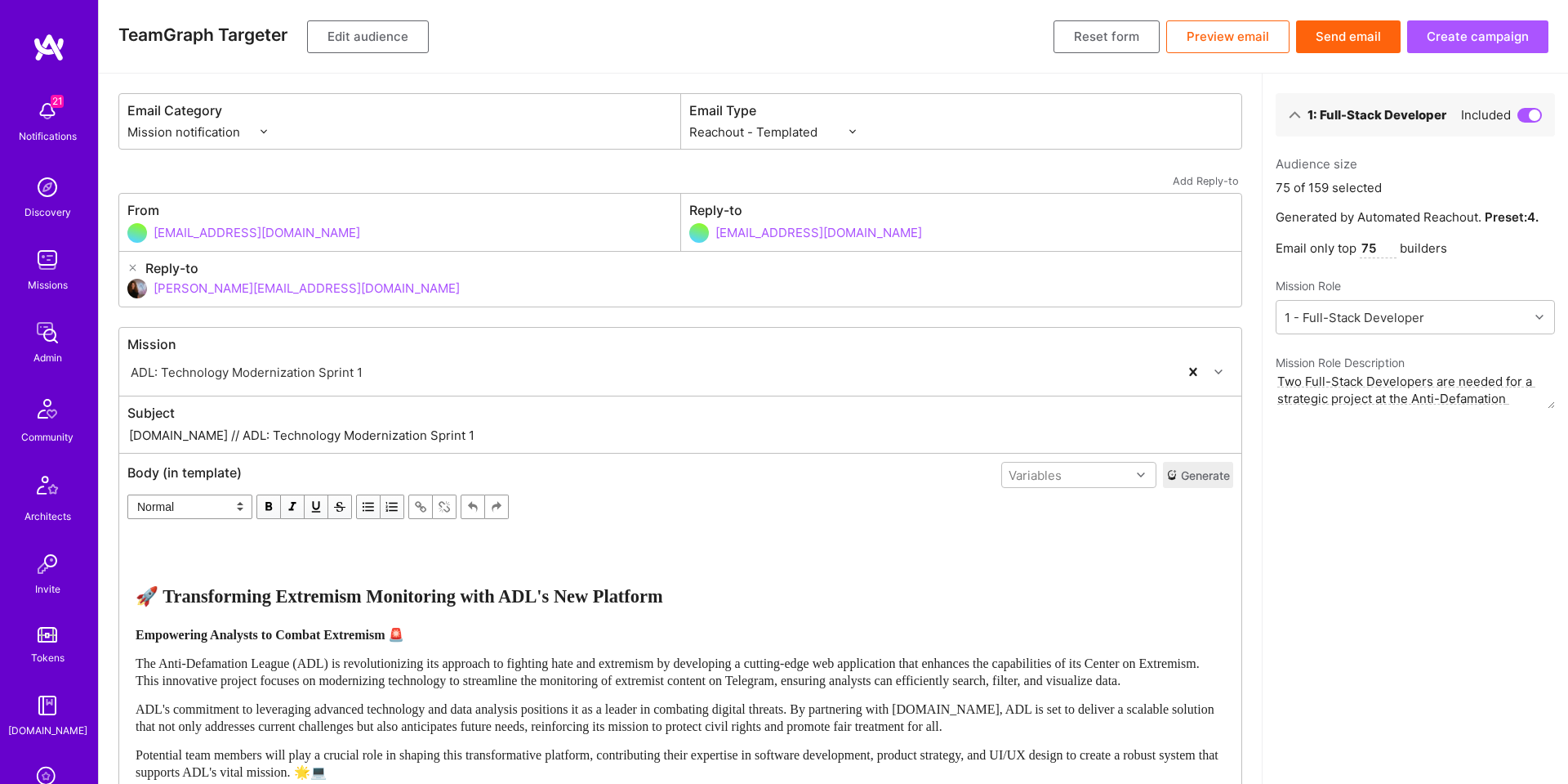
drag, startPoint x: 1379, startPoint y: 251, endPoint x: 1338, endPoint y: 254, distance: 41.1
click at [1338, 254] on p "Email only top 75 builders" at bounding box center [1416, 248] width 279 height 19
click at [1508, 40] on button "Create campaign" at bounding box center [1478, 37] width 141 height 33
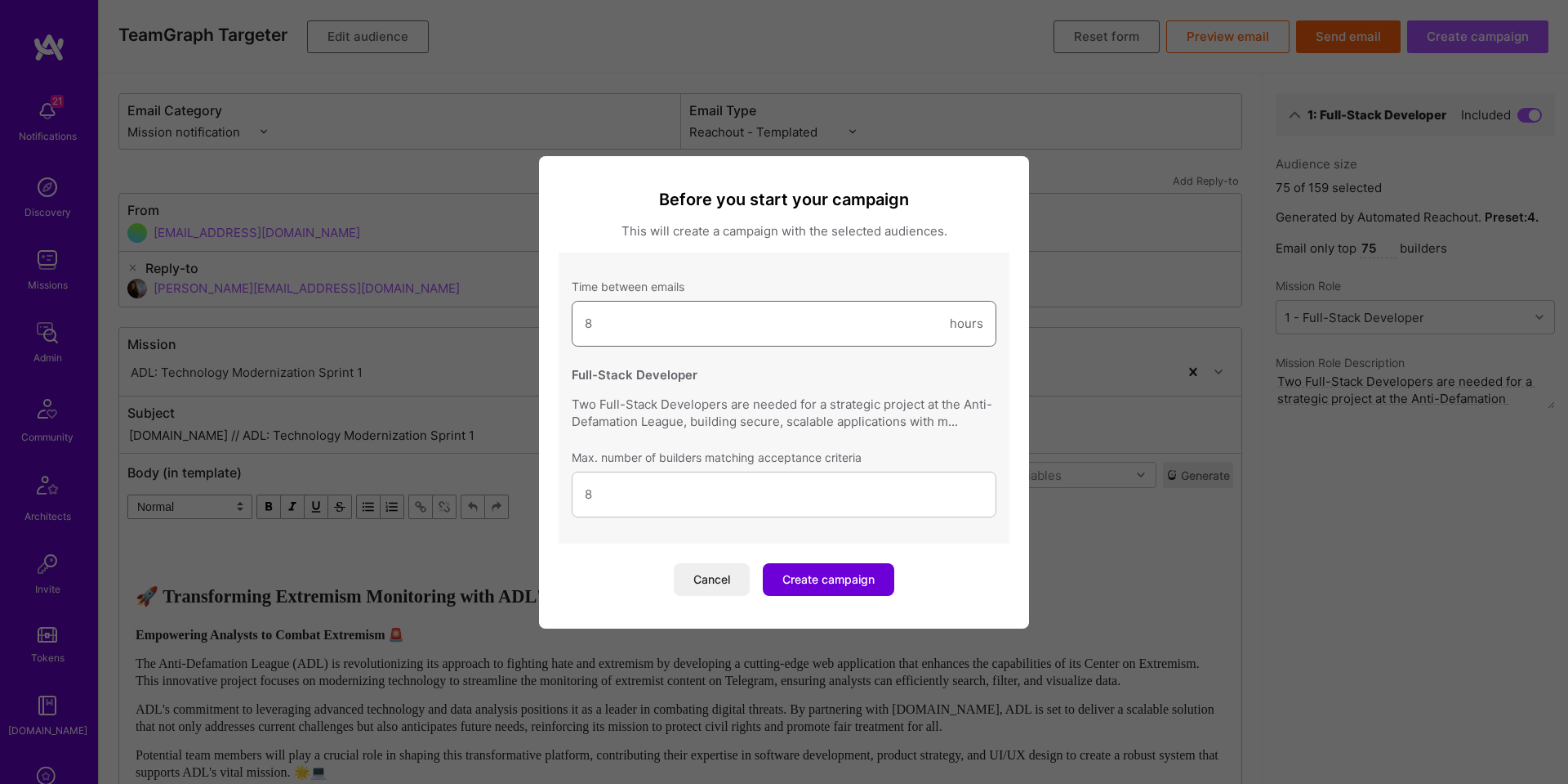
drag, startPoint x: 591, startPoint y: 331, endPoint x: 581, endPoint y: 327, distance: 10.8
click at [581, 327] on div "8 hours" at bounding box center [784, 324] width 424 height 46
click at [618, 502] on input "8" at bounding box center [784, 493] width 398 height 41
drag, startPoint x: 607, startPoint y: 498, endPoint x: 558, endPoint y: 495, distance: 49.1
click at [558, 495] on div "Time between emails 8 hours Full-Stack Developer Two Full-Stack Developers are …" at bounding box center [784, 398] width 450 height 291
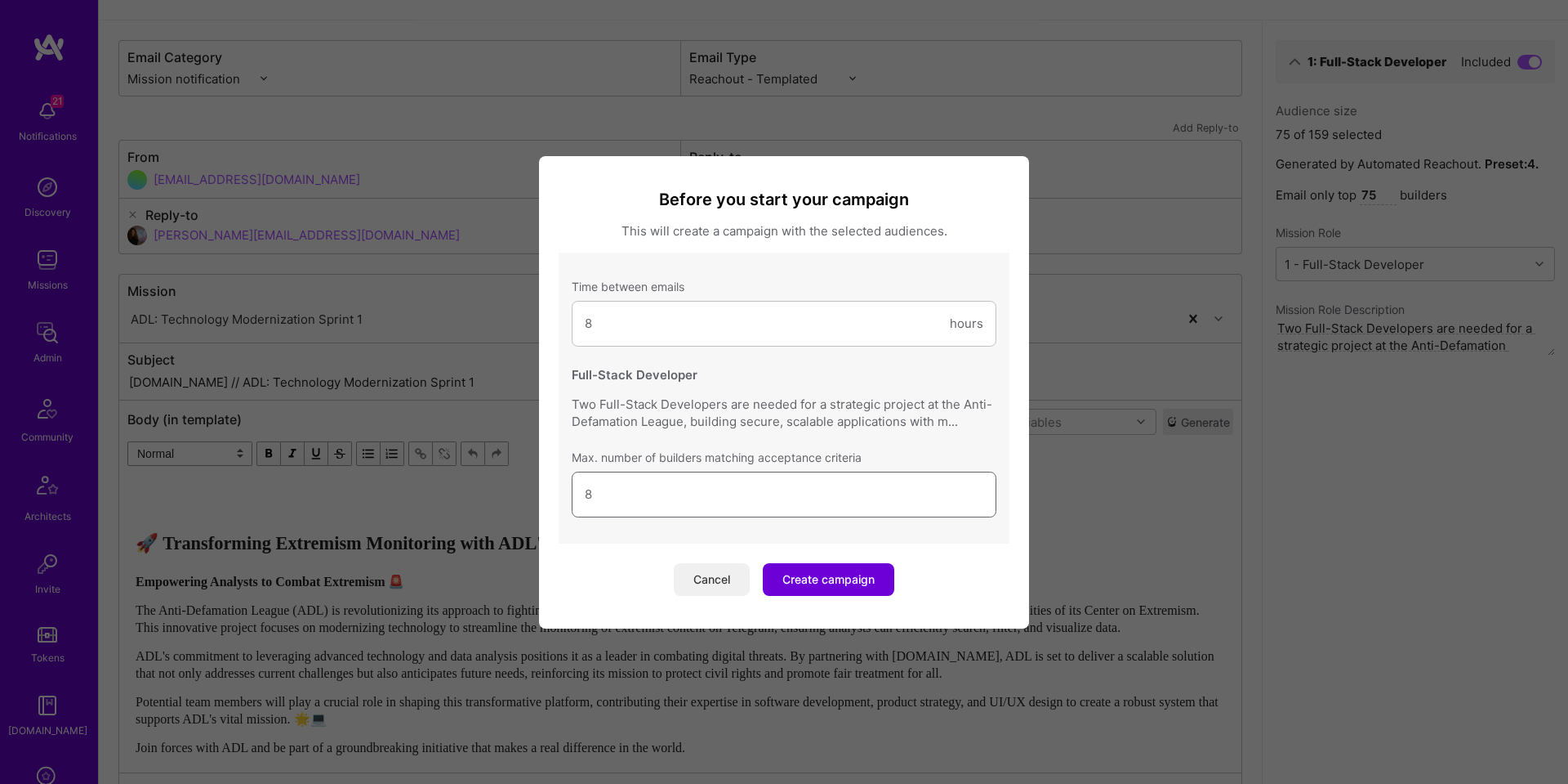
scroll to position [57, 0]
click at [725, 581] on button "Cancel" at bounding box center [711, 580] width 76 height 33
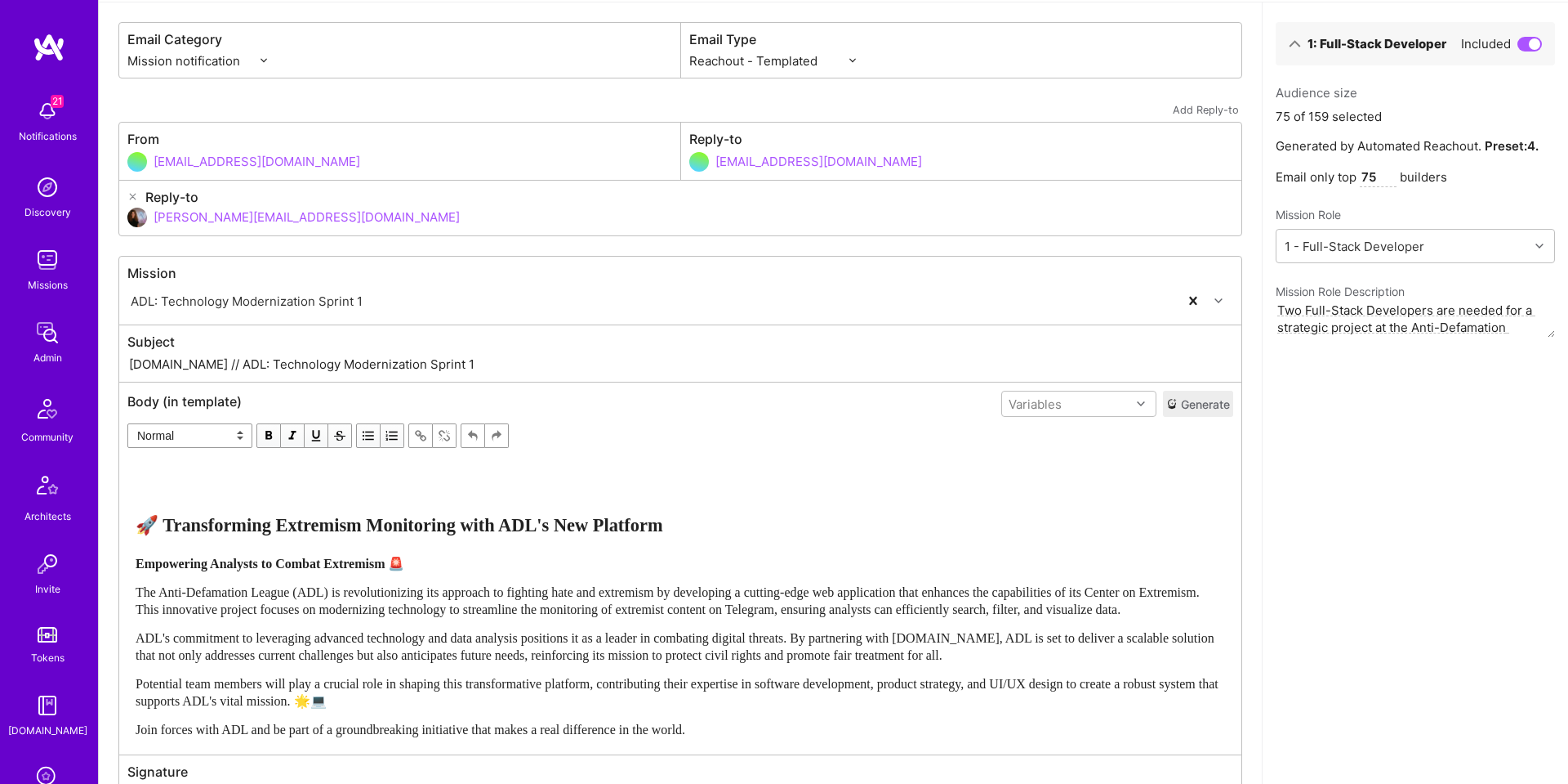
scroll to position [0, 0]
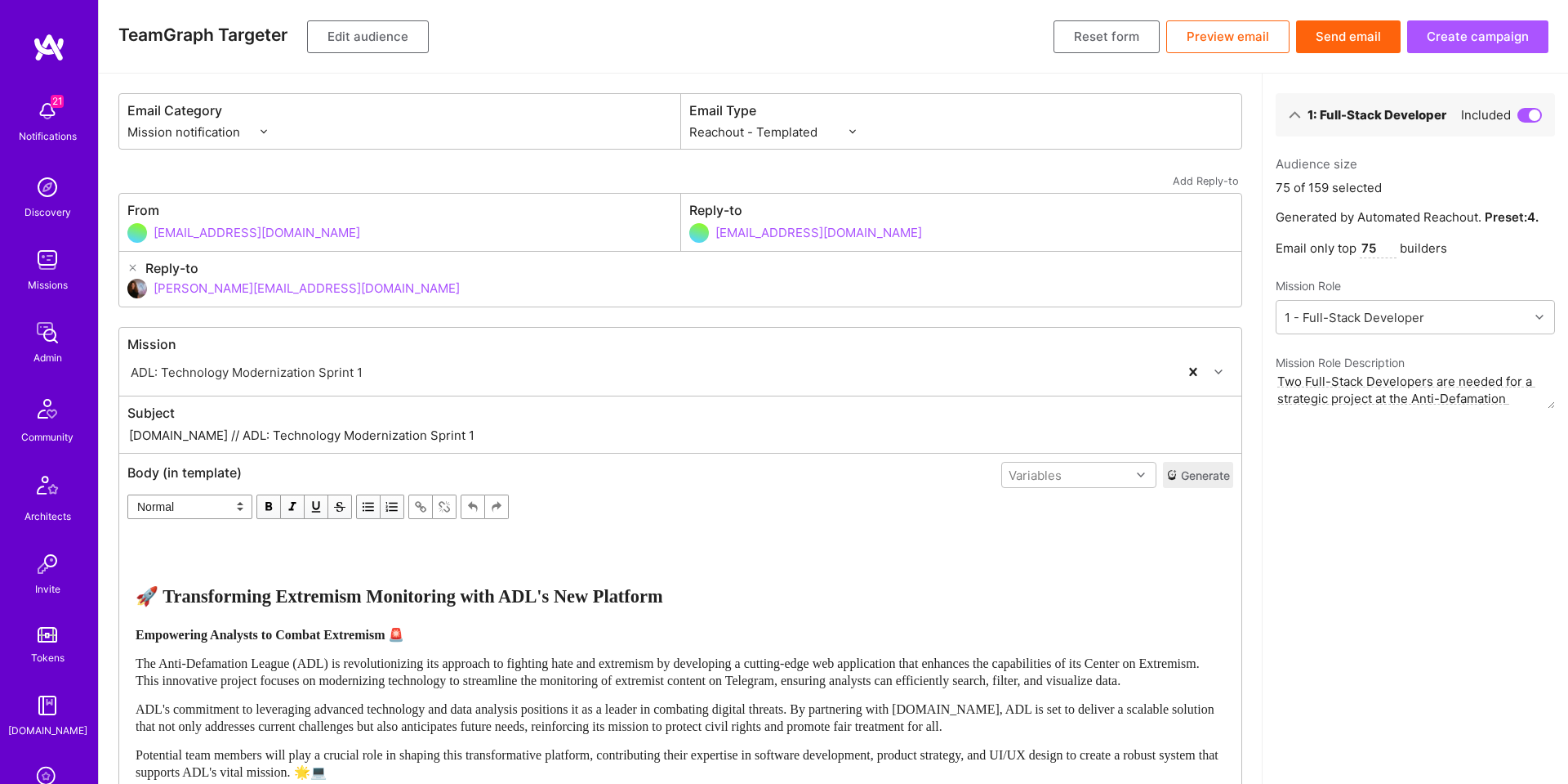
click at [369, 40] on button "Edit audience" at bounding box center [368, 37] width 121 height 33
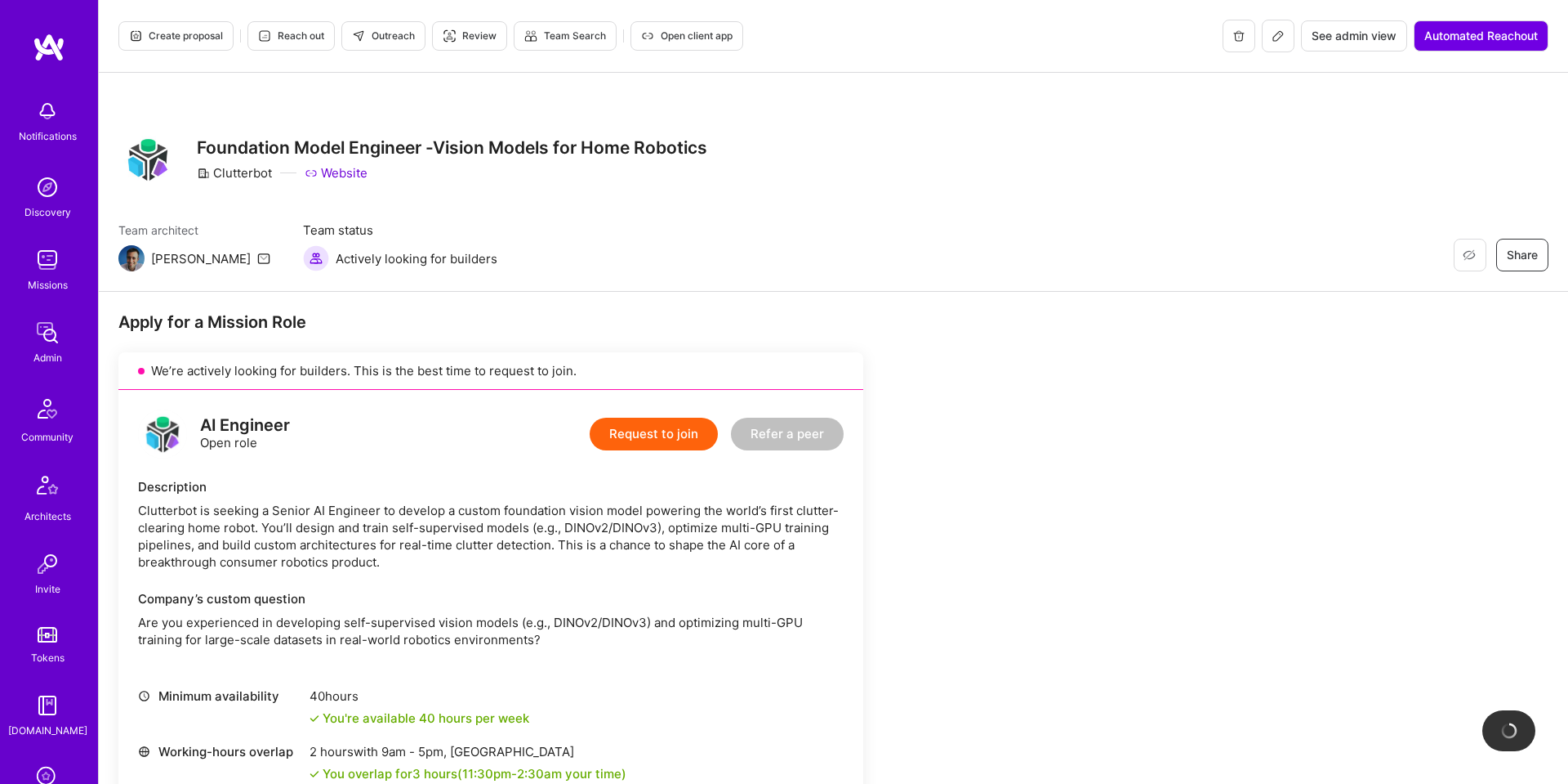
scroll to position [467, 0]
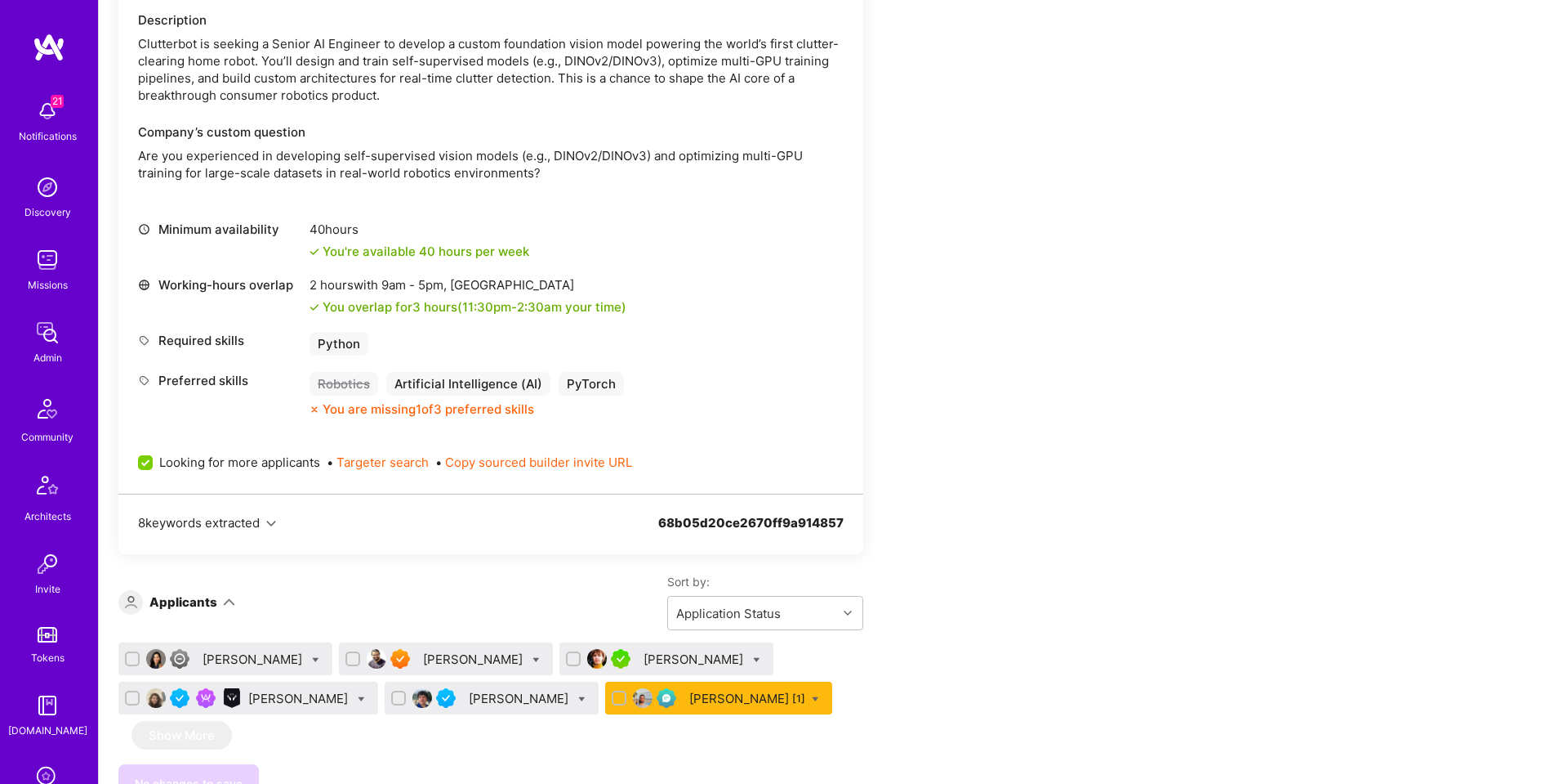
click at [275, 523] on icon "button" at bounding box center [271, 524] width 10 height 10
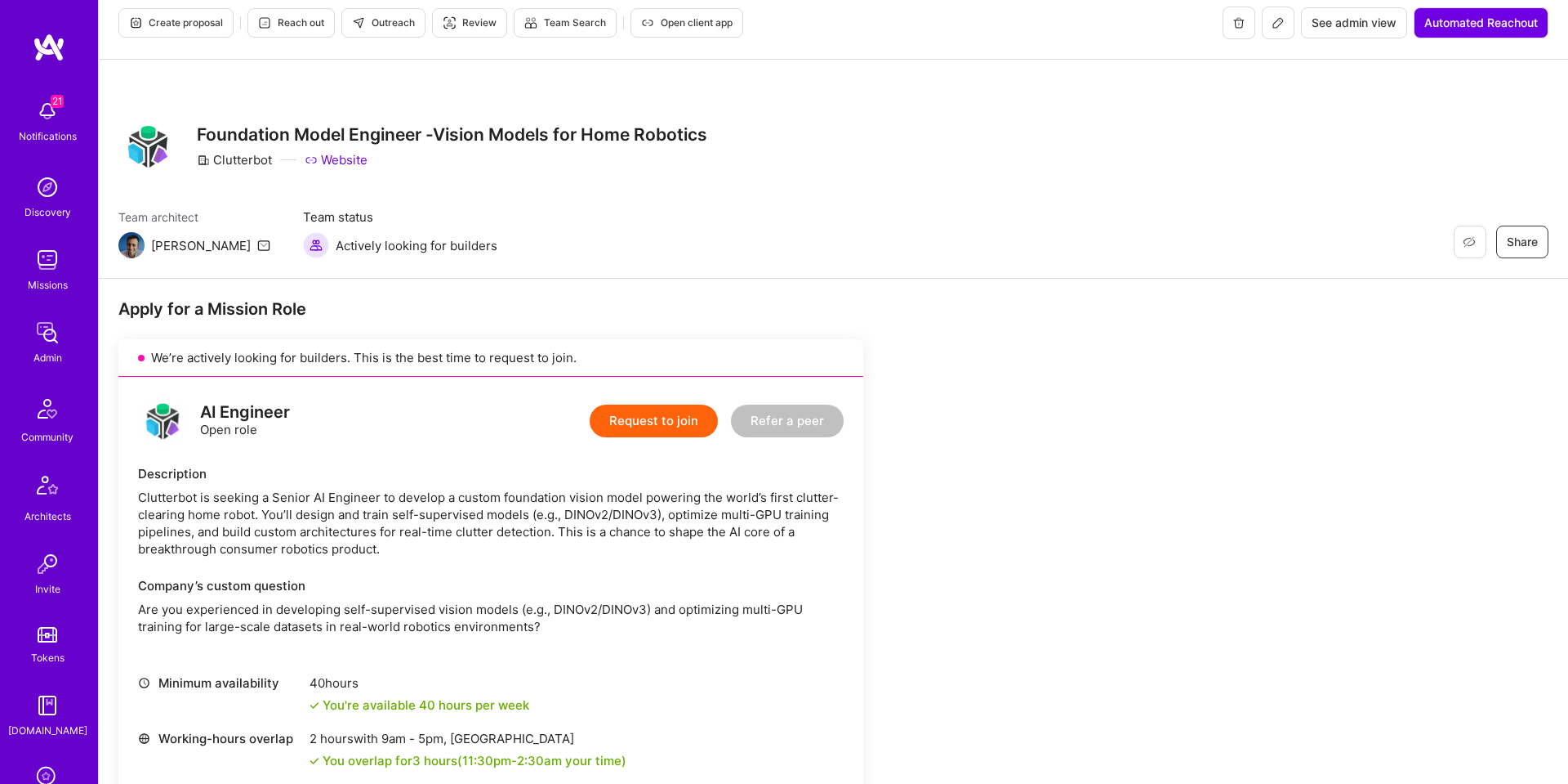
scroll to position [0, 0]
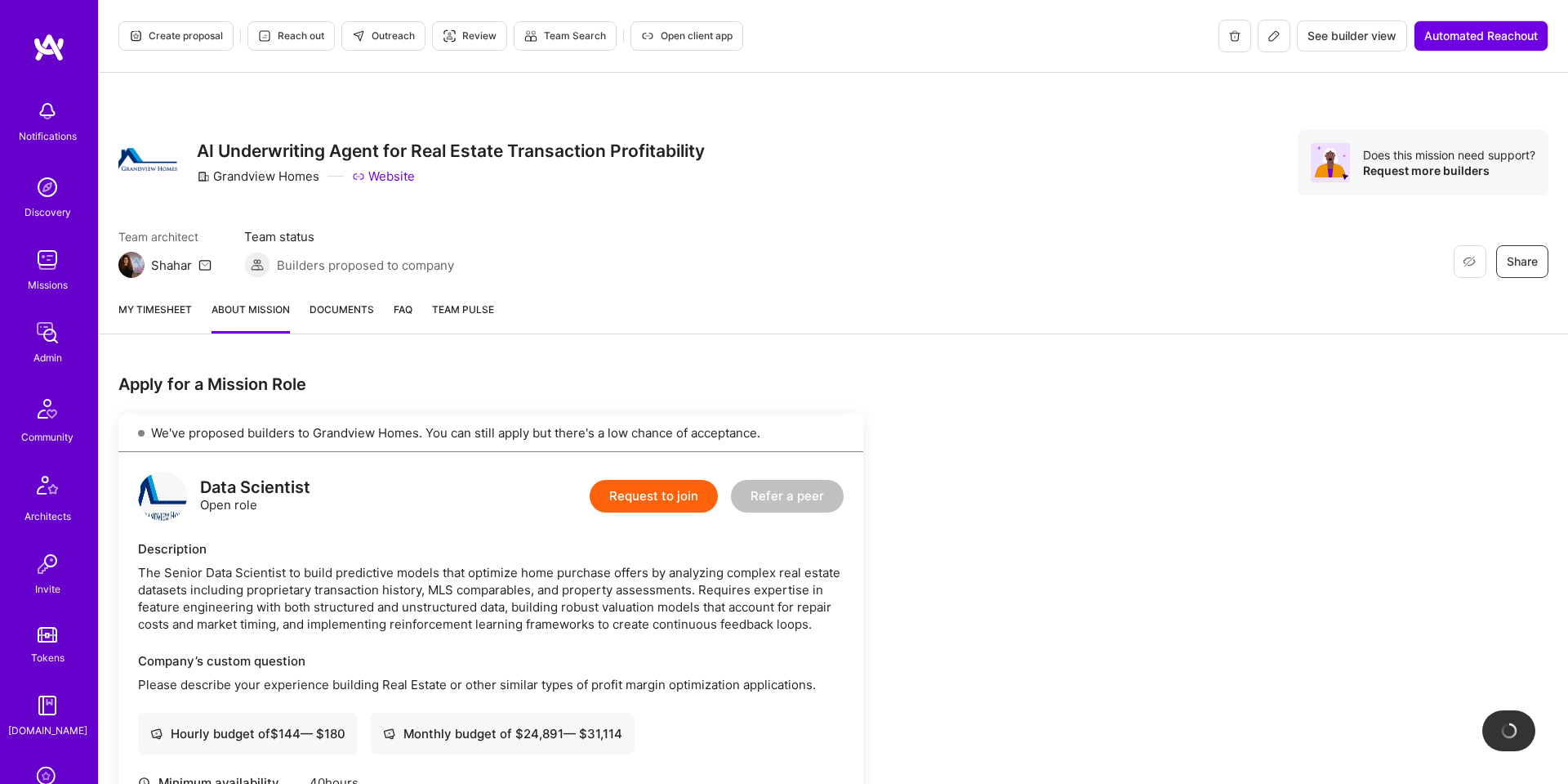
scroll to position [145, 0]
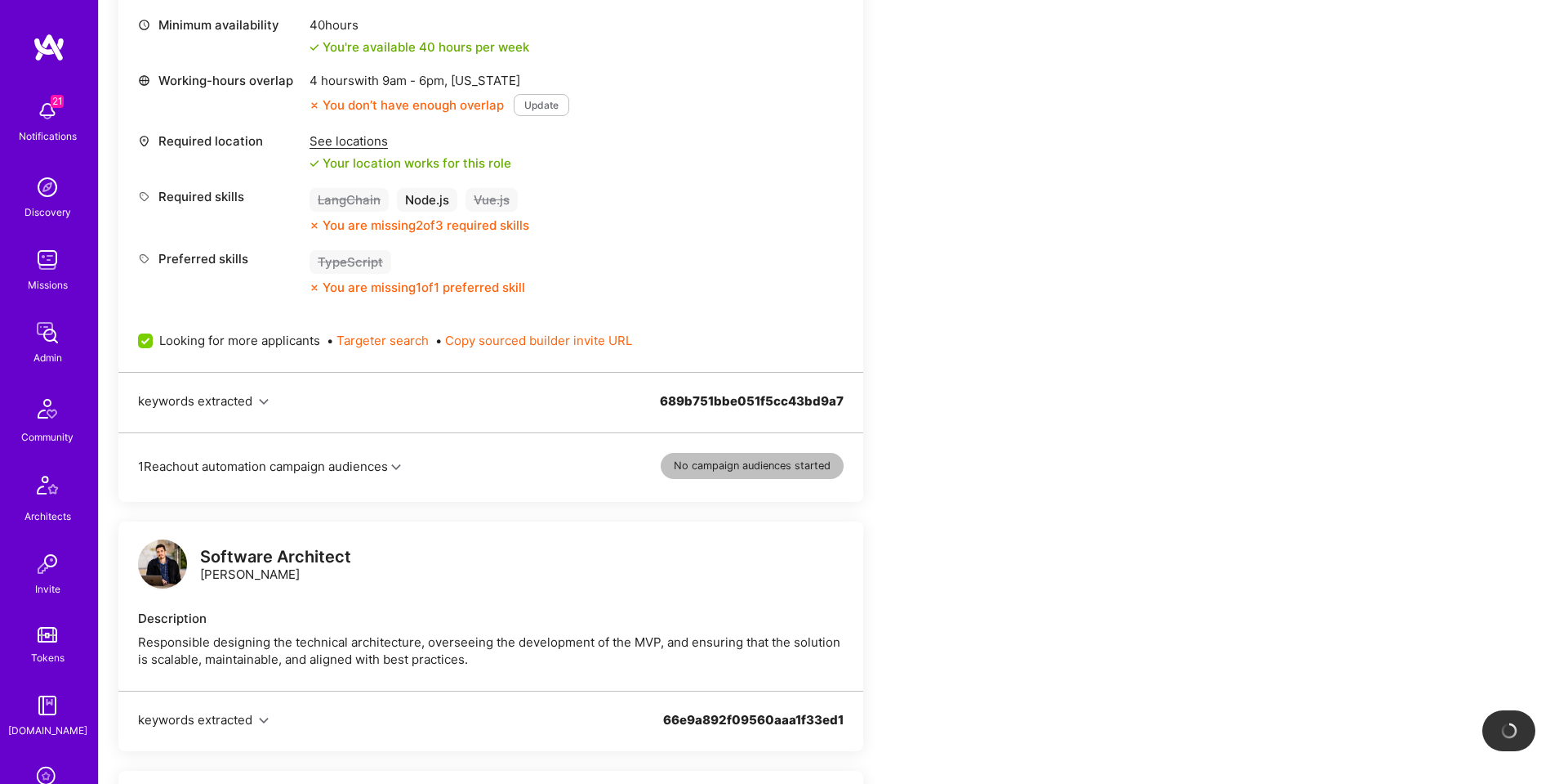
scroll to position [625, 0]
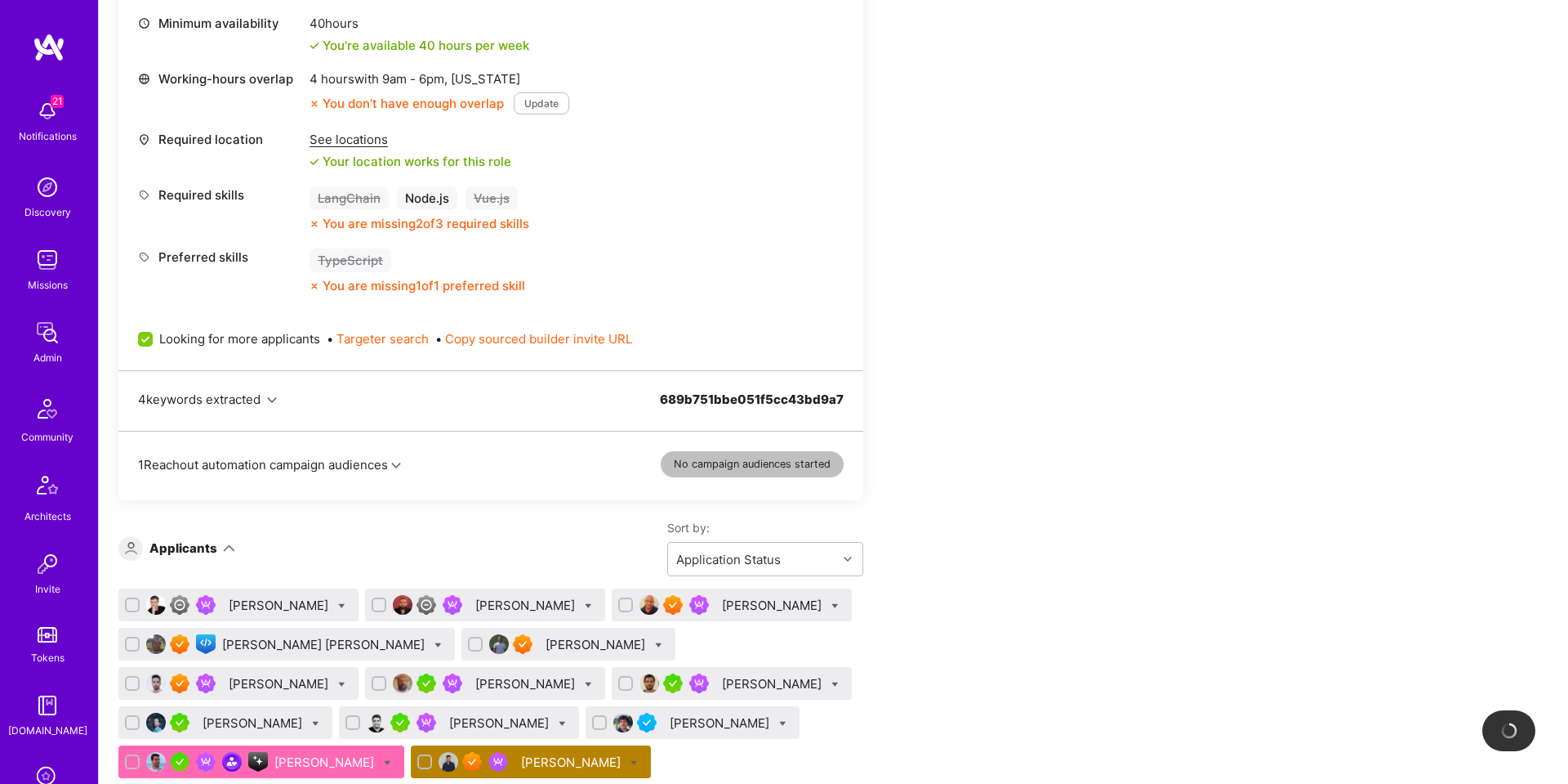
click at [242, 393] on button "4 keywords extracted" at bounding box center [207, 400] width 139 height 17
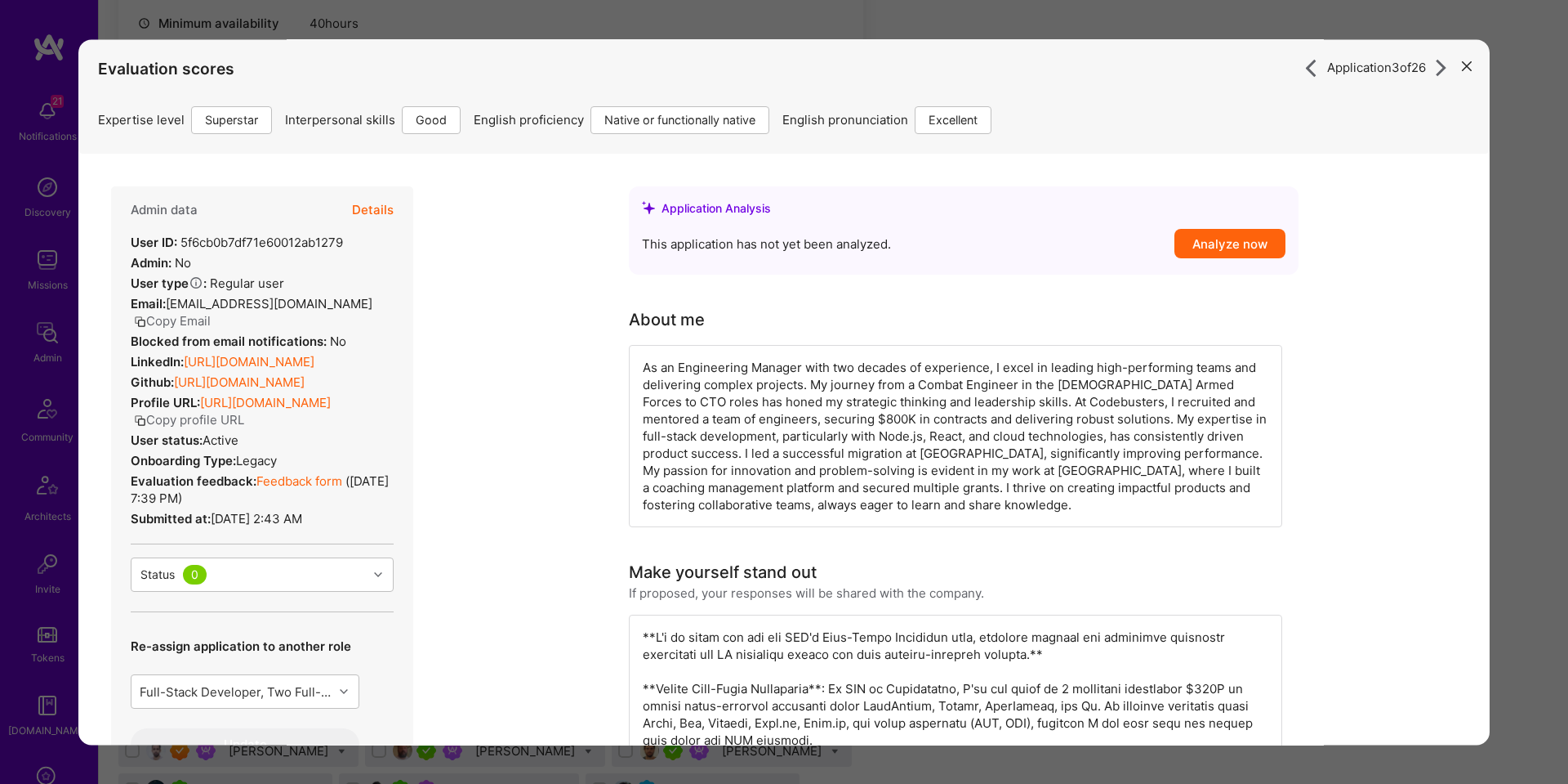
click at [1530, 330] on div "Application 3 of 26 Evaluation scores Expertise level Superstar Interpersonal s…" at bounding box center [784, 392] width 1568 height 784
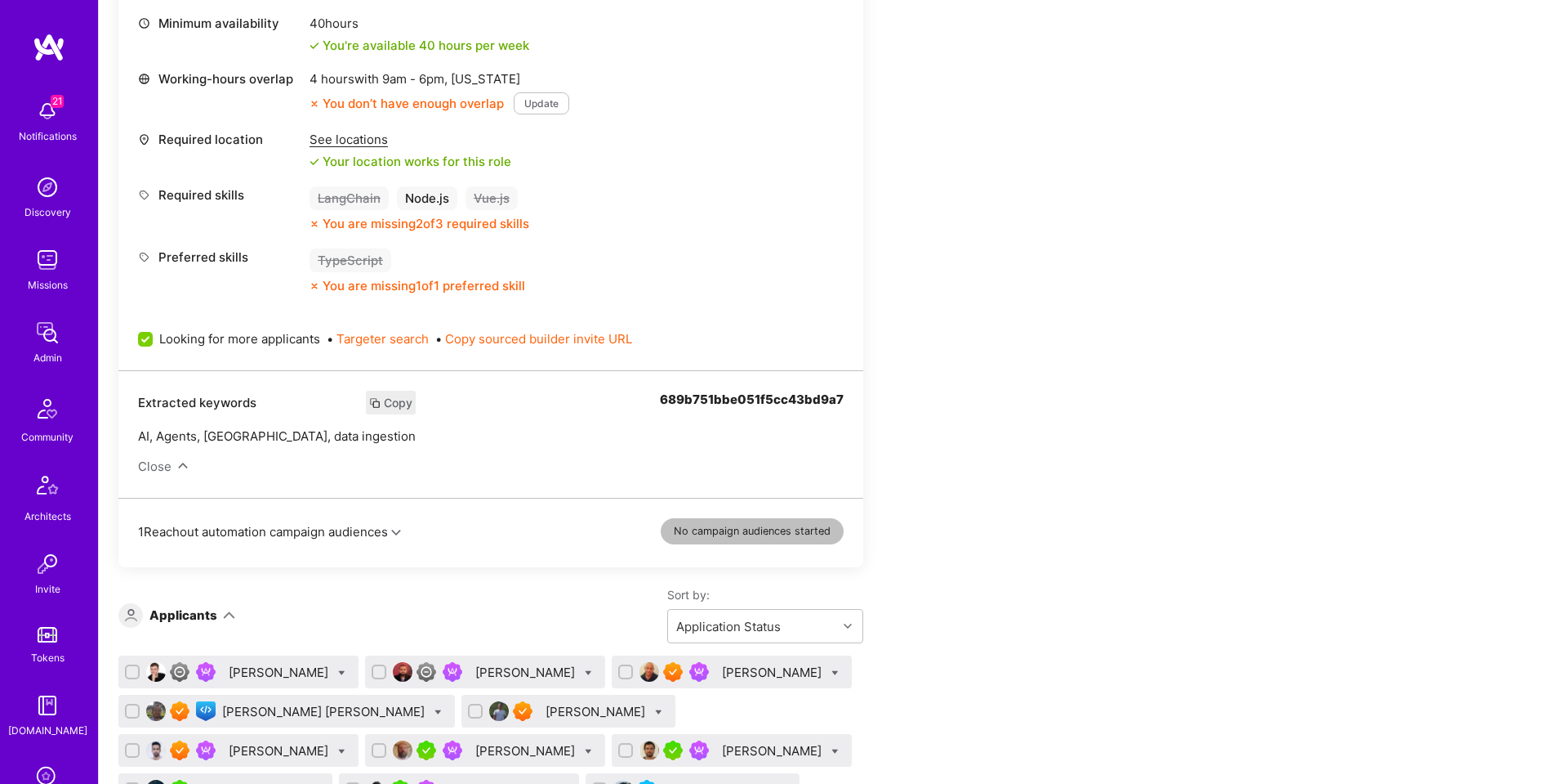
drag, startPoint x: 1530, startPoint y: 330, endPoint x: 1511, endPoint y: 330, distance: 19.0
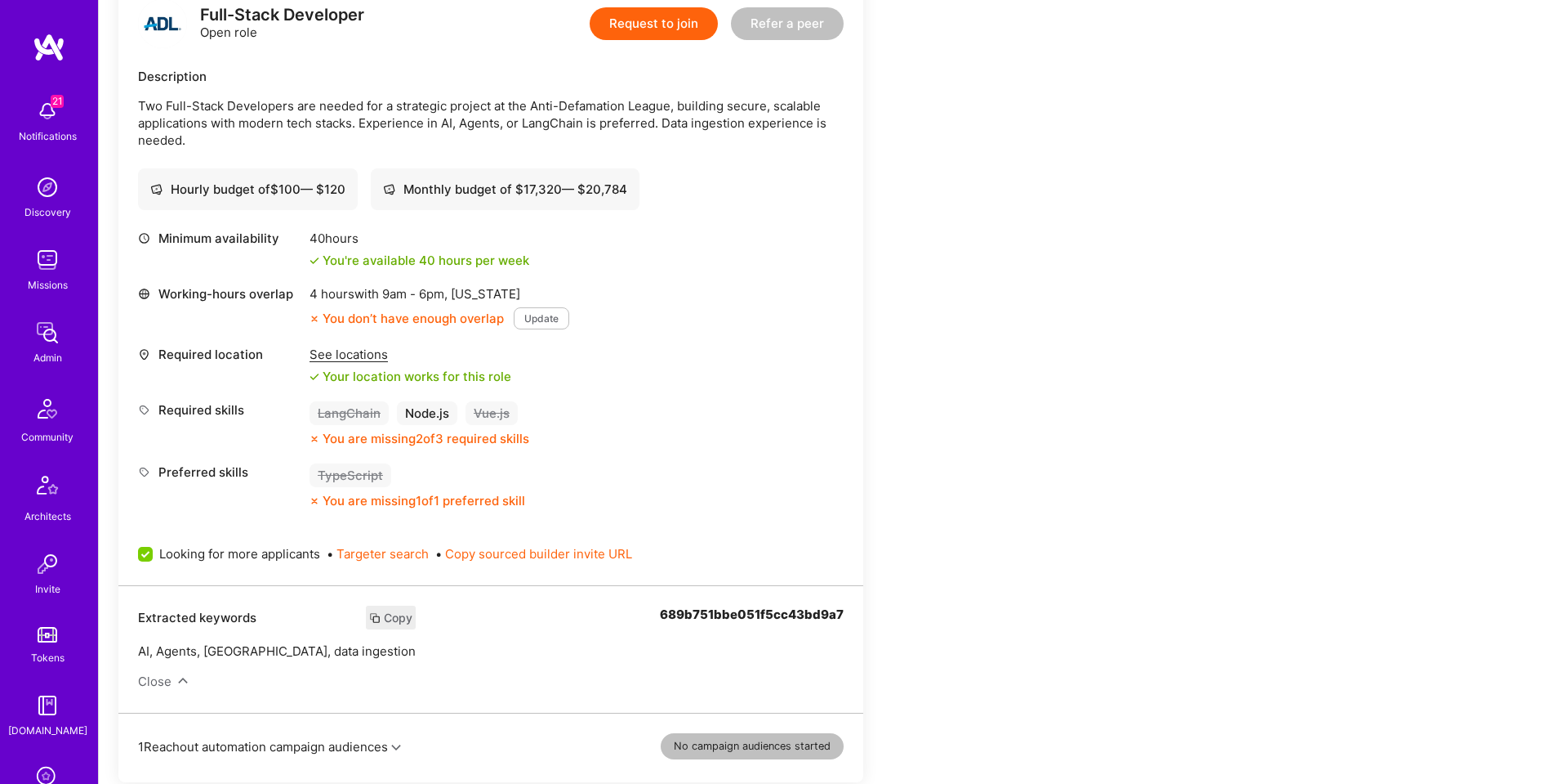
scroll to position [407, 0]
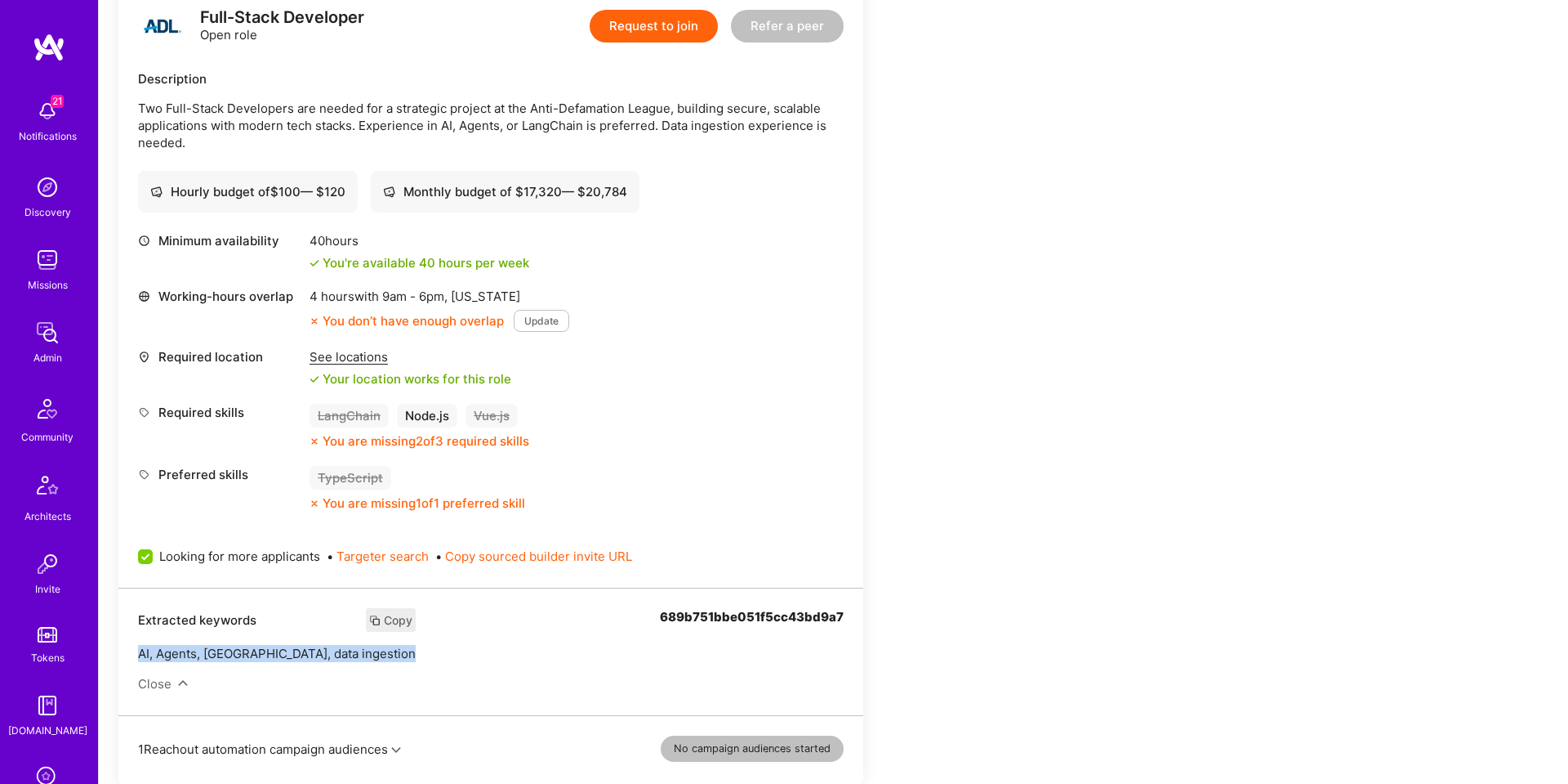
drag, startPoint x: 136, startPoint y: 651, endPoint x: 397, endPoint y: 672, distance: 261.8
click at [397, 672] on div "Extracted keywords Copy AI, Agents, LangChain, data ingestion Close 689b751bbe0…" at bounding box center [491, 651] width 745 height 127
click at [366, 623] on button "Copy" at bounding box center [391, 619] width 50 height 24
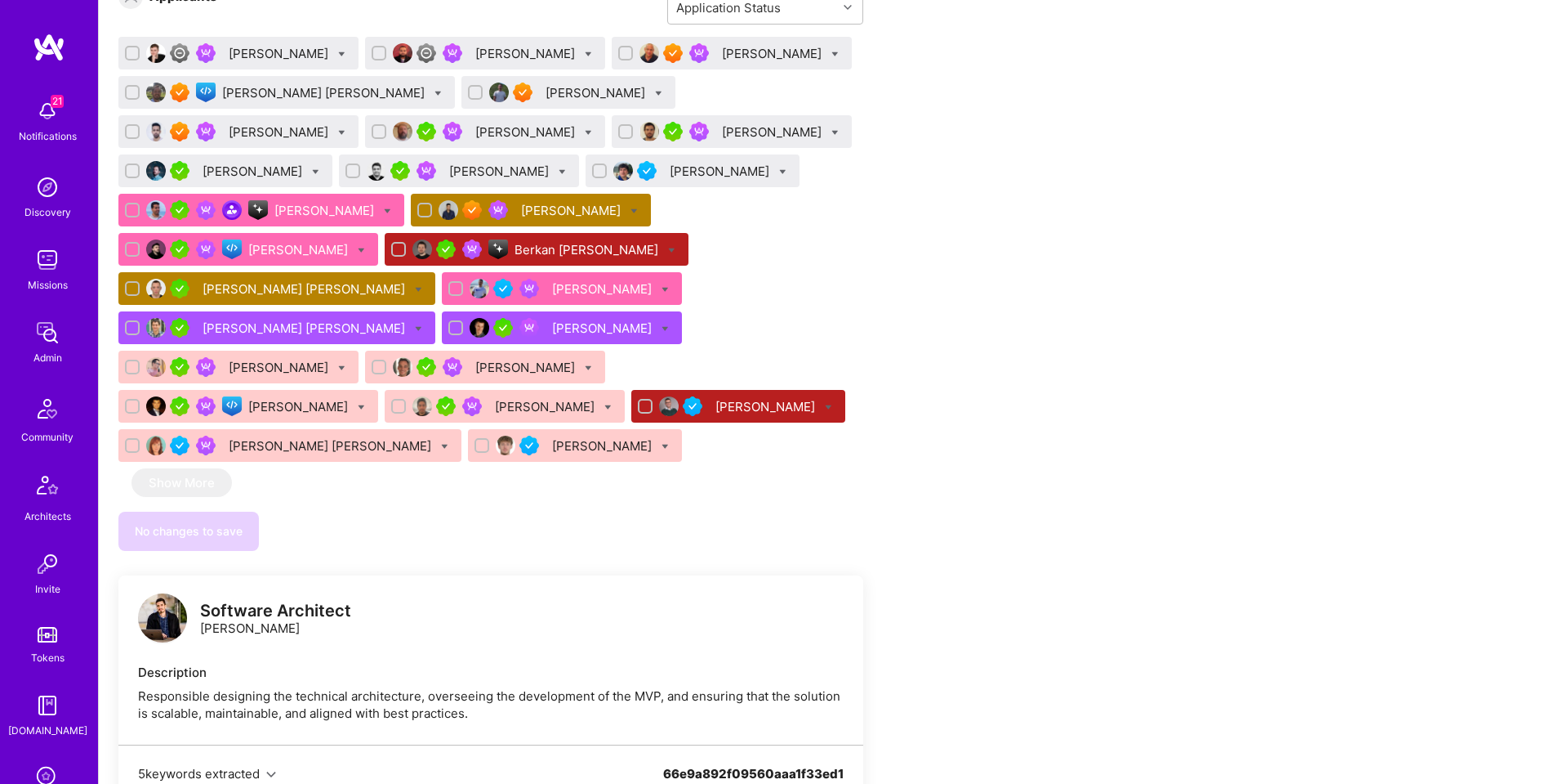
scroll to position [1235, 0]
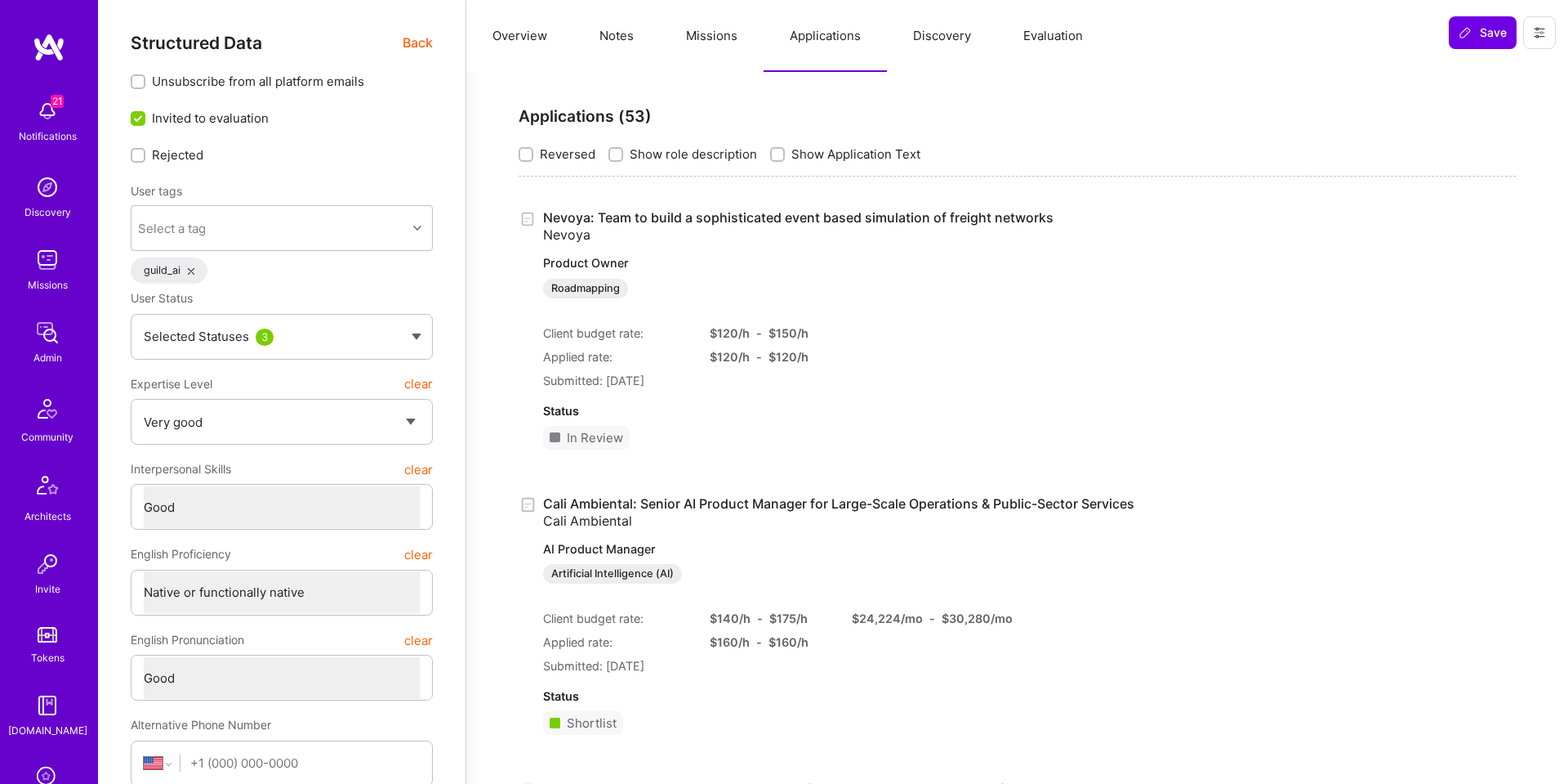
select select "5"
select select "4"
select select "7"
select select "6"
select select "US"
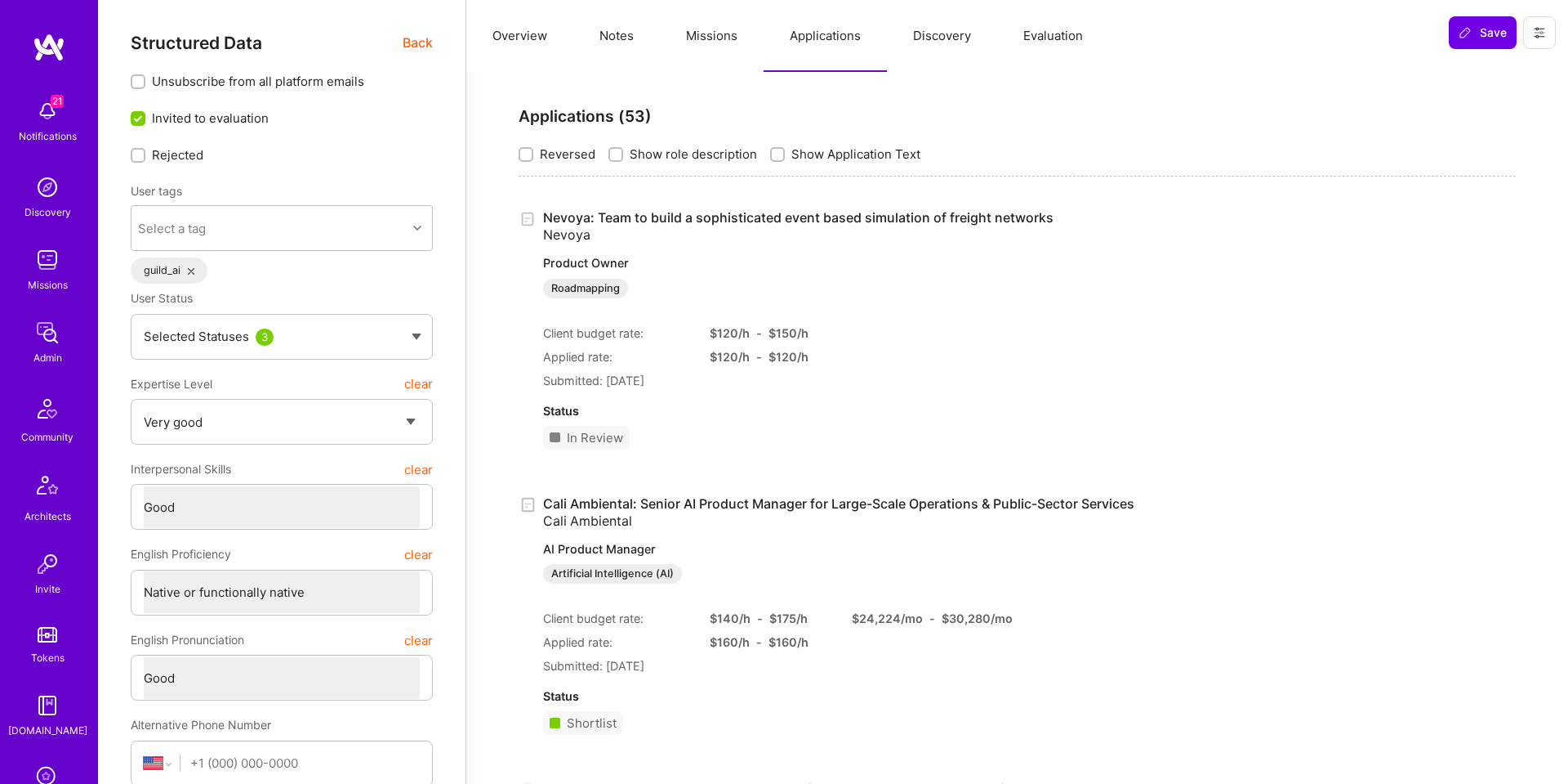
select select "Right Now"
click at [415, 42] on span "Back" at bounding box center [417, 42] width 30 height 20
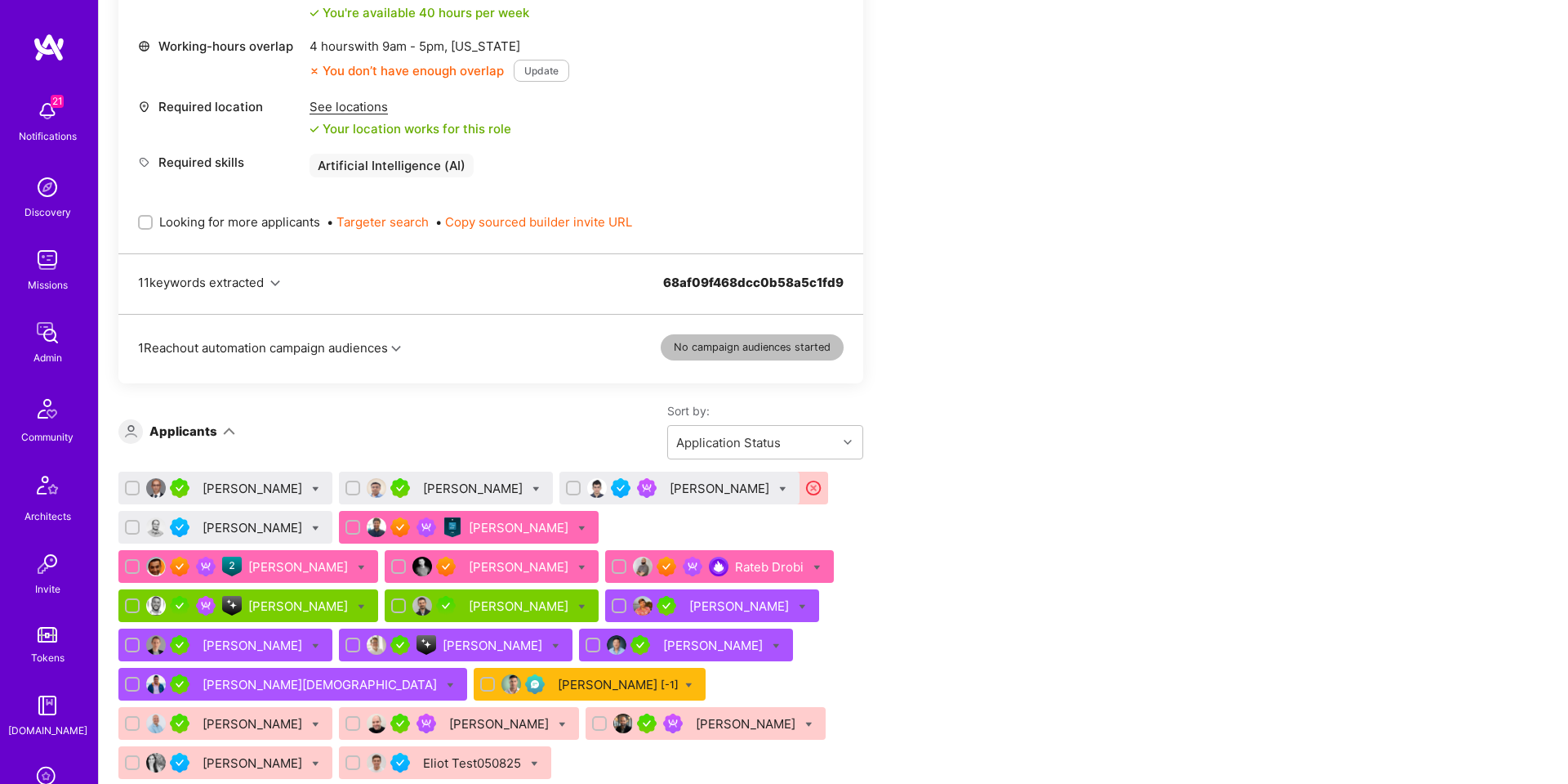
scroll to position [771, 0]
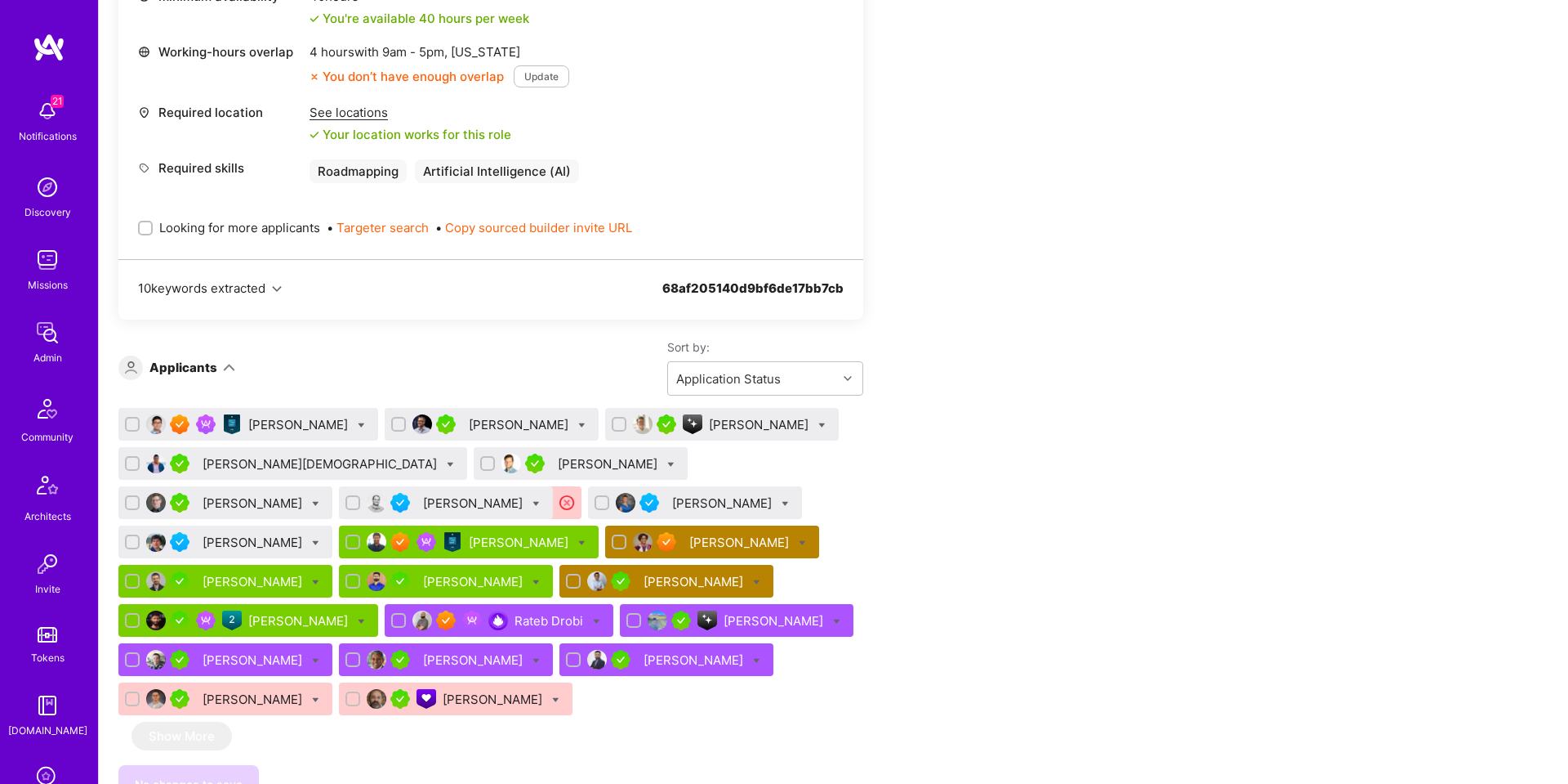
scroll to position [666, 0]
